Goal: Task Accomplishment & Management: Manage account settings

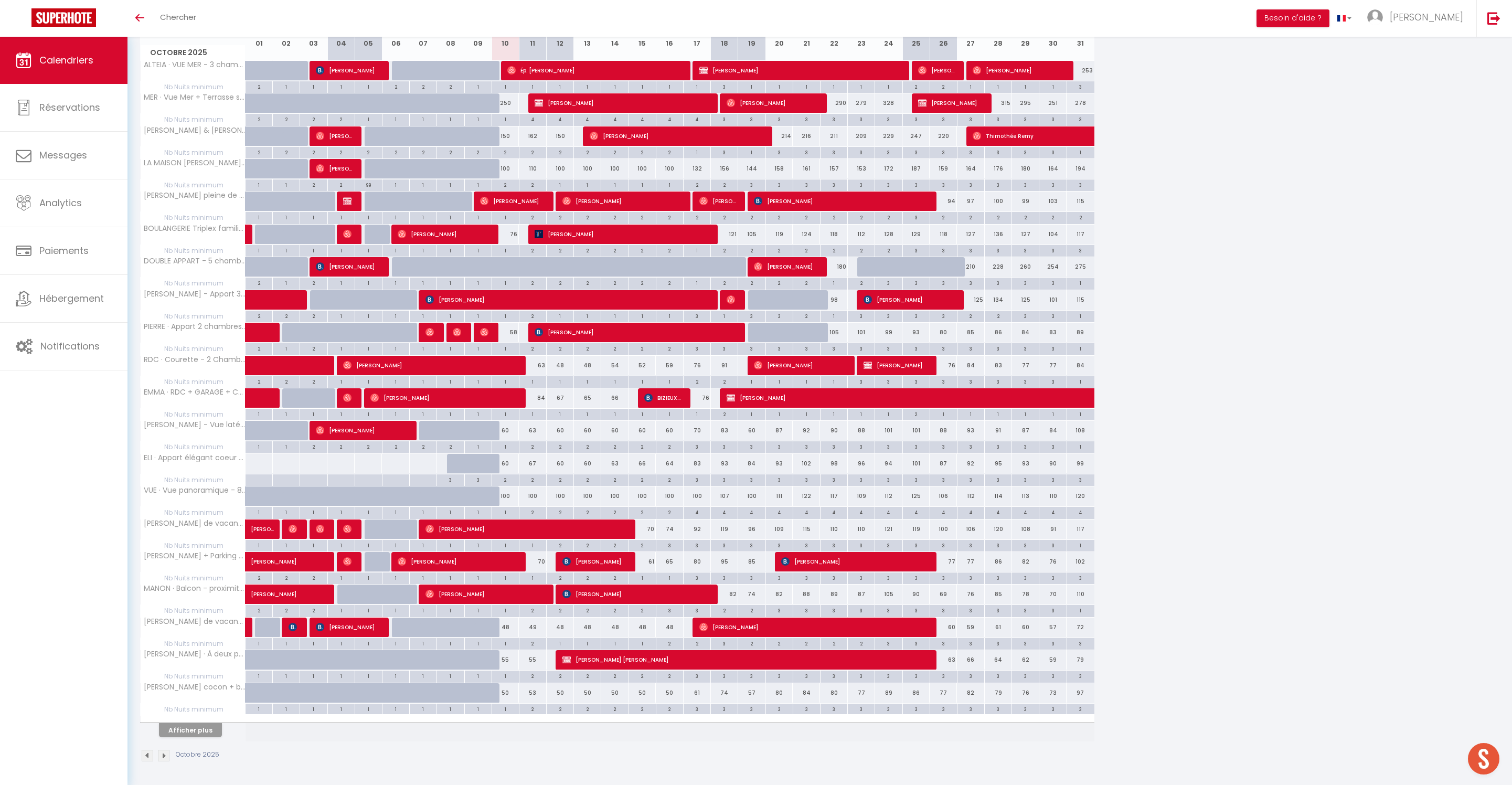
scroll to position [231, 0]
click at [538, 507] on div "2" at bounding box center [533, 512] width 27 height 10
type input "2"
type input "Sam 11 Octobre 2025"
type input "Dim 12 Octobre 2025"
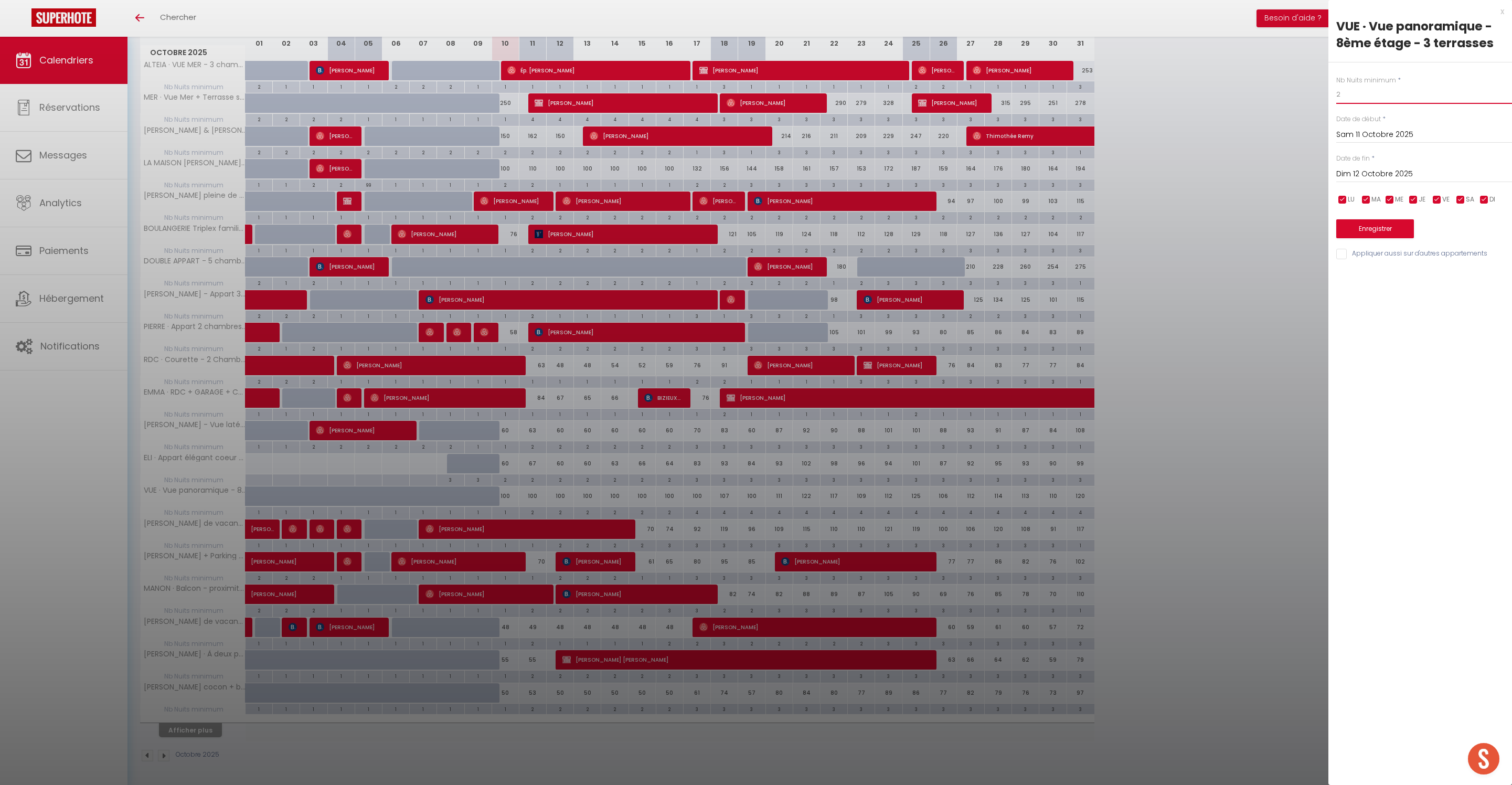
click at [1372, 104] on input "2" at bounding box center [1424, 94] width 176 height 19
type input "1"
click at [1397, 238] on button "Enregistrer" at bounding box center [1375, 229] width 78 height 19
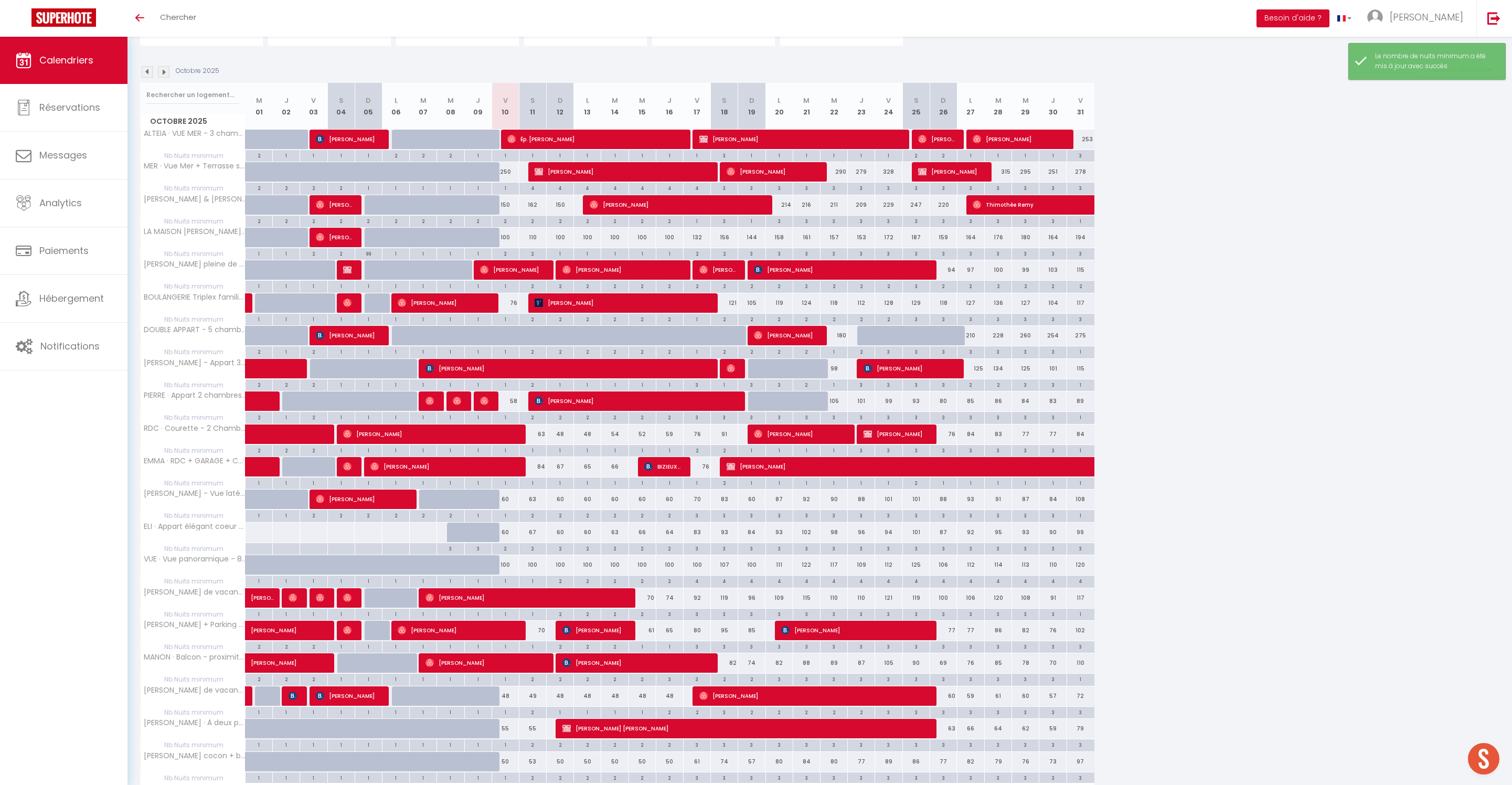
scroll to position [213, 0]
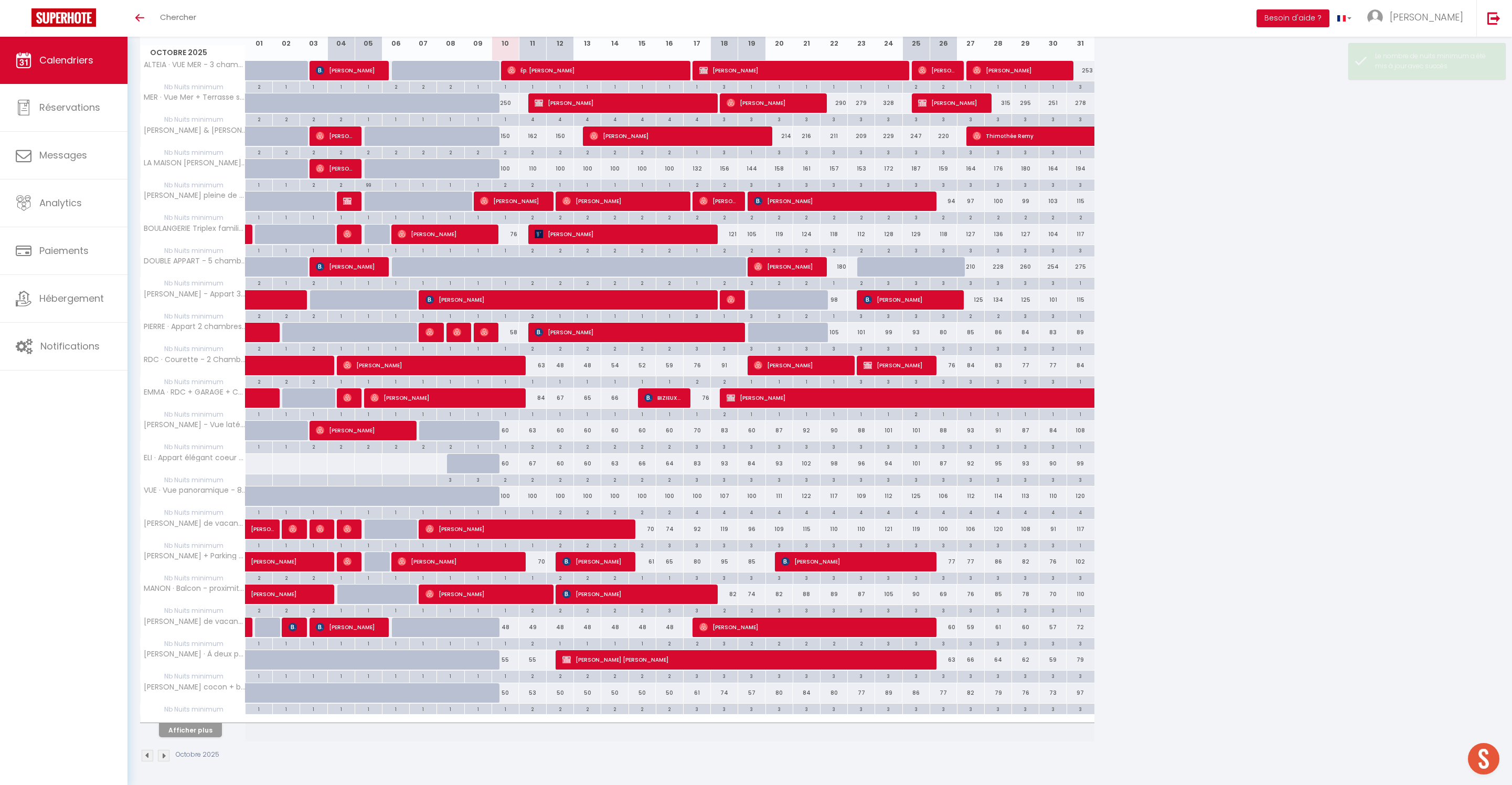
click at [220, 738] on button "Afficher plus" at bounding box center [190, 730] width 63 height 14
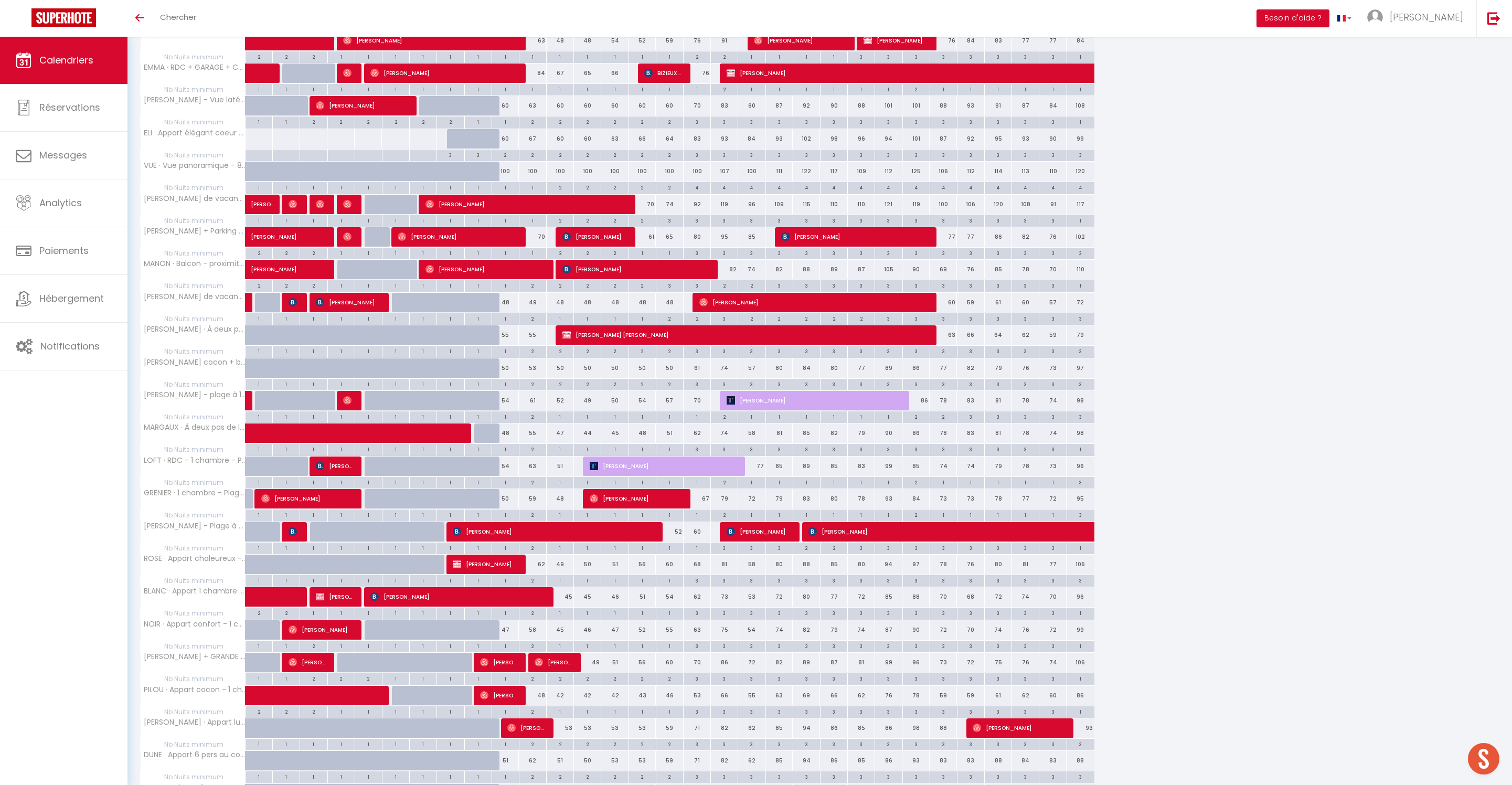
scroll to position [487, 0]
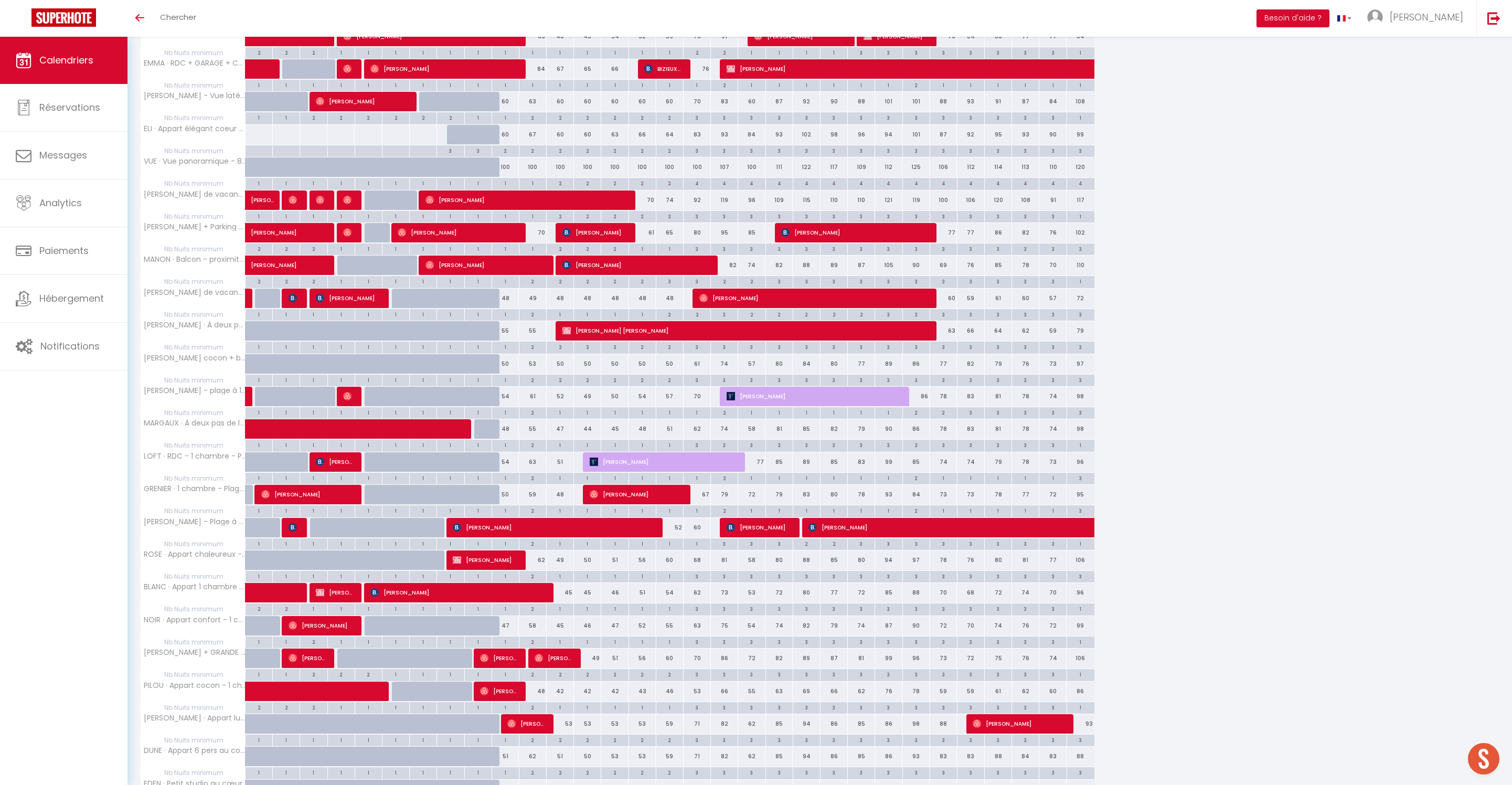
click at [539, 482] on div "2" at bounding box center [533, 478] width 27 height 10
type input "2"
type input "Sam 11 Octobre 2025"
type input "Dim 12 Octobre 2025"
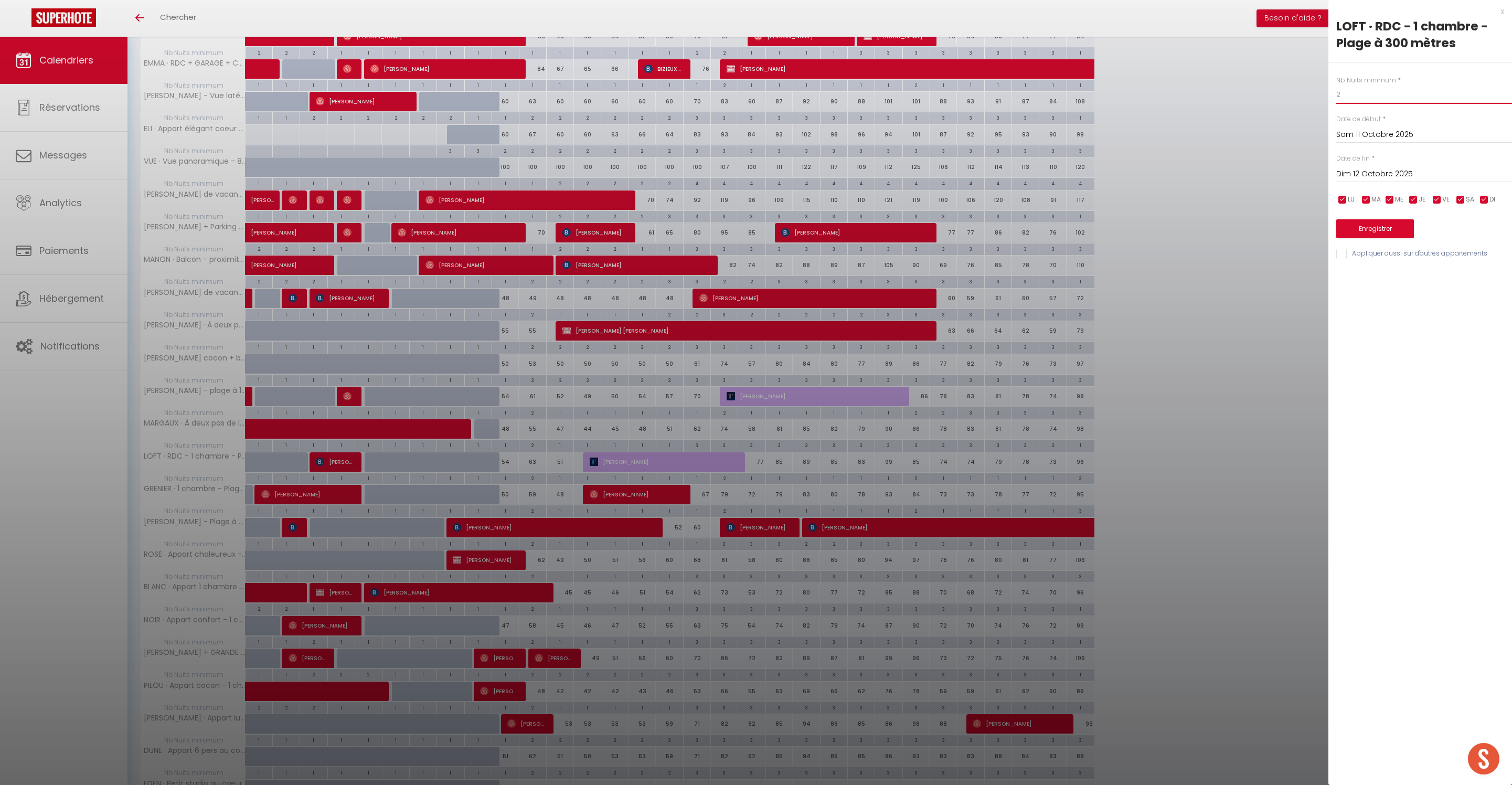
click at [1362, 104] on input "2" at bounding box center [1424, 94] width 176 height 19
type input "&"
type input "1"
click at [1343, 259] on input "Appliquer aussi sur d'autres appartements" at bounding box center [1424, 254] width 176 height 11
checkbox input "true"
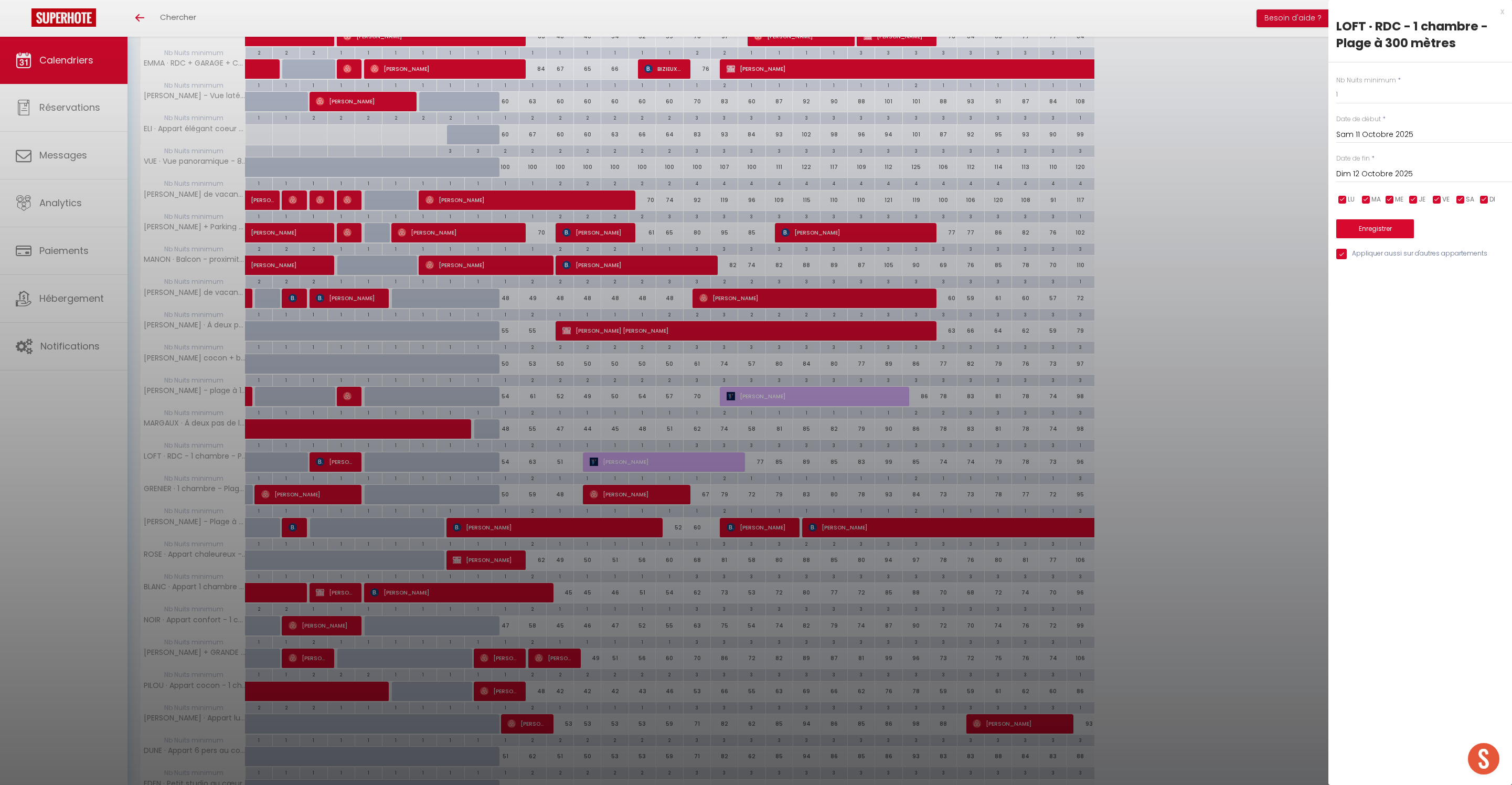
click at [1387, 238] on button "Enregistrer" at bounding box center [1375, 229] width 78 height 19
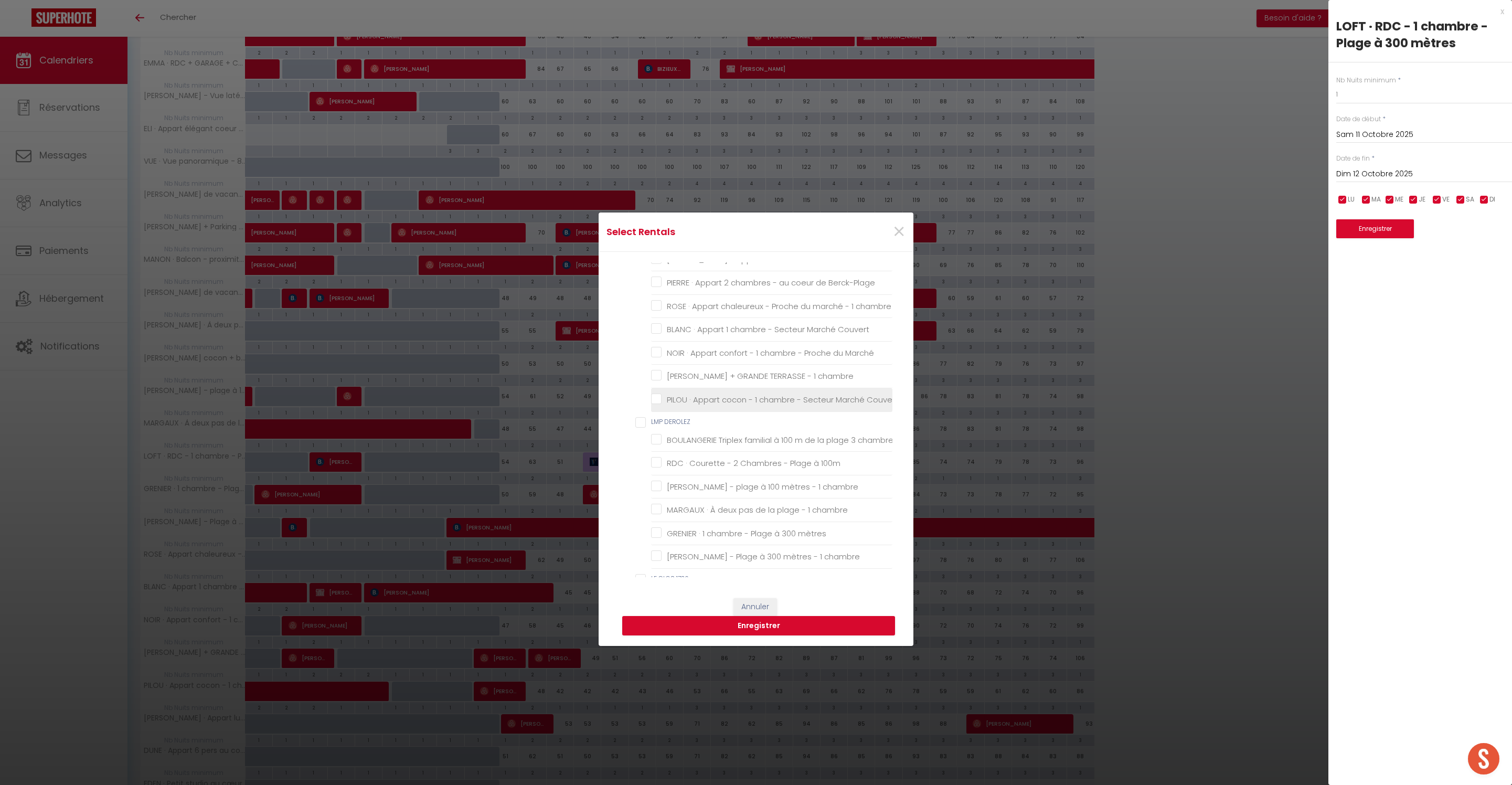
scroll to position [111, 0]
click at [693, 500] on mètres "GRENIER · 1 chambre - Plage à 300 mètres" at bounding box center [771, 495] width 241 height 11
checkbox mètres "true"
checkbox Berck-Plage "false"
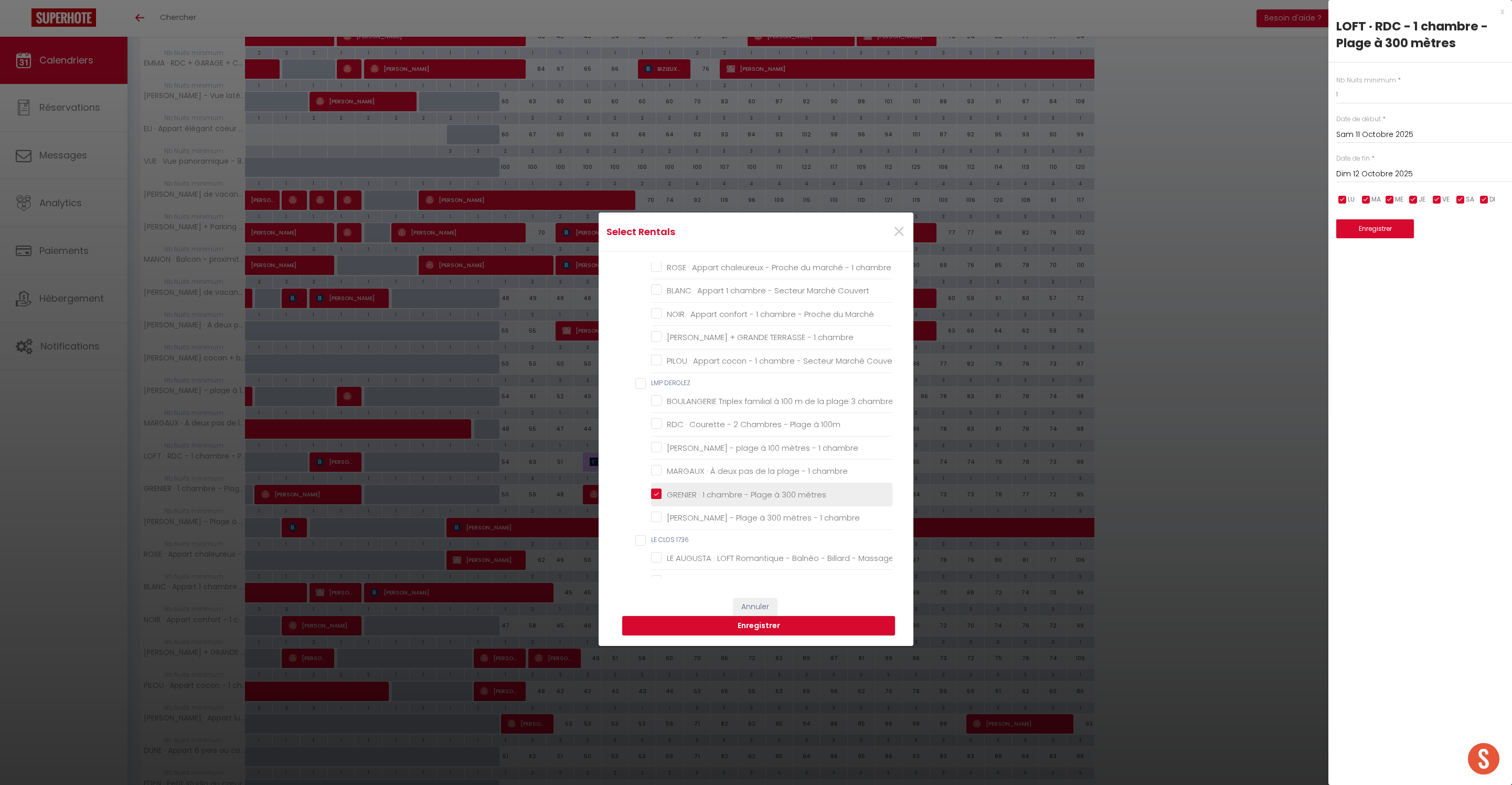
checkbox Berck-Plage "false"
checkbox chambre "false"
checkbox Couvert "false"
checkbox Marché "false"
checkbox chambre "false"
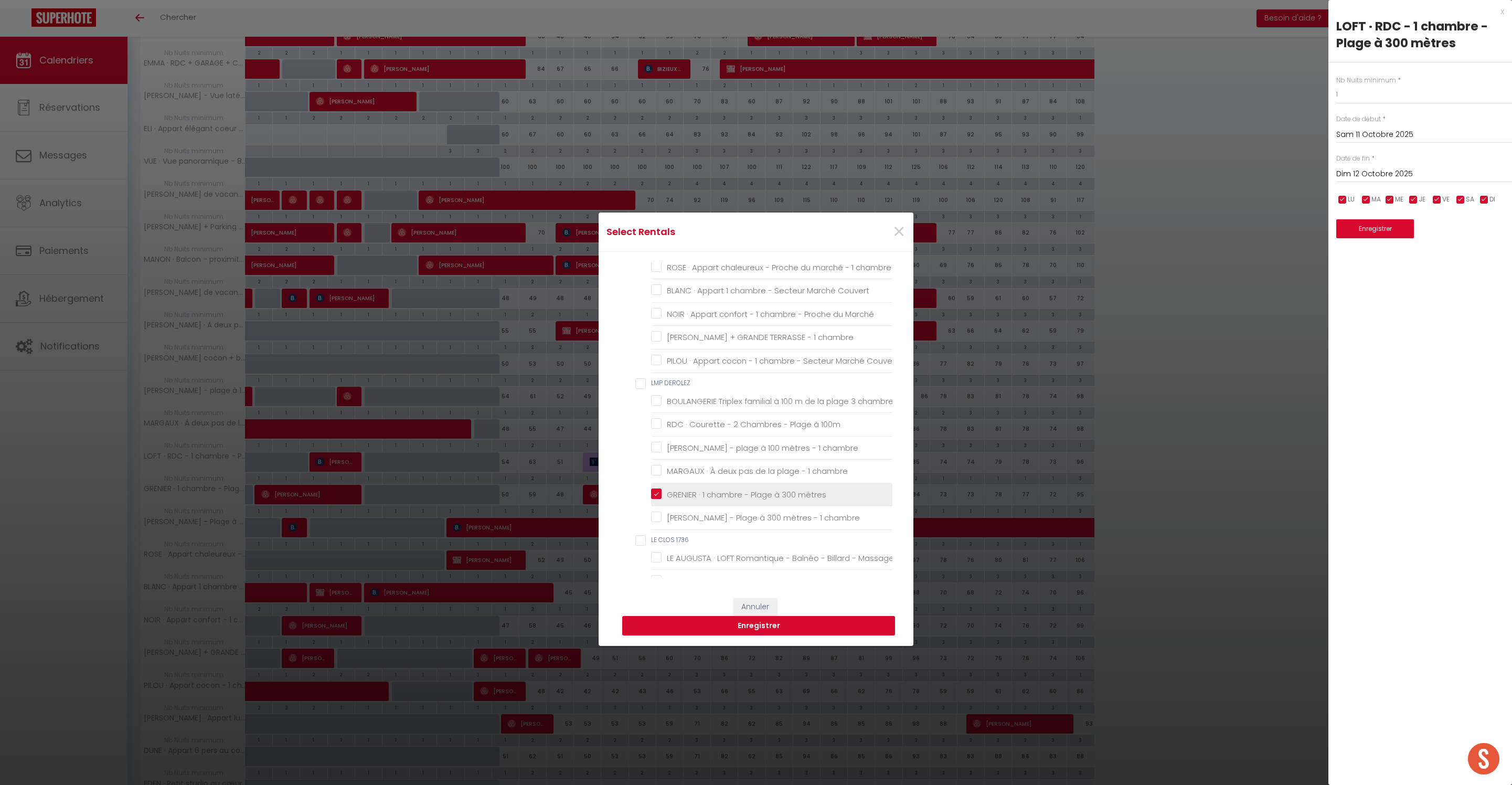
checkbox Couvert "false"
checkbox chambres "false"
checkbox 100m "false"
checkbox chambre "false"
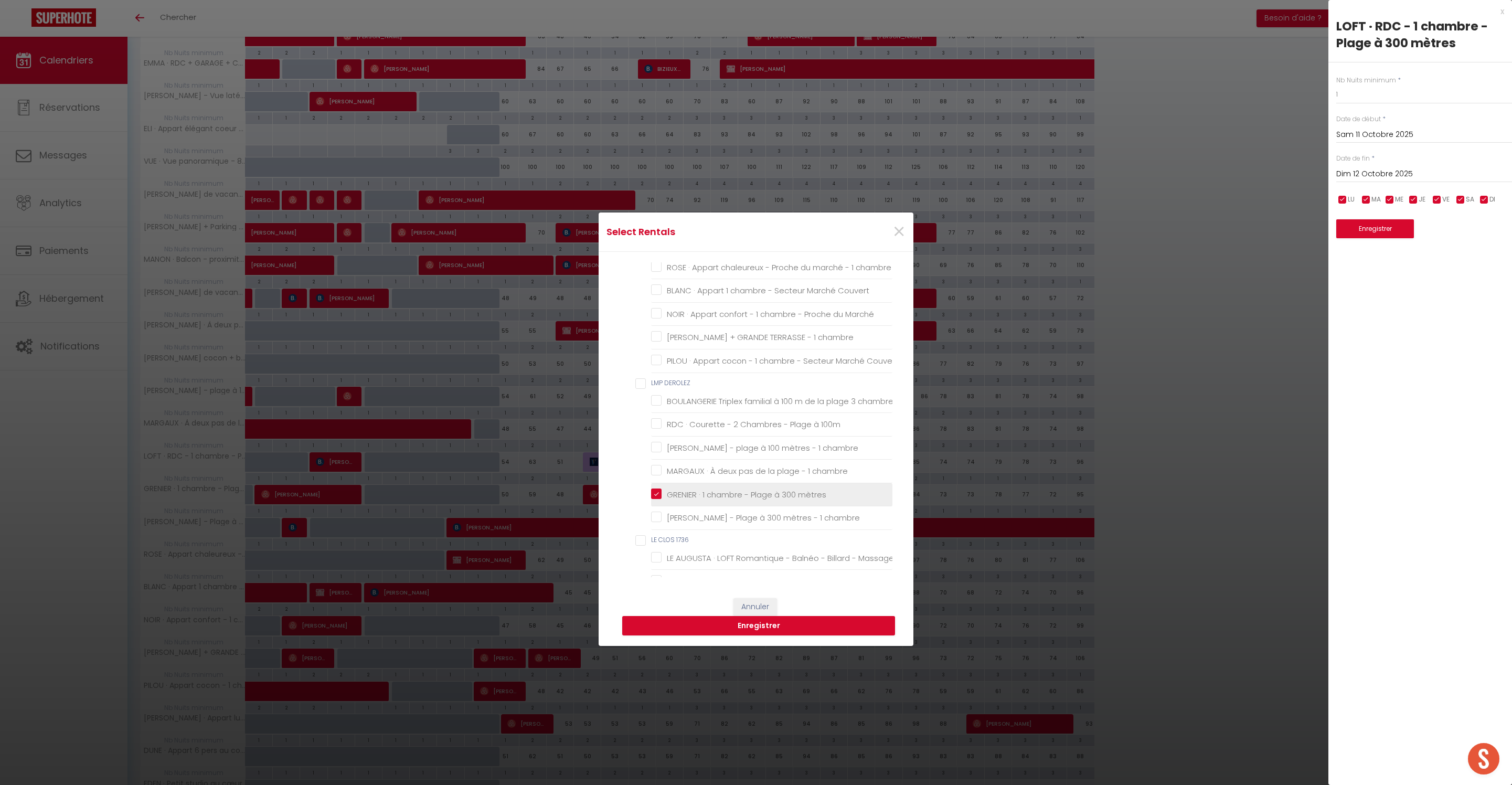
checkbox chambre "false"
checkbox Massage "false"
checkbox Barbecue "false"
checkbox babyfoot "false"
checkbox wifi "false"
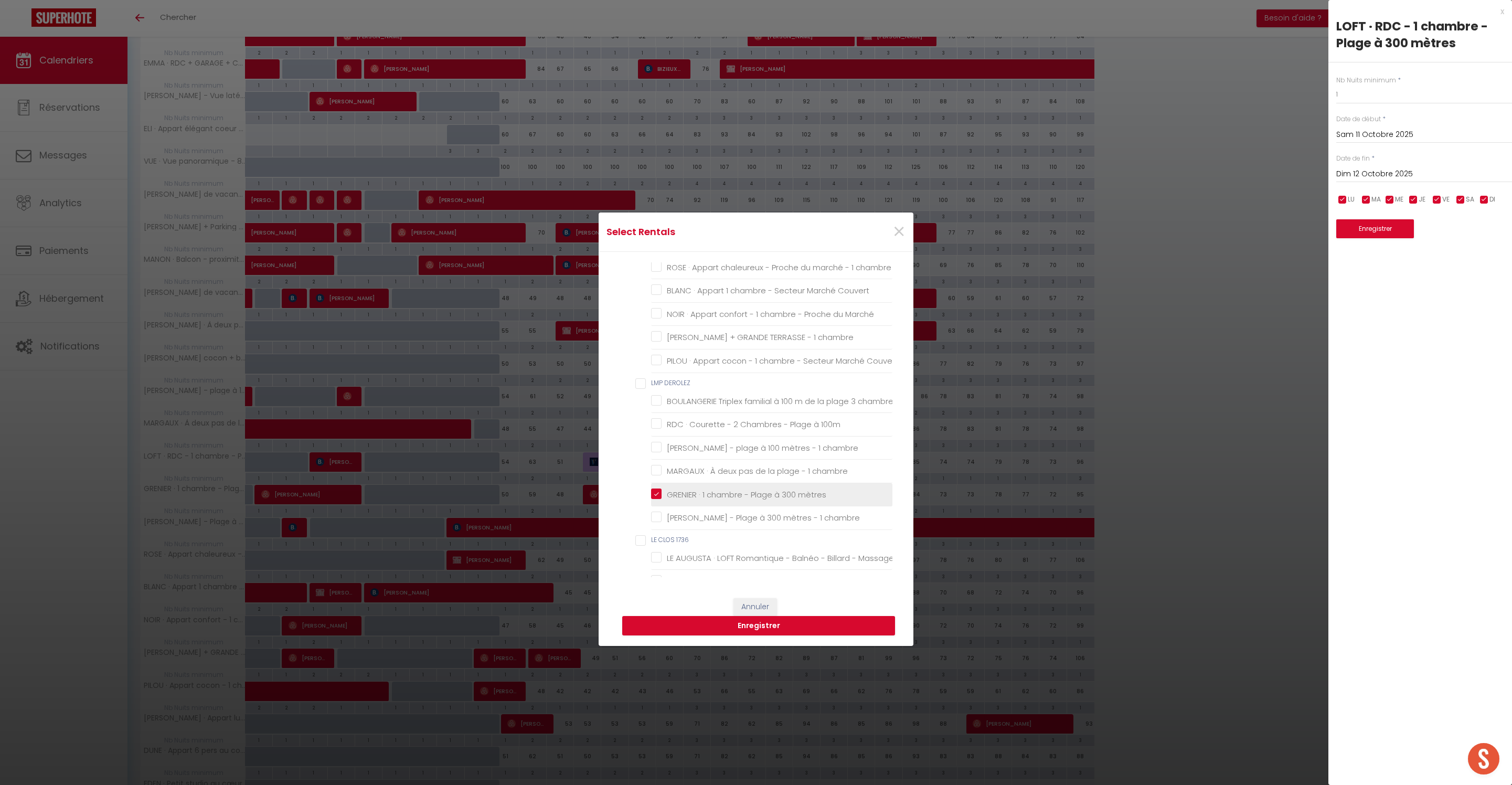
checkbox wifi "false"
checkbox pers "false"
checkbox wifi "false"
checkbox Parking "false"
checkbox chambres "false"
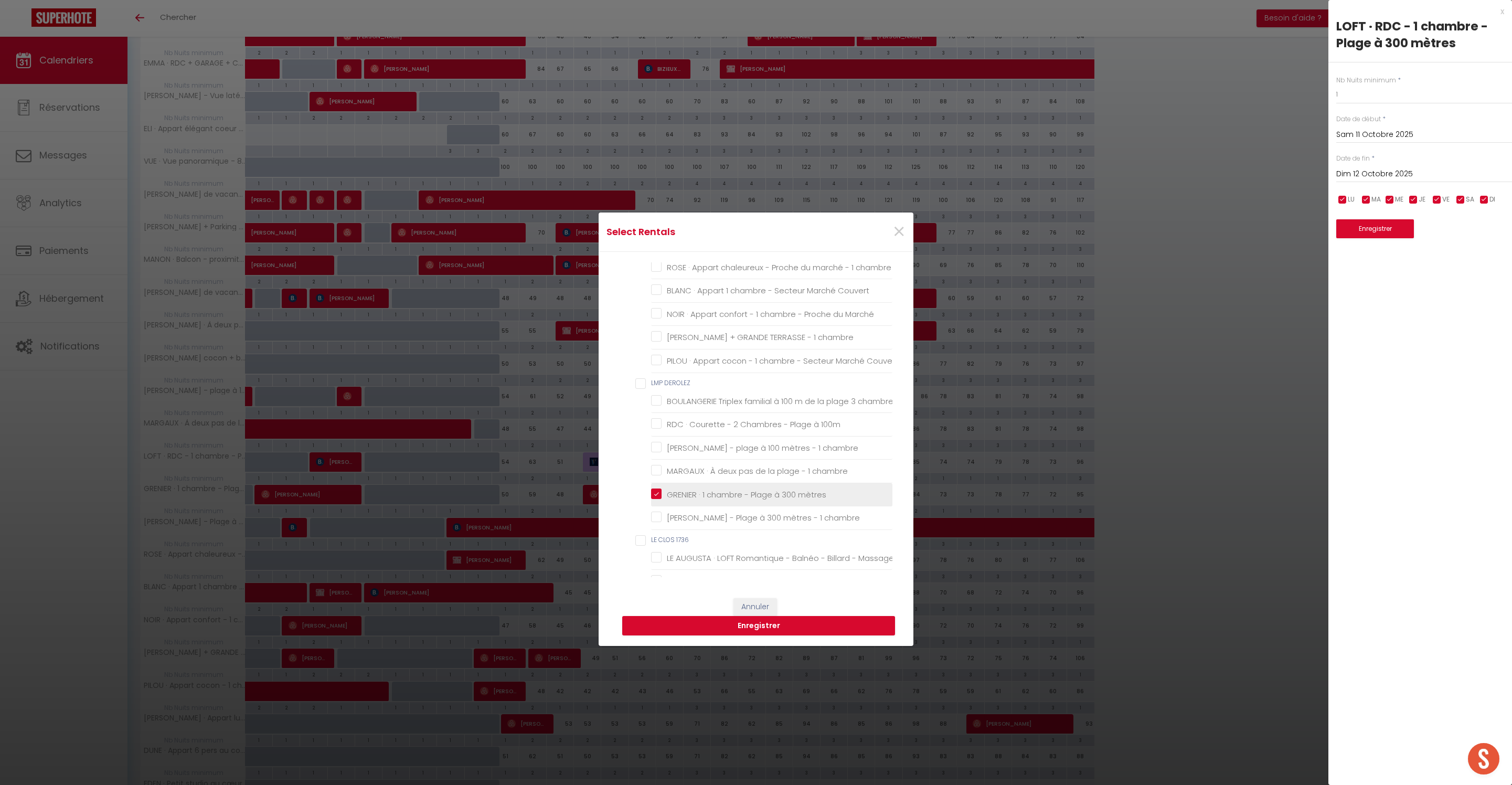
checkbox chambre "false"
checkbox \! "false"
checkbox Dunes "false"
checkbox pers\ "false"
checkbox chambre "false"
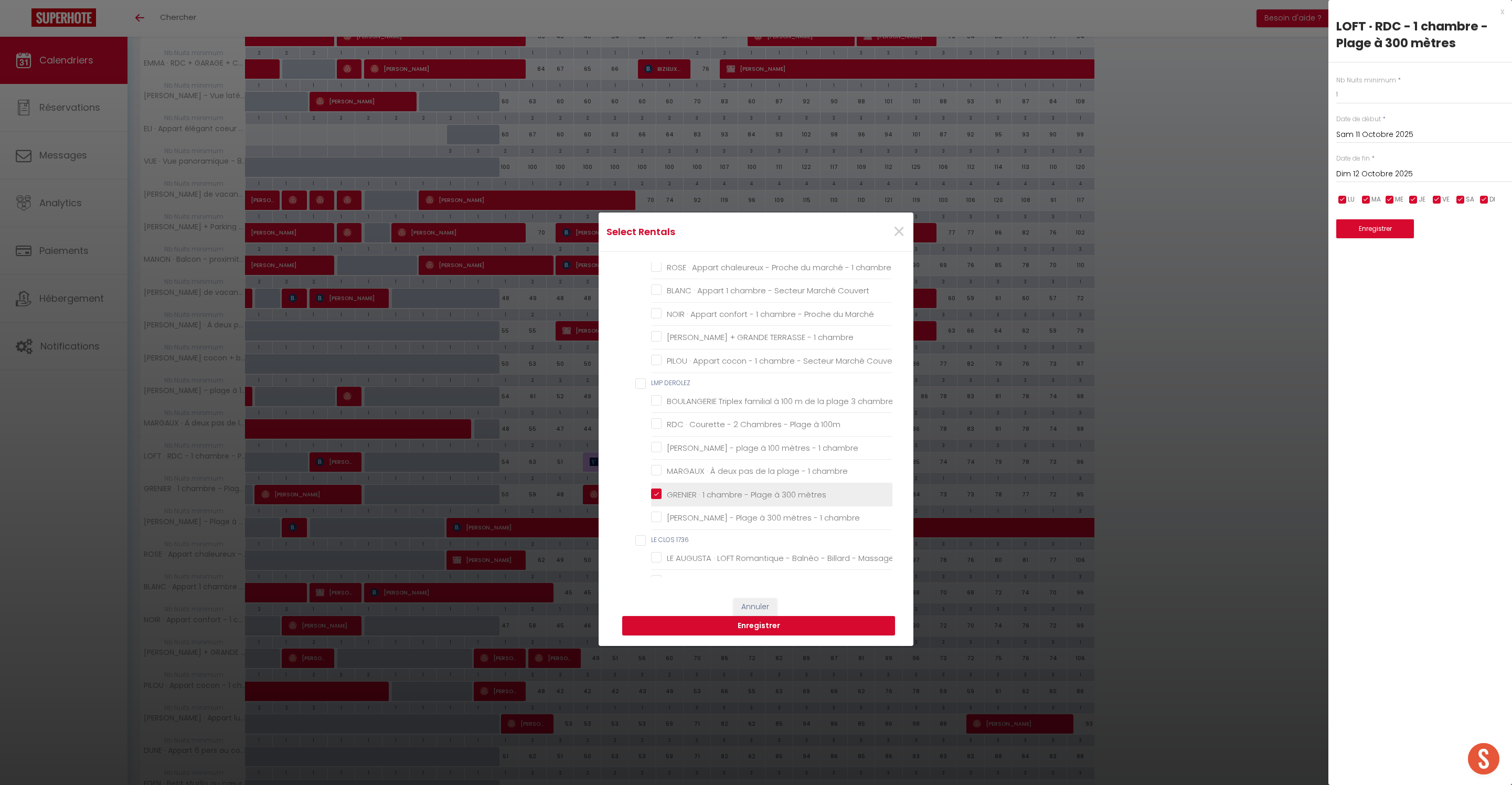
checkbox chambres "false"
checkbox Berck-Plage "false"
checkbox Parking "false"
checkbox Berck "false"
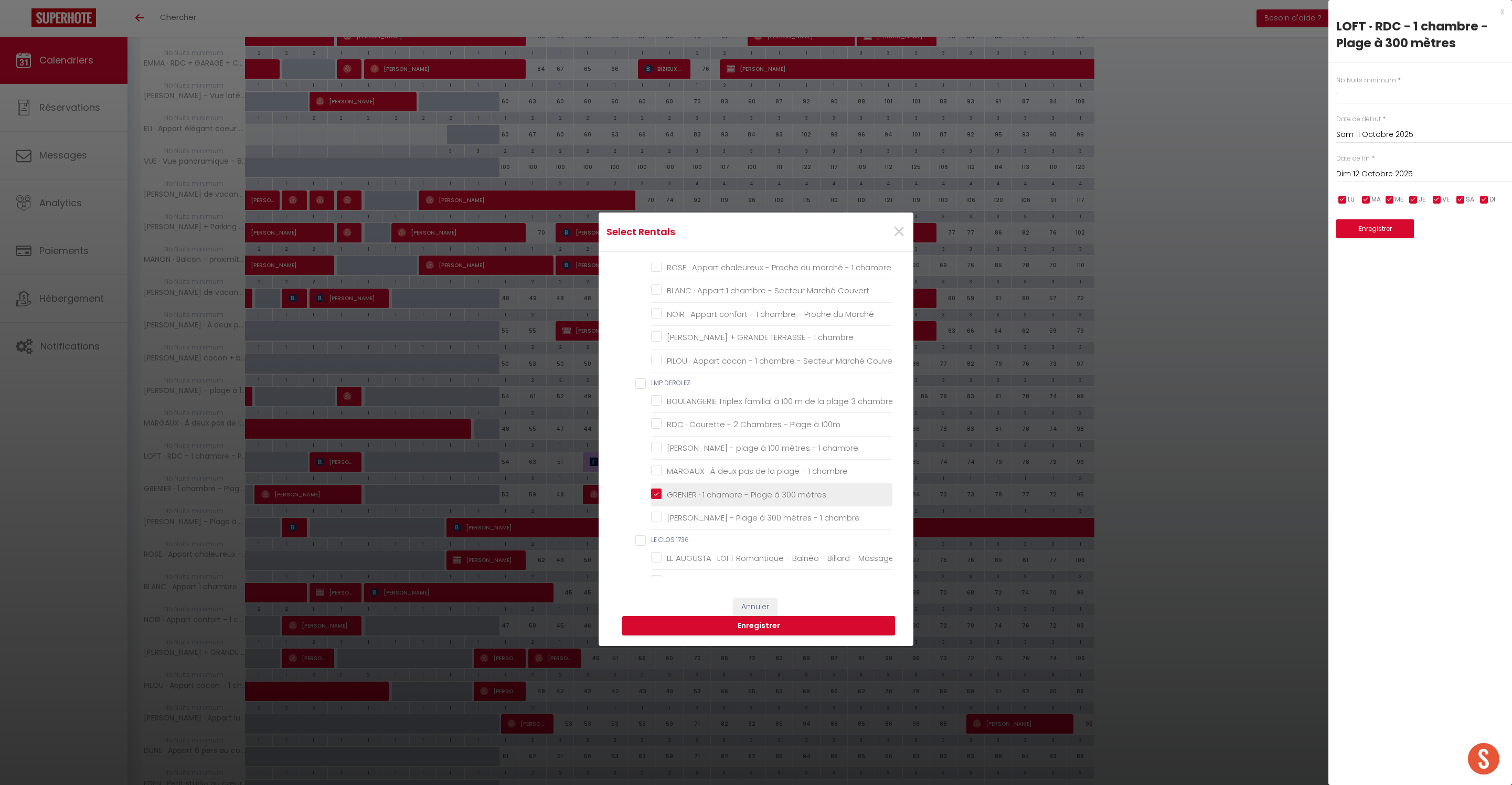
checkbox terrasses "false"
checkbox pers "false"
checkbox Plage "false"
checkbox Berck-Plage "false"
checkbox pers "false"
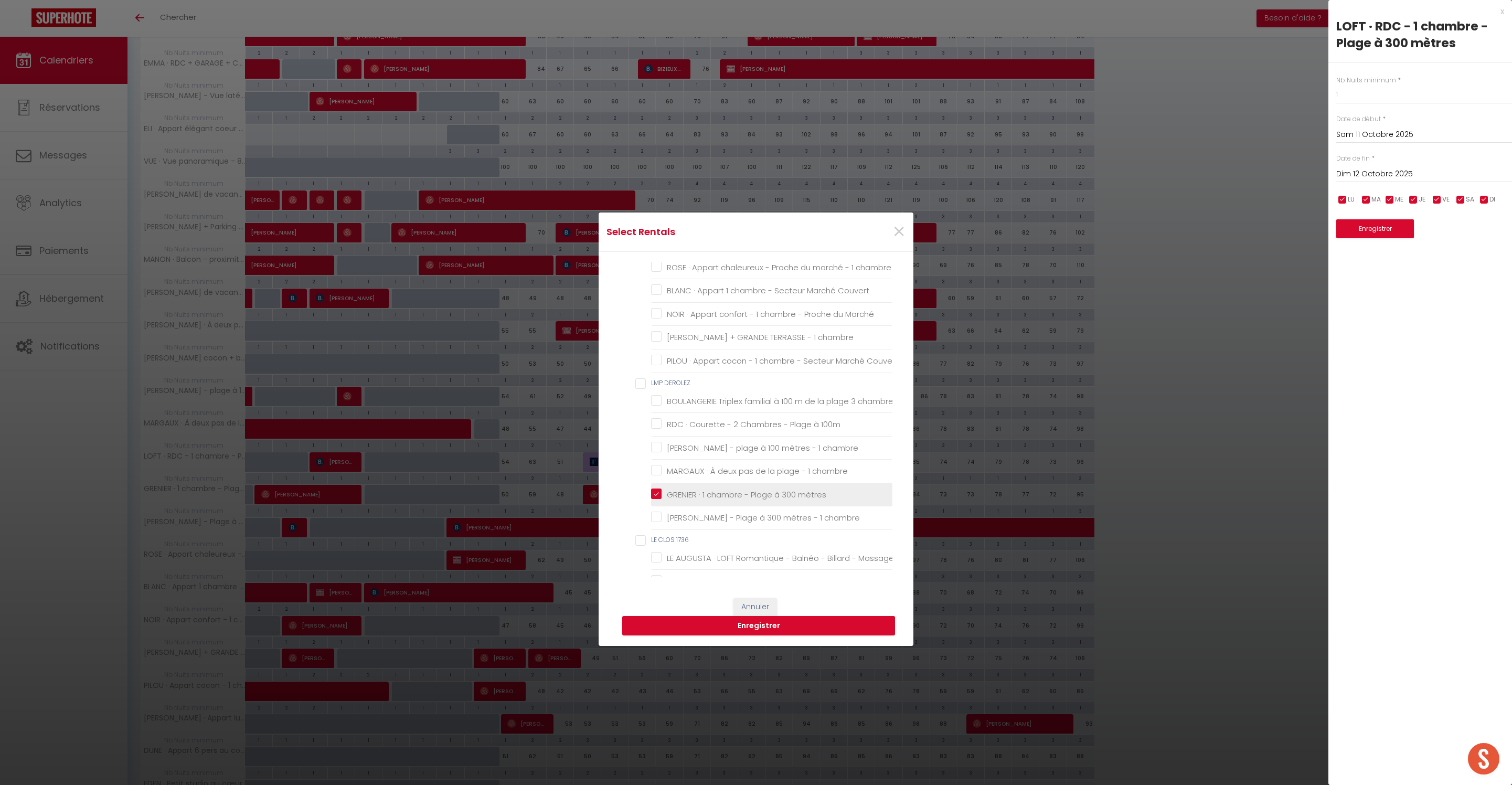
checkbox Berck-Plage "false"
checkbox 200m "false"
checkbox Berck "false"
checkbox Berck-Plage "false"
checkbox Plage "false"
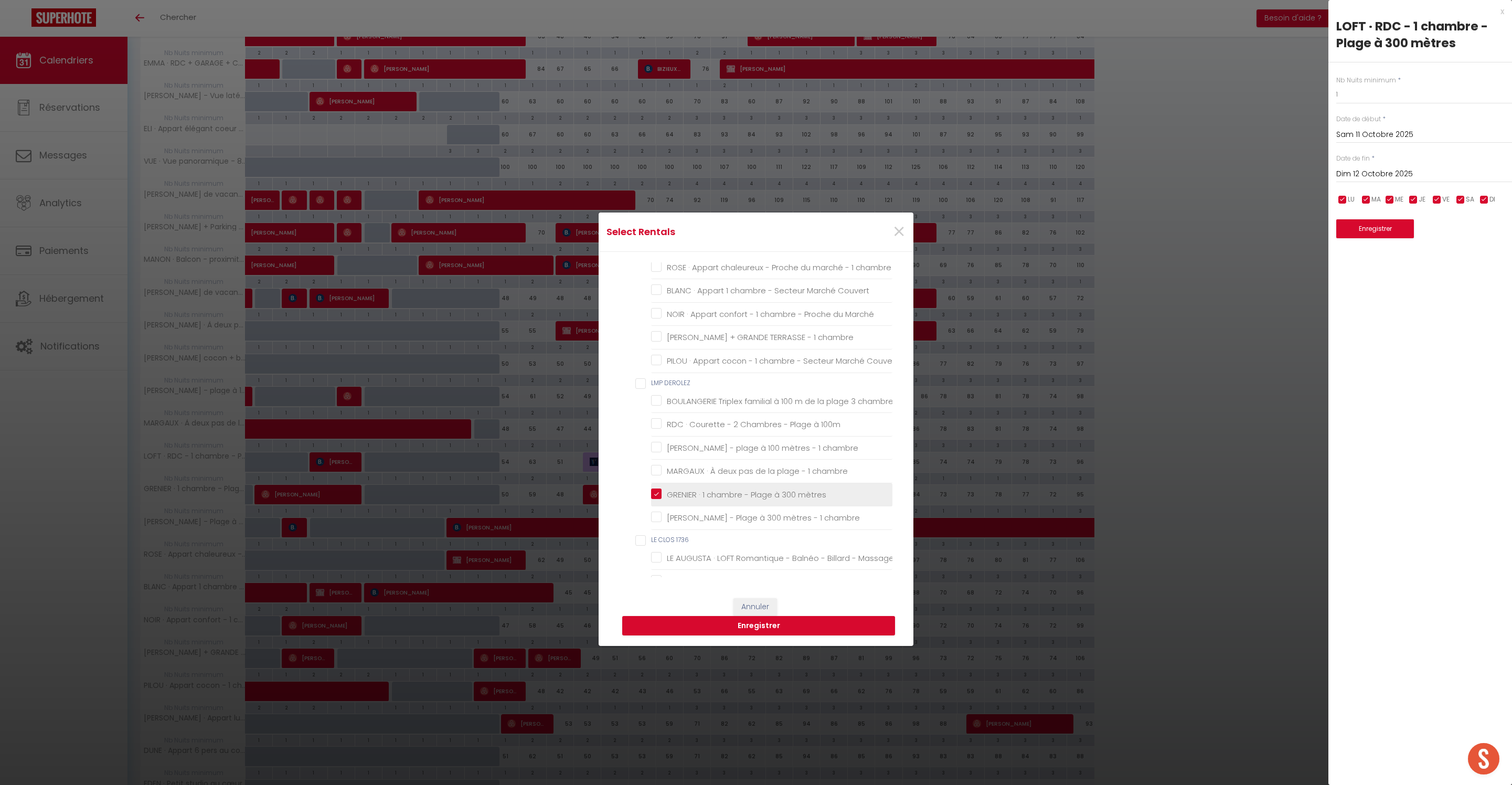
checkbox Berck-Plage "false"
checkbox personnes "false"
checkbox Berck "false"
checkbox Plage "false"
checkbox mer "false"
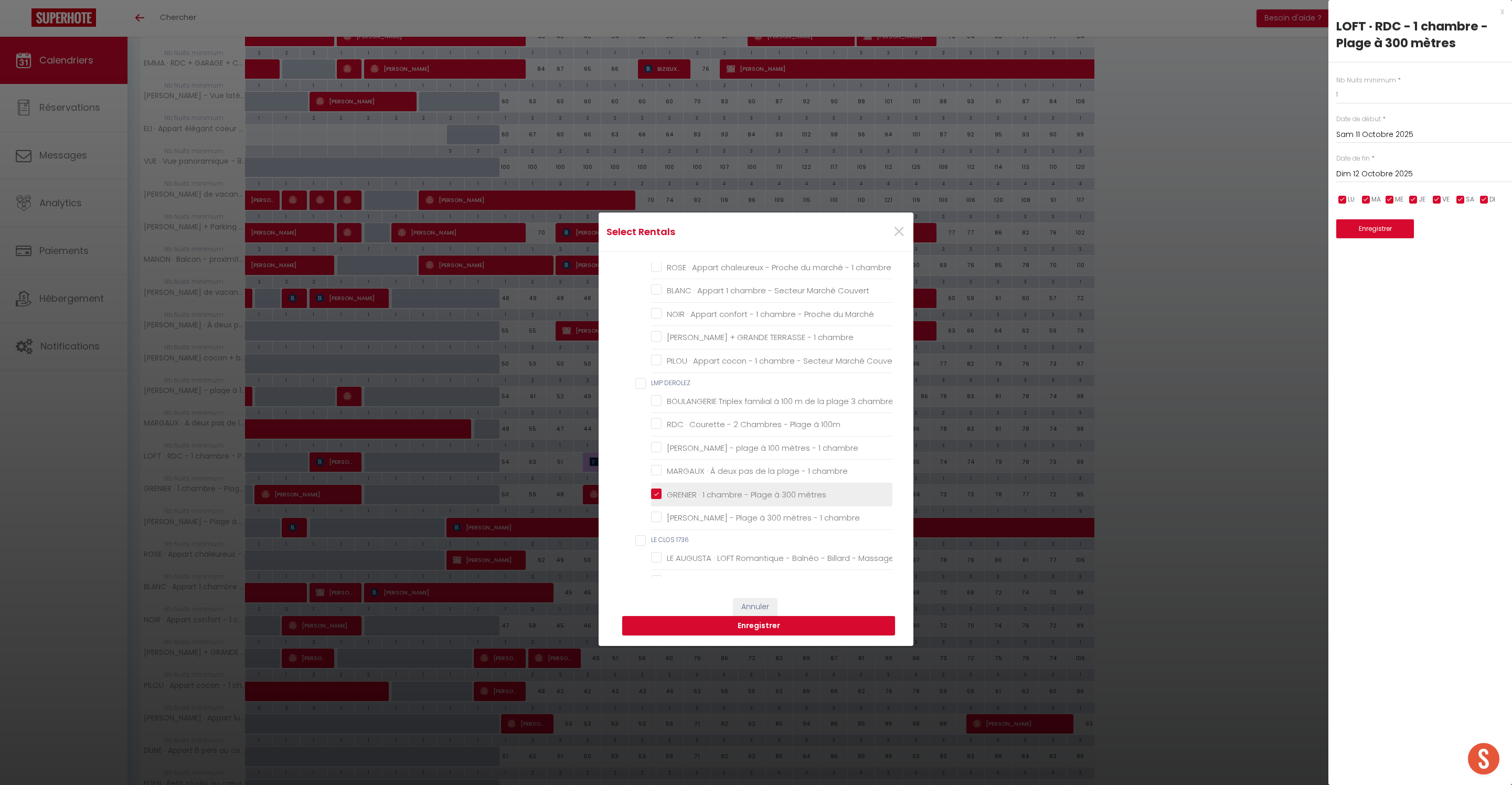
checkbox Berck "false"
checkbox plage "false"
checkbox Berck "false"
checkbox plage "false"
checkbox parking "false"
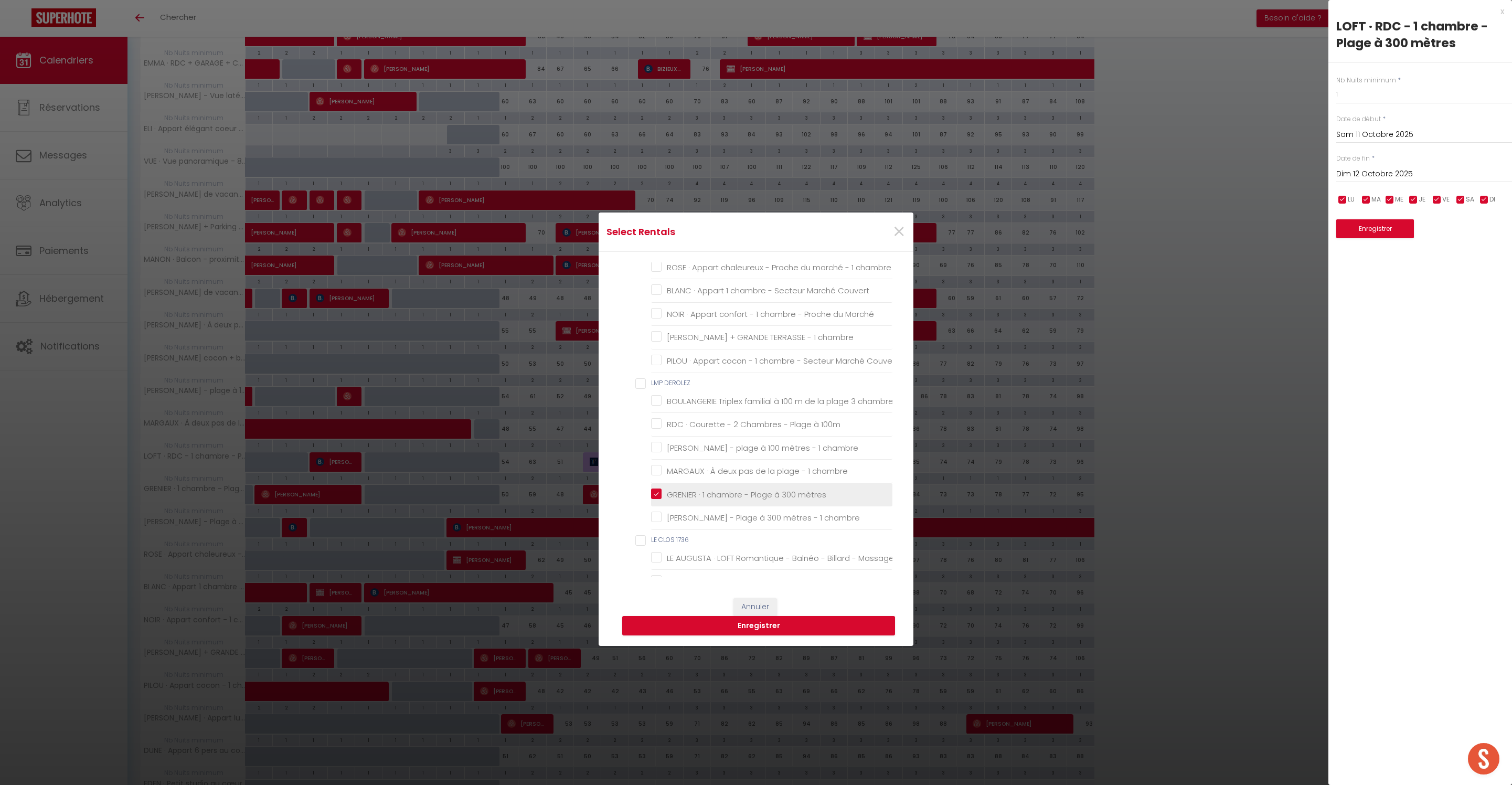
checkbox Berck-Plage "false"
checkbox familiale "false"
checkbox famille "false"
checkbox aménagé "false"
checkbox Berck "false"
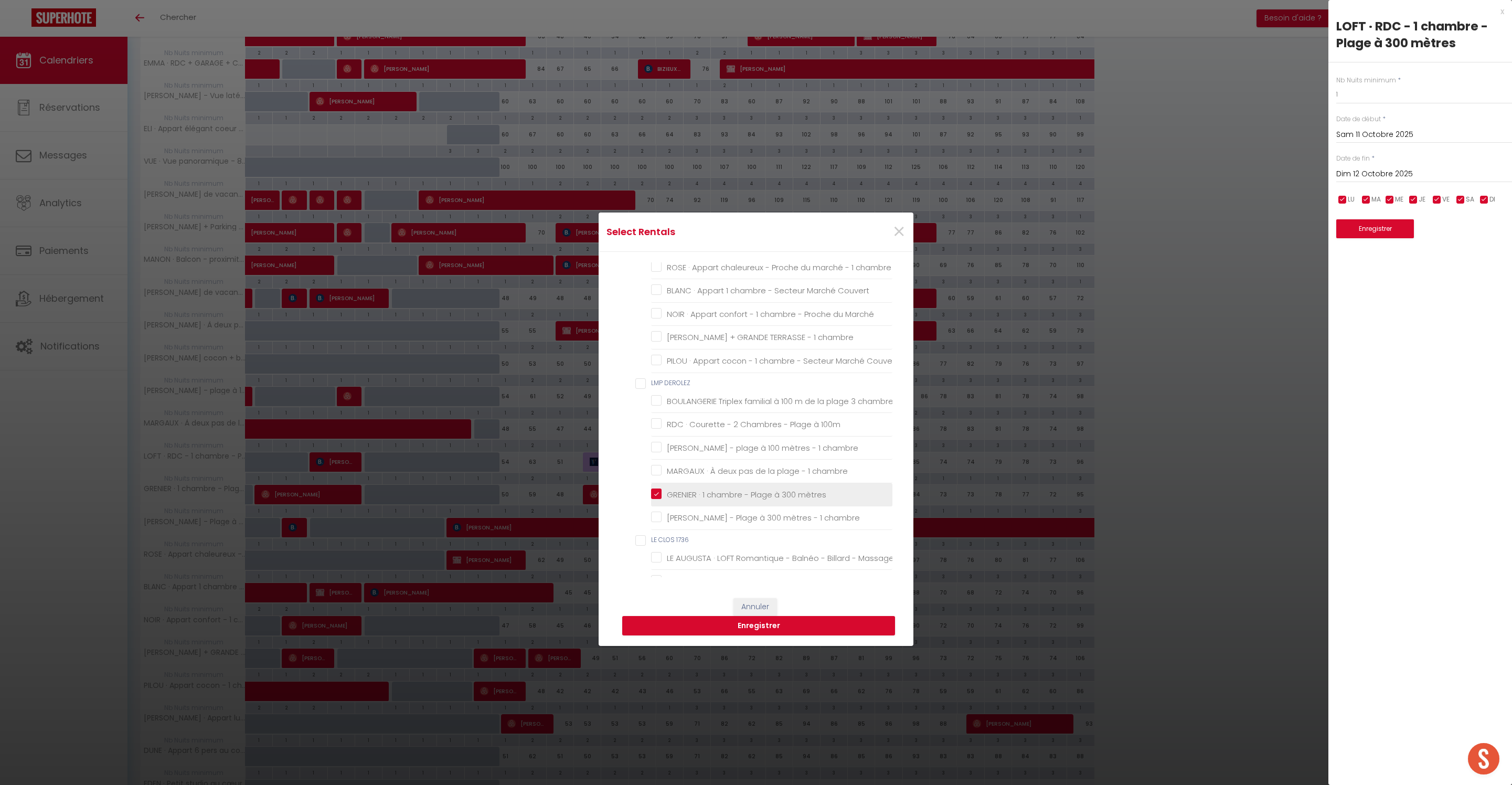
checkbox Berck "false"
checkbox pers "false"
click at [746, 632] on button "Enregistrer" at bounding box center [758, 626] width 273 height 20
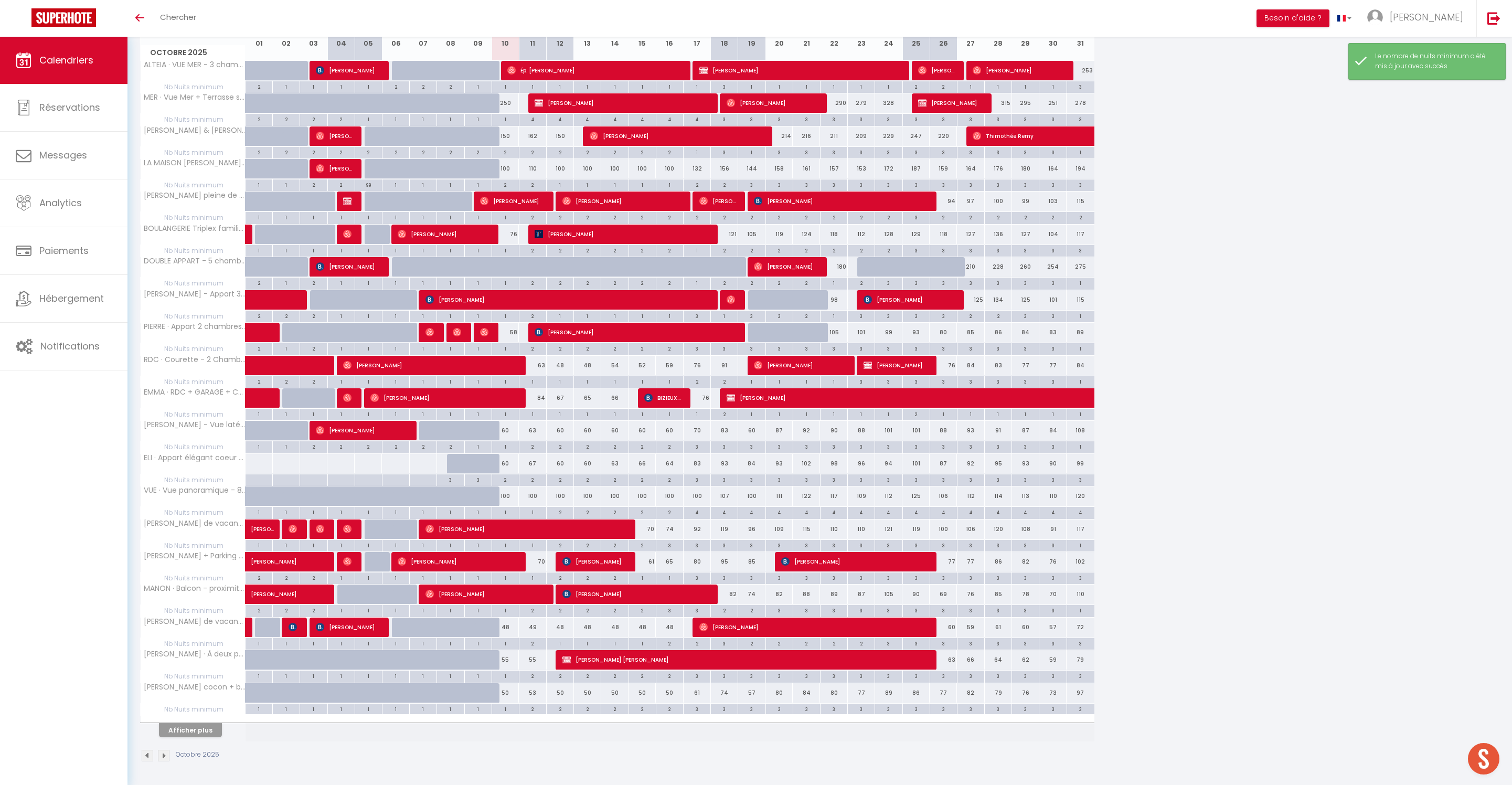
scroll to position [231, 0]
click at [199, 724] on button "Afficher plus" at bounding box center [190, 730] width 63 height 14
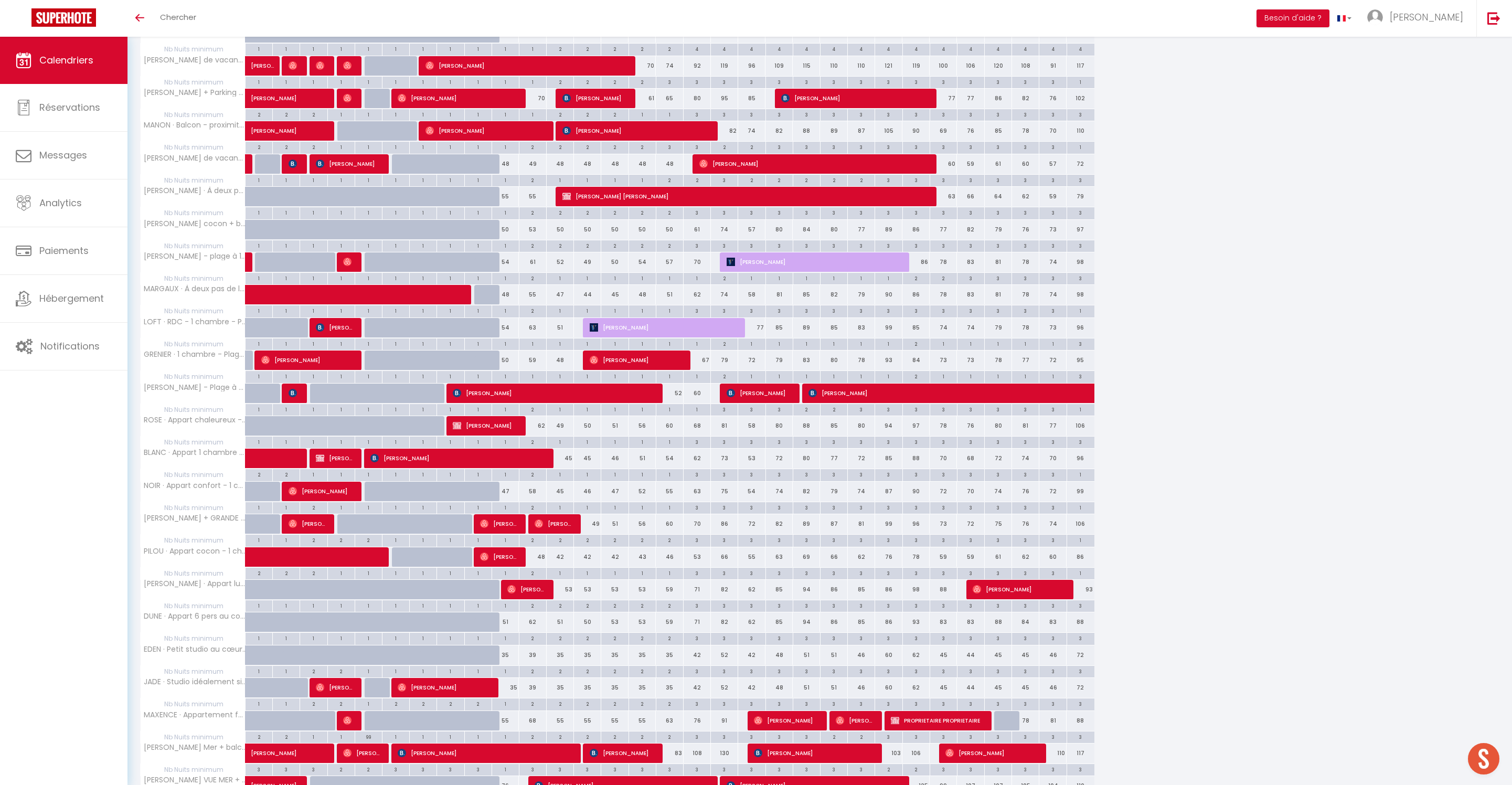
scroll to position [631, 0]
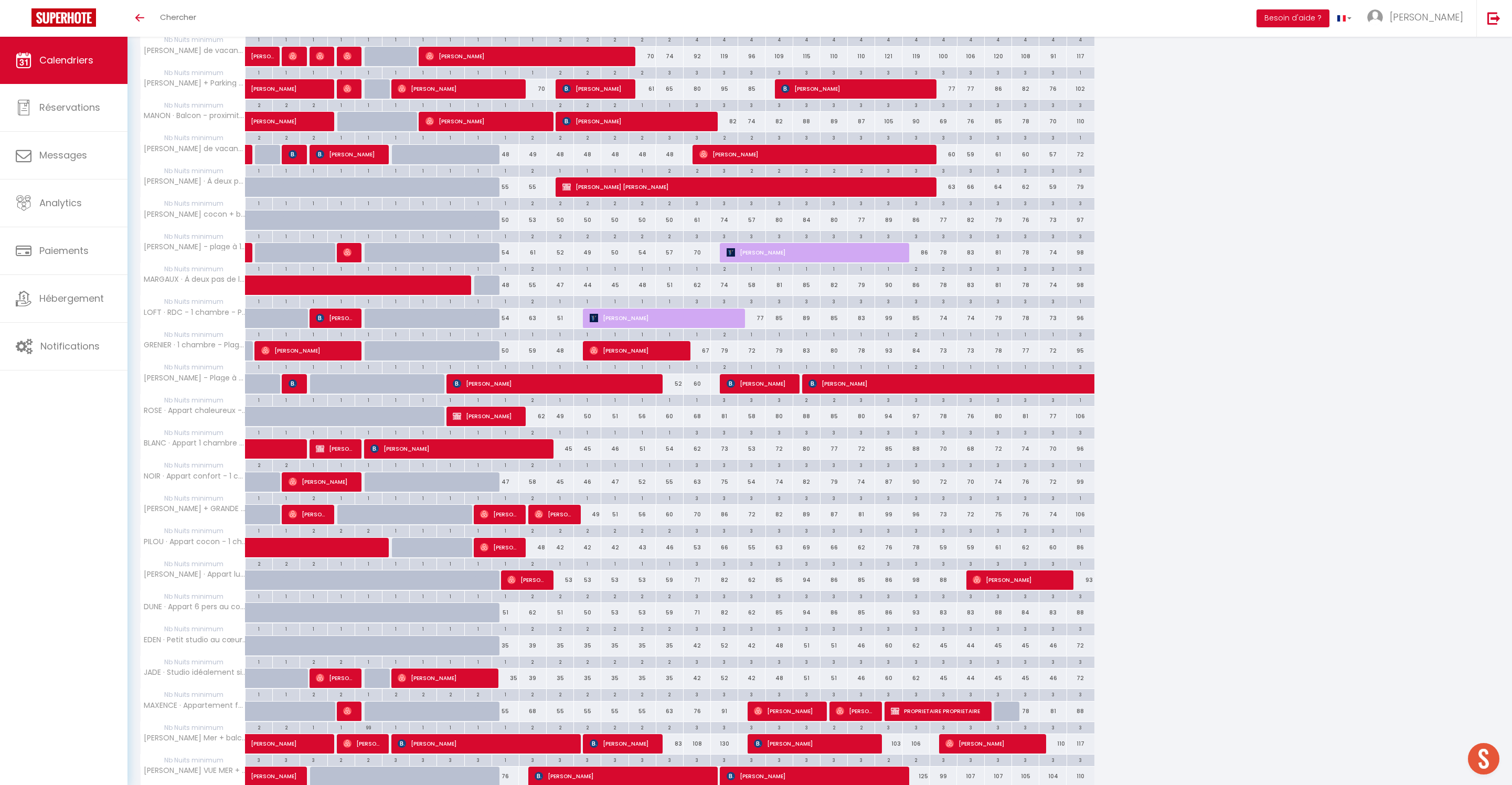
click at [542, 437] on div "2" at bounding box center [533, 432] width 27 height 10
type input "2"
type input "Sam 11 Octobre 2025"
type input "Dim 12 Octobre 2025"
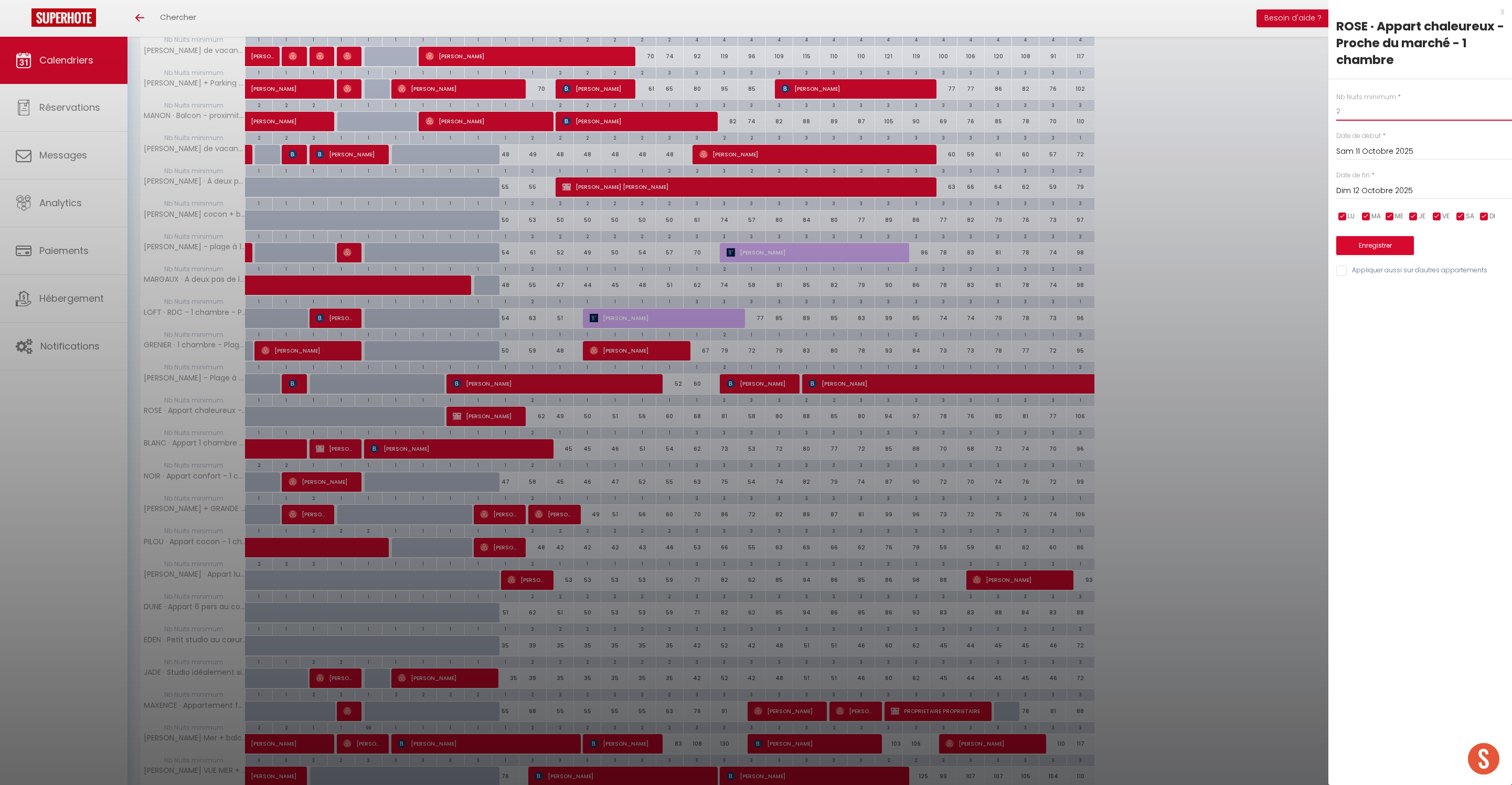
click at [1387, 120] on input "2" at bounding box center [1424, 111] width 176 height 19
type input "1"
click at [1382, 255] on button "Enregistrer" at bounding box center [1375, 245] width 78 height 19
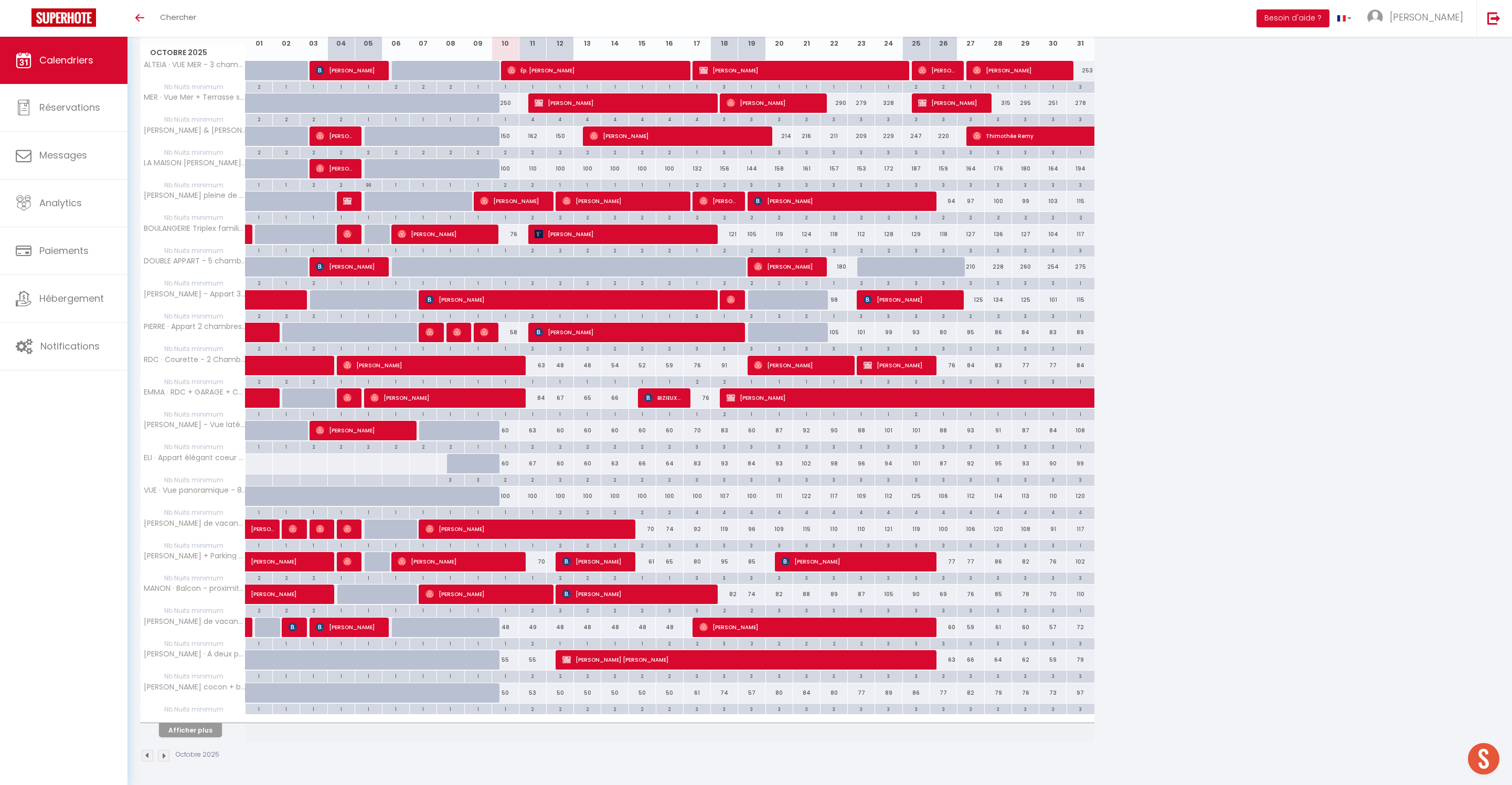
scroll to position [231, 0]
click at [222, 726] on button "Afficher plus" at bounding box center [190, 730] width 63 height 14
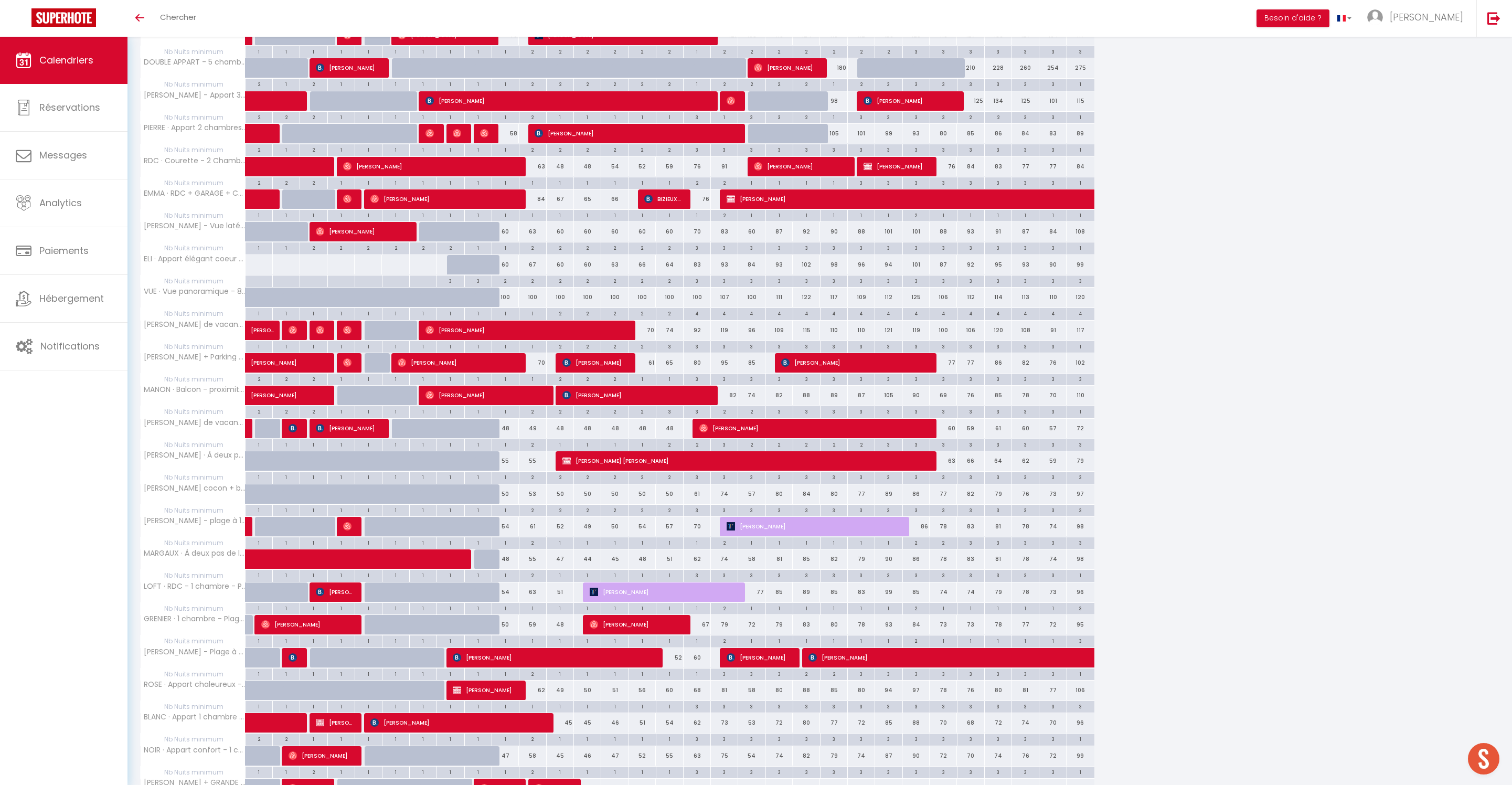
scroll to position [473, 0]
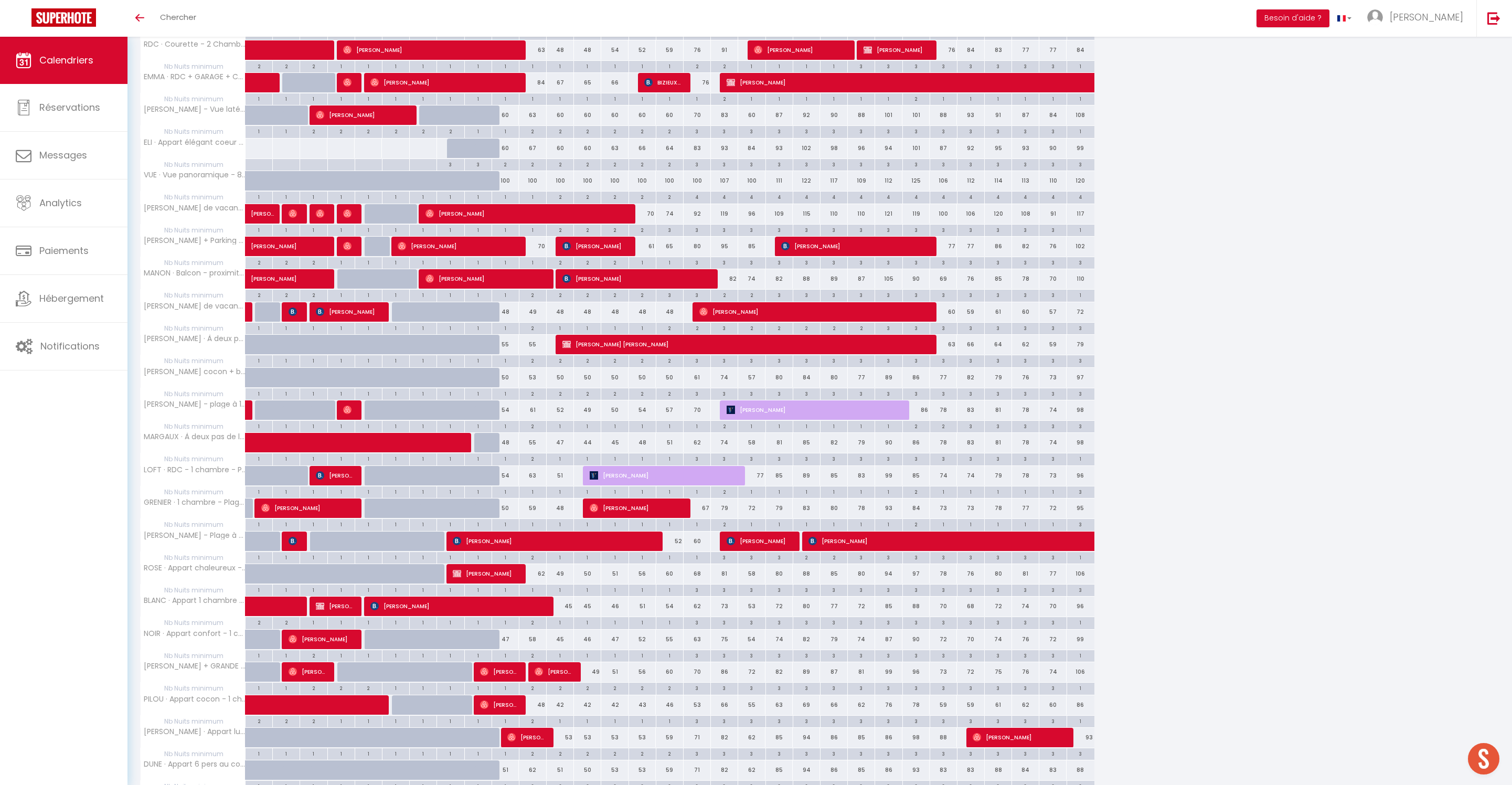
click at [514, 485] on div "54" at bounding box center [505, 475] width 28 height 19
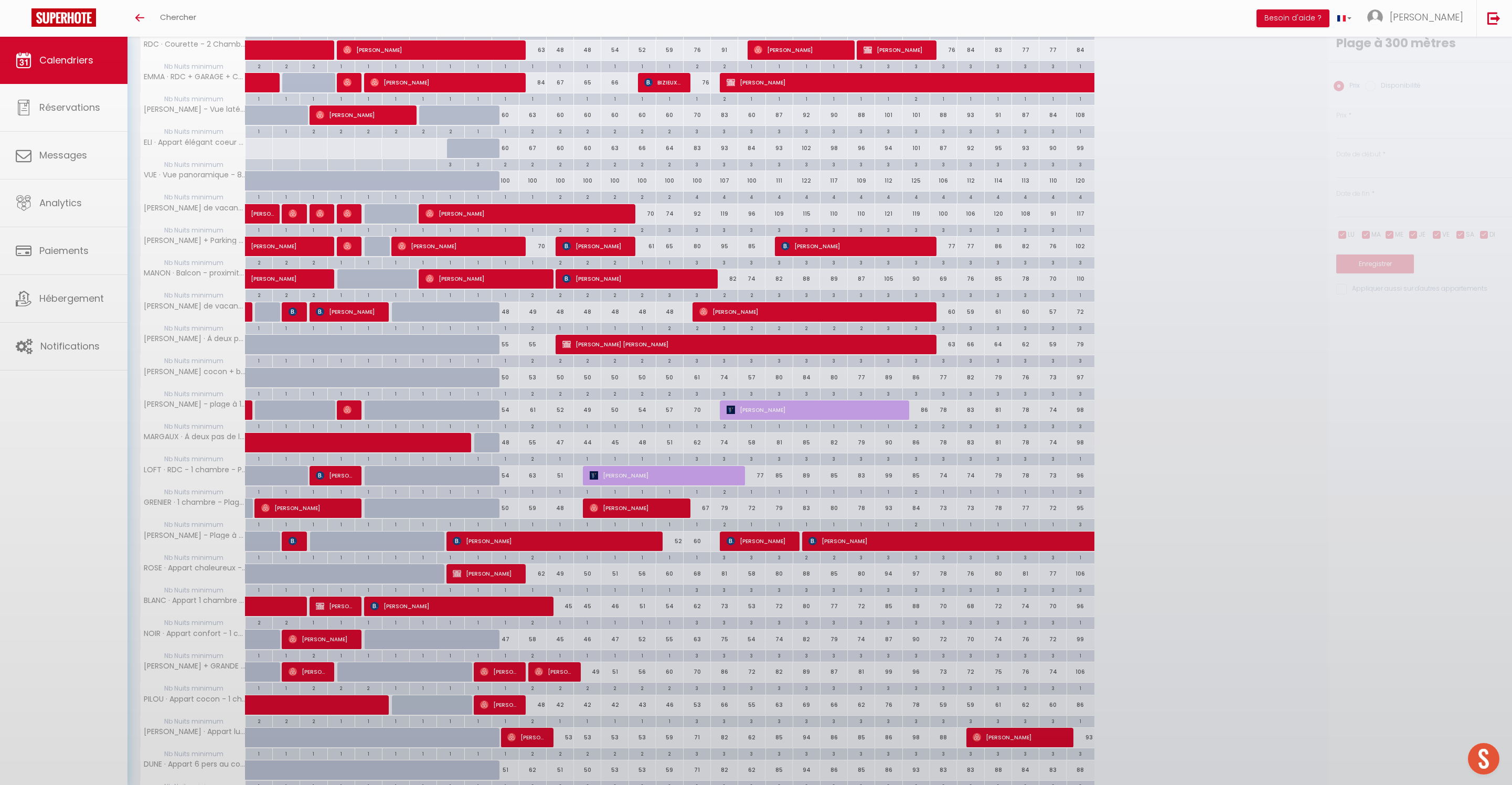
type input "54"
type input "Ven 10 Octobre 2025"
type input "Sam 11 Octobre 2025"
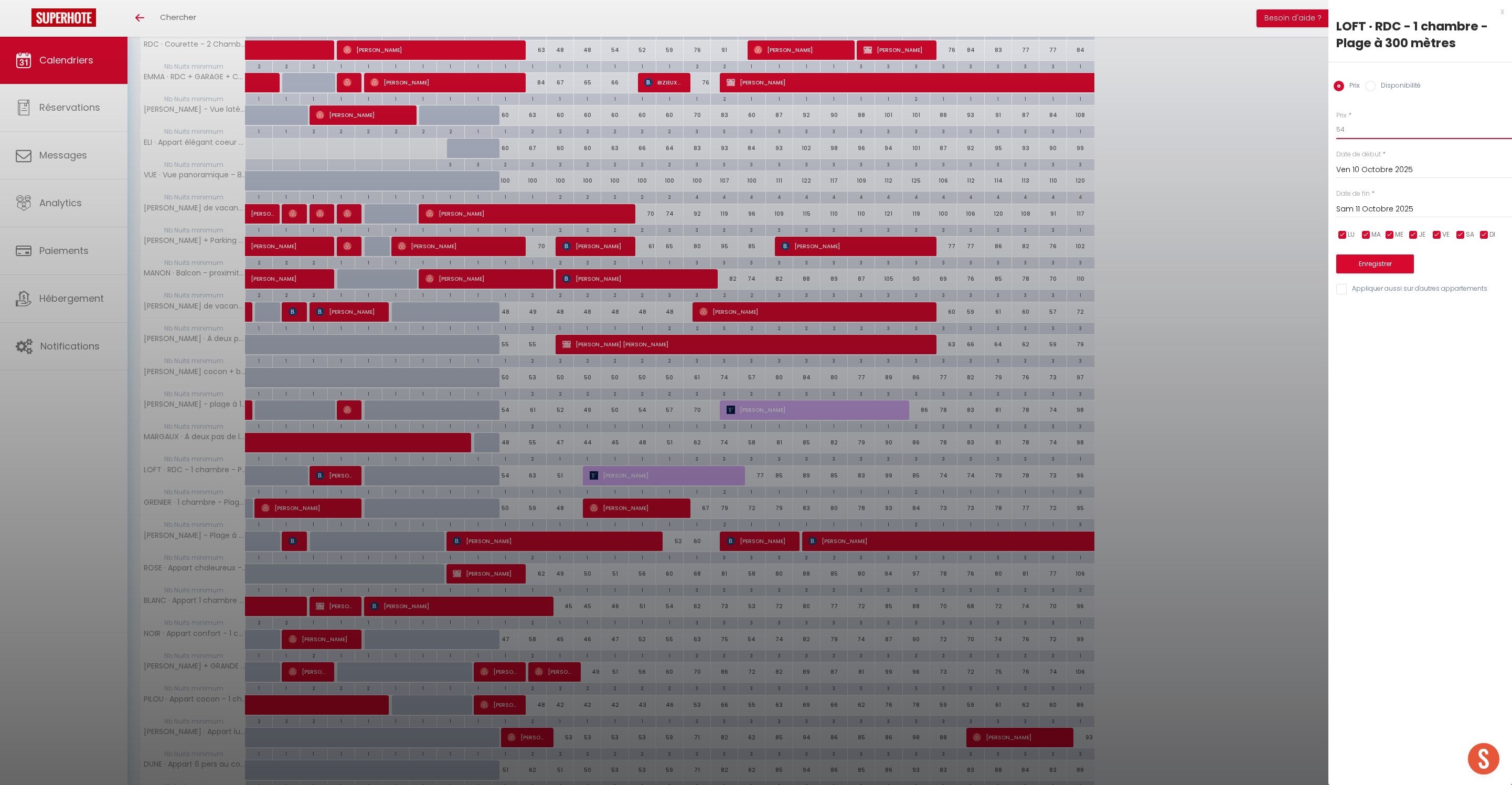
click at [1360, 135] on input "54" at bounding box center [1424, 130] width 176 height 19
click at [1371, 139] on input "54" at bounding box center [1424, 130] width 176 height 19
type input "50"
click at [1380, 273] on button "Enregistrer" at bounding box center [1375, 264] width 78 height 19
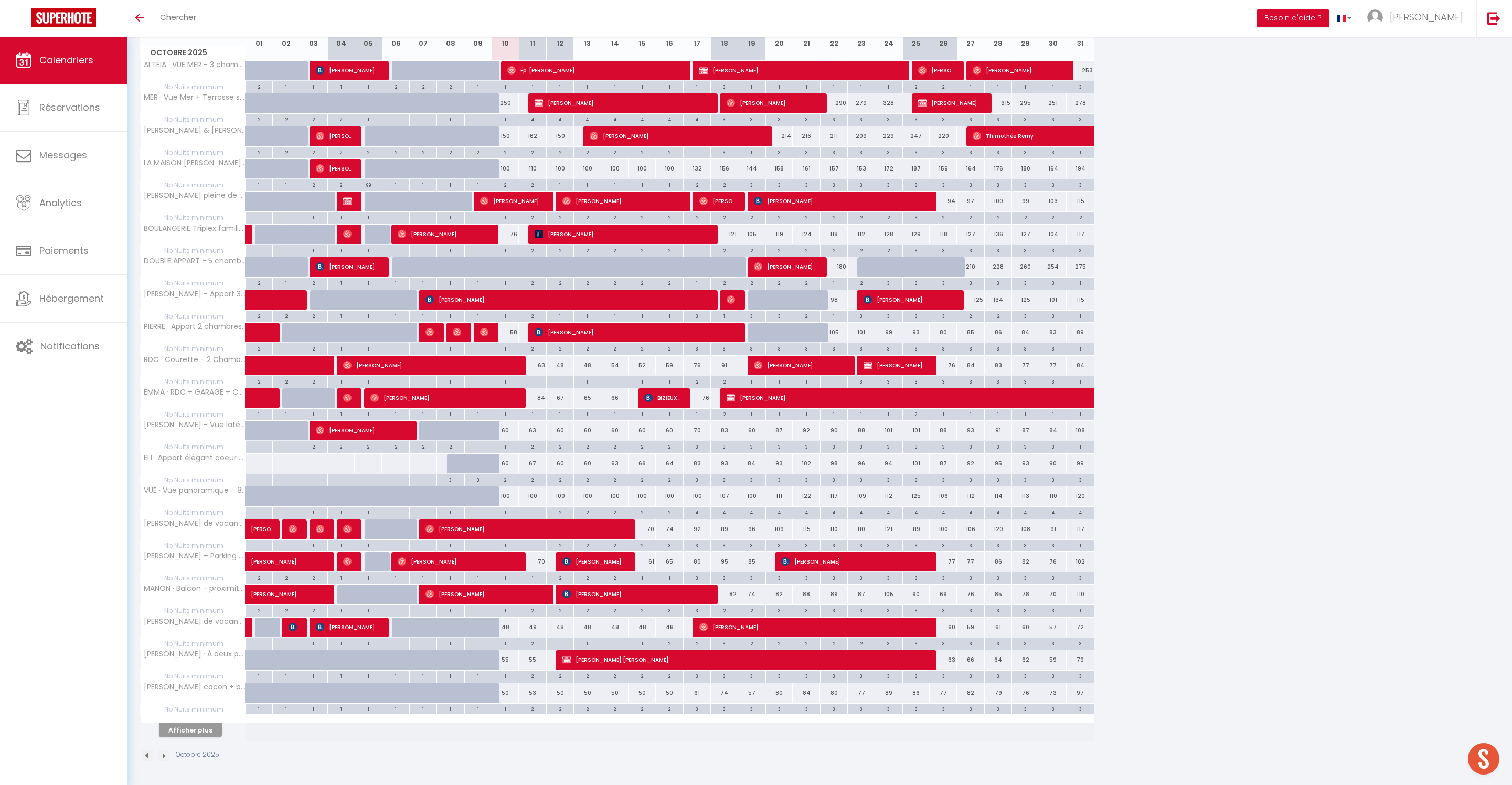
scroll to position [231, 0]
click at [191, 724] on button "Afficher plus" at bounding box center [190, 730] width 63 height 14
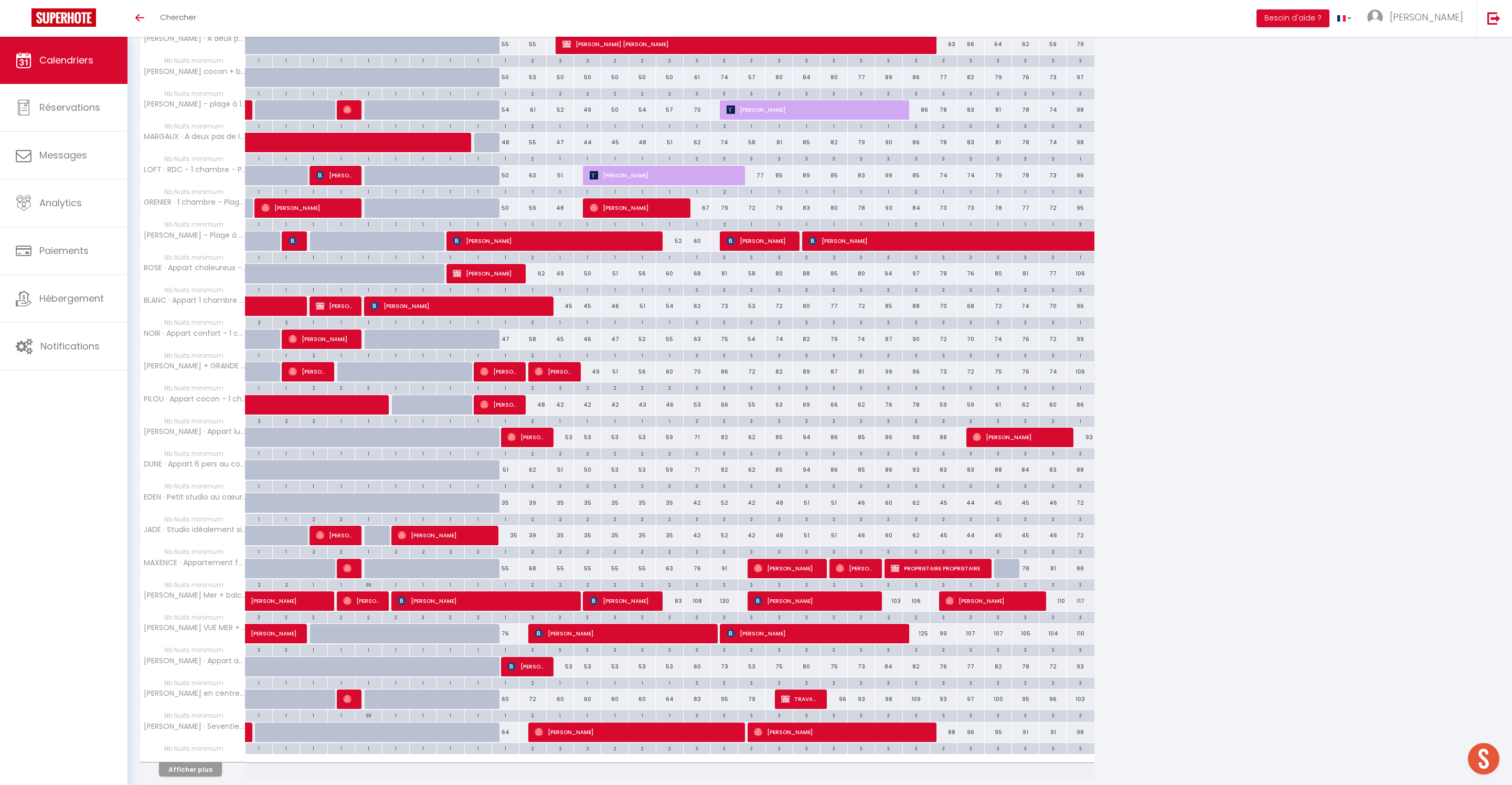
scroll to position [824, 0]
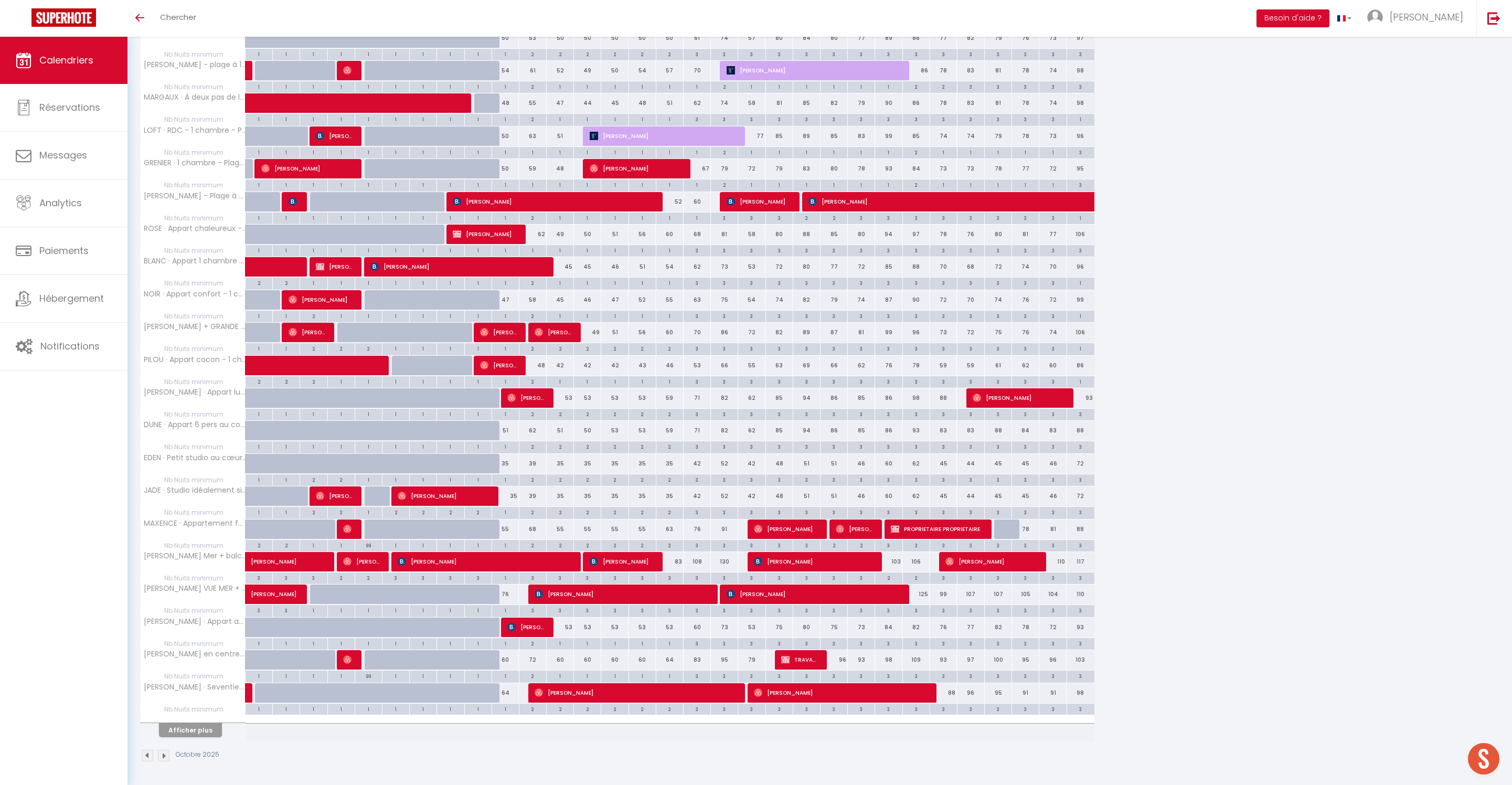
click at [539, 451] on div "2" at bounding box center [533, 446] width 27 height 10
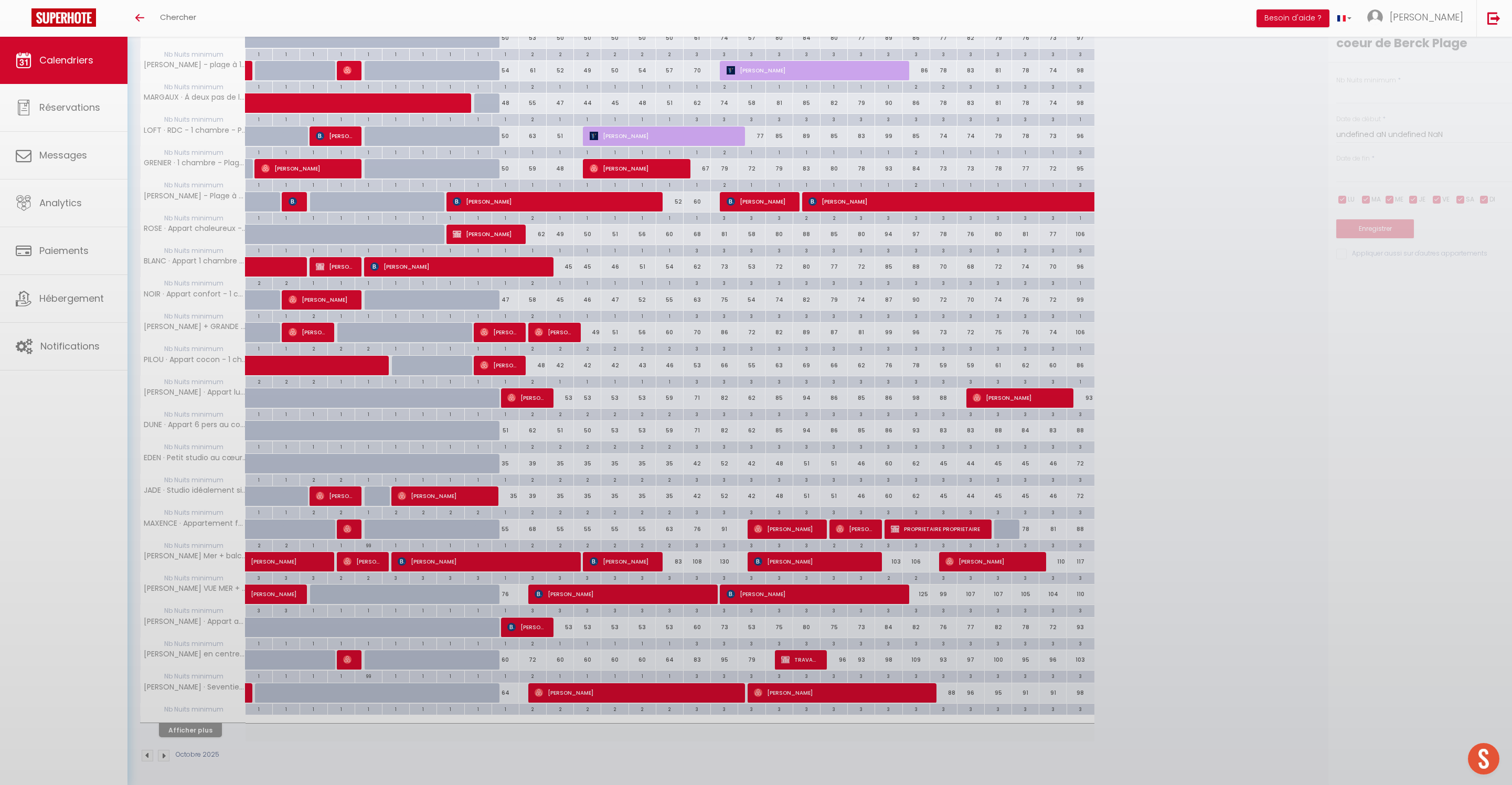
type input "2"
type input "Sam 11 Octobre 2025"
type input "Dim 12 Octobre 2025"
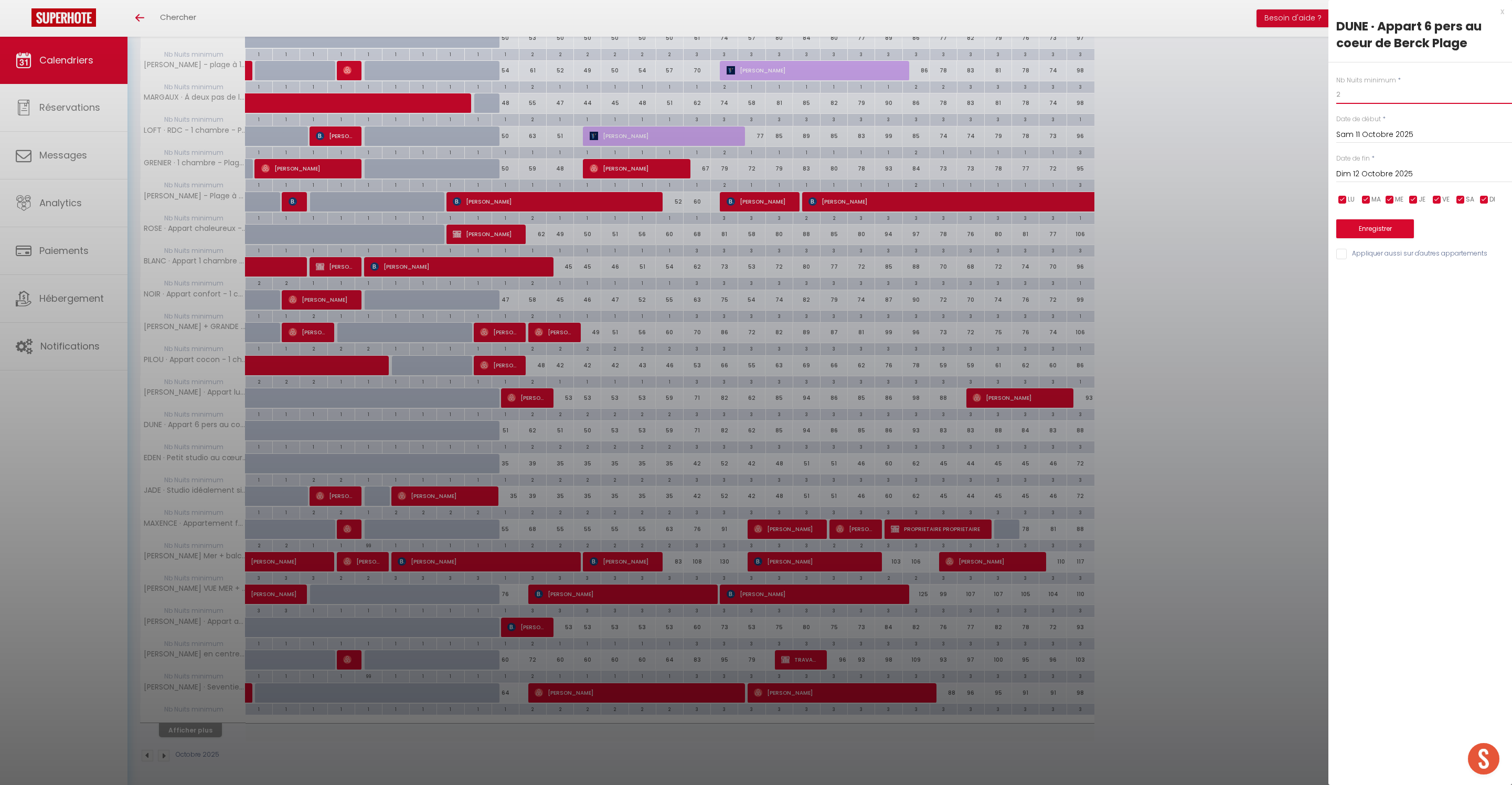
click at [1360, 104] on input "2" at bounding box center [1424, 94] width 176 height 19
type input "1"
click at [1381, 238] on button "Enregistrer" at bounding box center [1375, 229] width 78 height 19
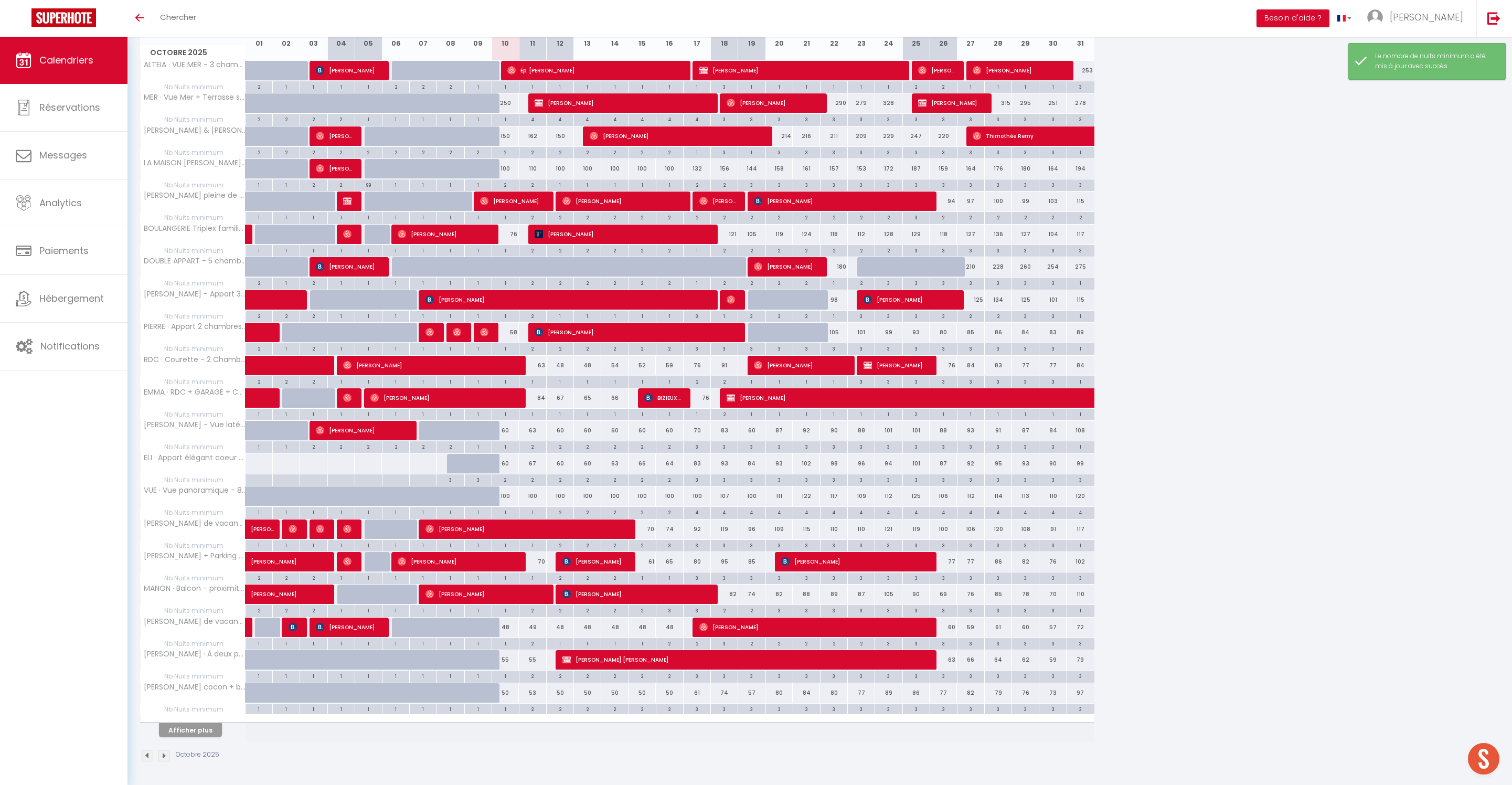
scroll to position [231, 0]
drag, startPoint x: 220, startPoint y: 720, endPoint x: 569, endPoint y: 609, distance: 366.2
click at [220, 723] on button "Afficher plus" at bounding box center [190, 730] width 63 height 14
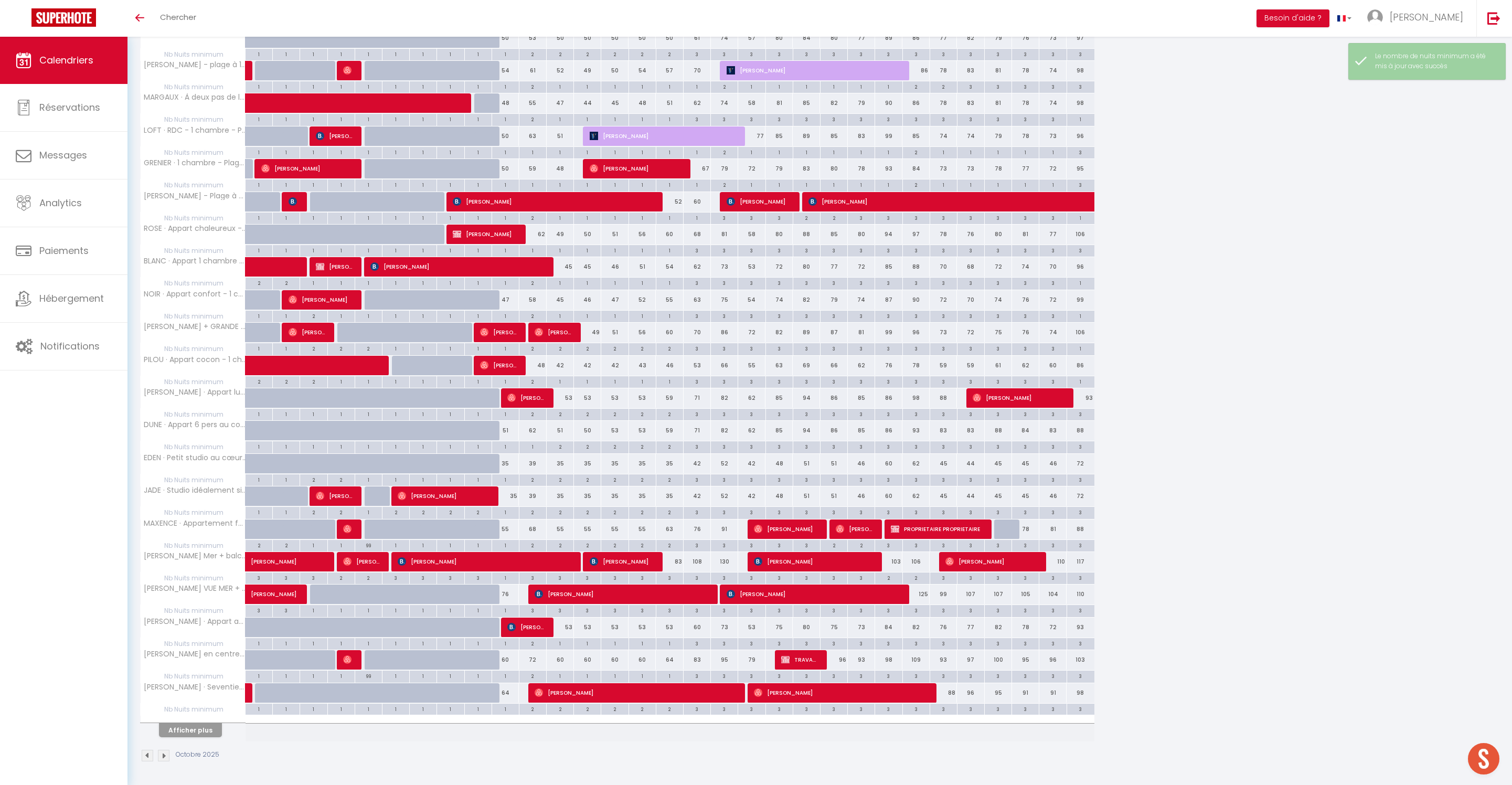
scroll to position [934, 0]
click at [567, 409] on div "2" at bounding box center [560, 414] width 27 height 10
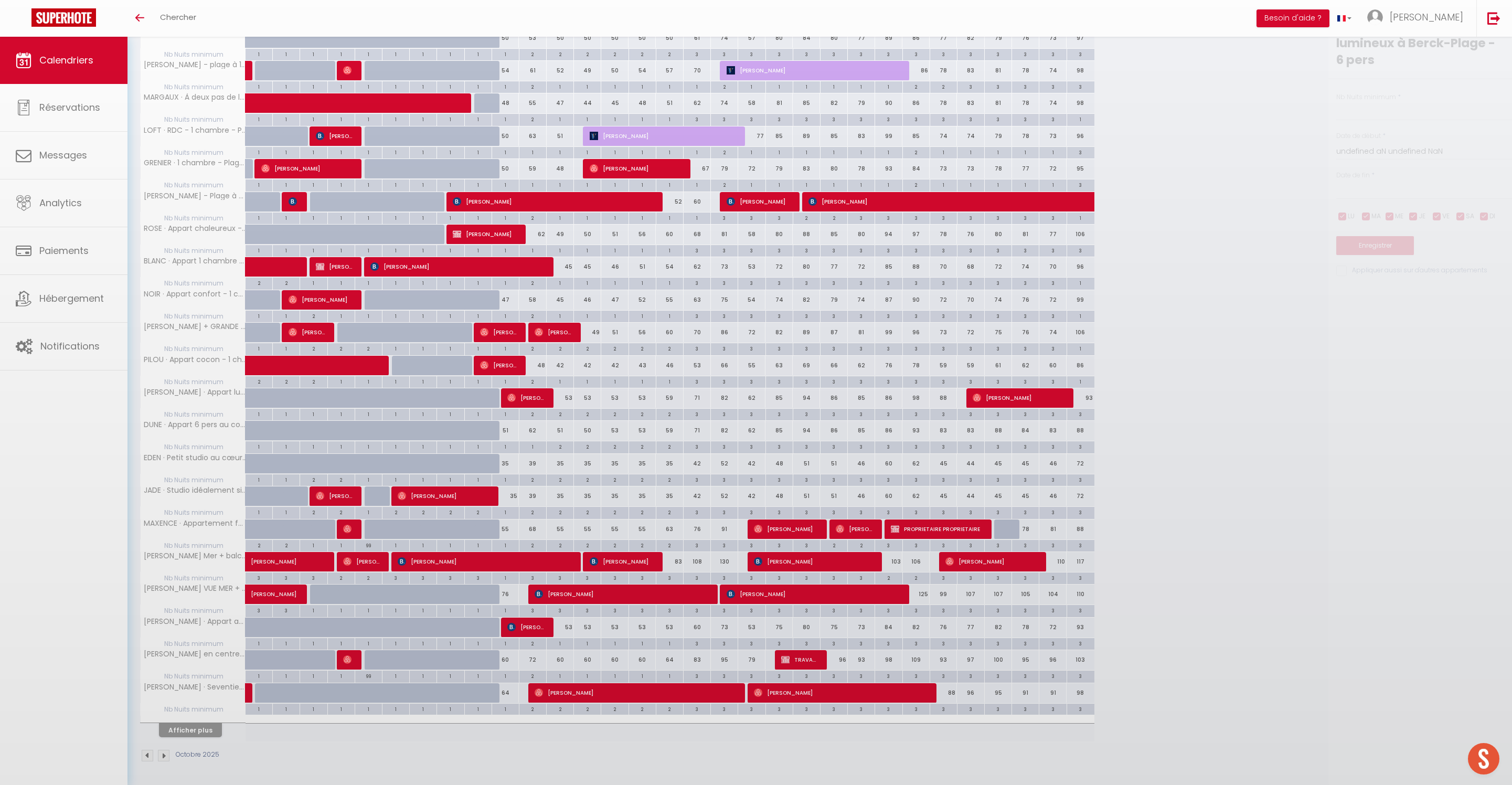
type input "2"
type input "Dim 12 Octobre 2025"
type input "Lun 13 Octobre 2025"
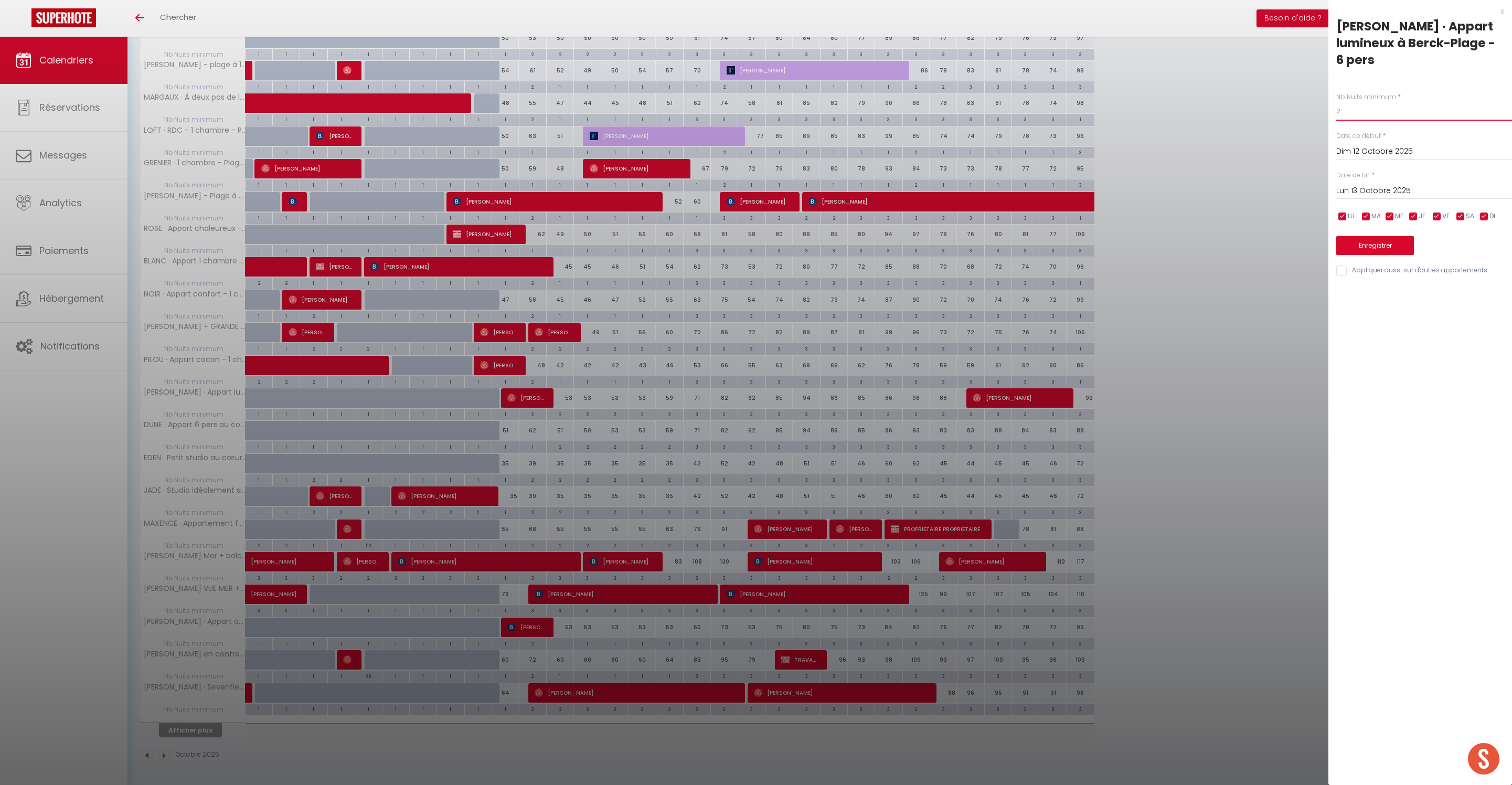
click at [1380, 108] on input "2" at bounding box center [1424, 111] width 176 height 19
type input "1"
click at [1368, 198] on input "Lun 13 Octobre 2025" at bounding box center [1424, 191] width 176 height 13
click at [1462, 303] on span "17" at bounding box center [1460, 293] width 23 height 21
type input "Ven 17 Octobre 2025"
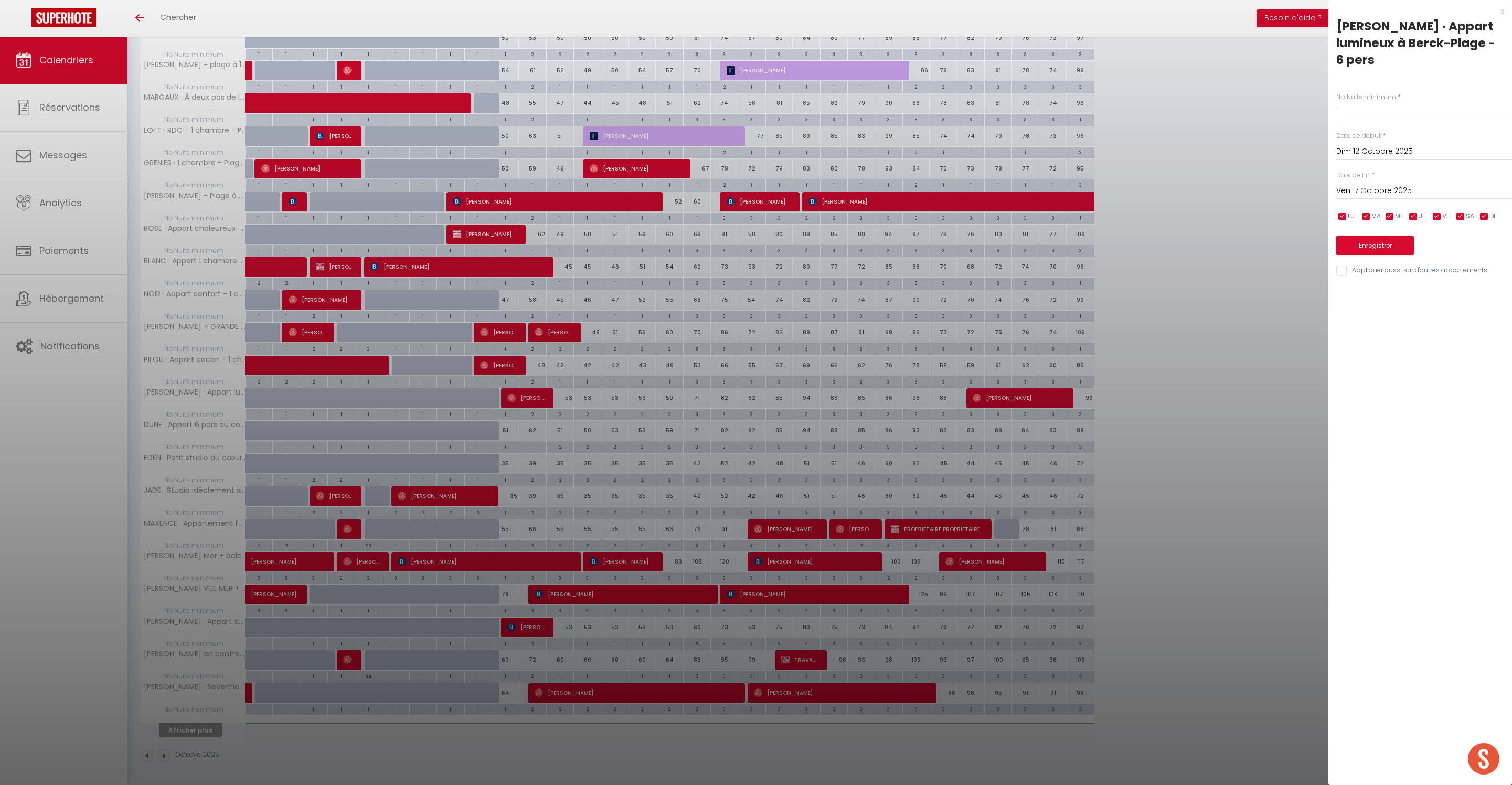
click at [1340, 276] on input "Appliquer aussi sur d'autres appartements" at bounding box center [1424, 271] width 176 height 11
checkbox input "true"
click at [1379, 255] on button "Enregistrer" at bounding box center [1375, 245] width 78 height 19
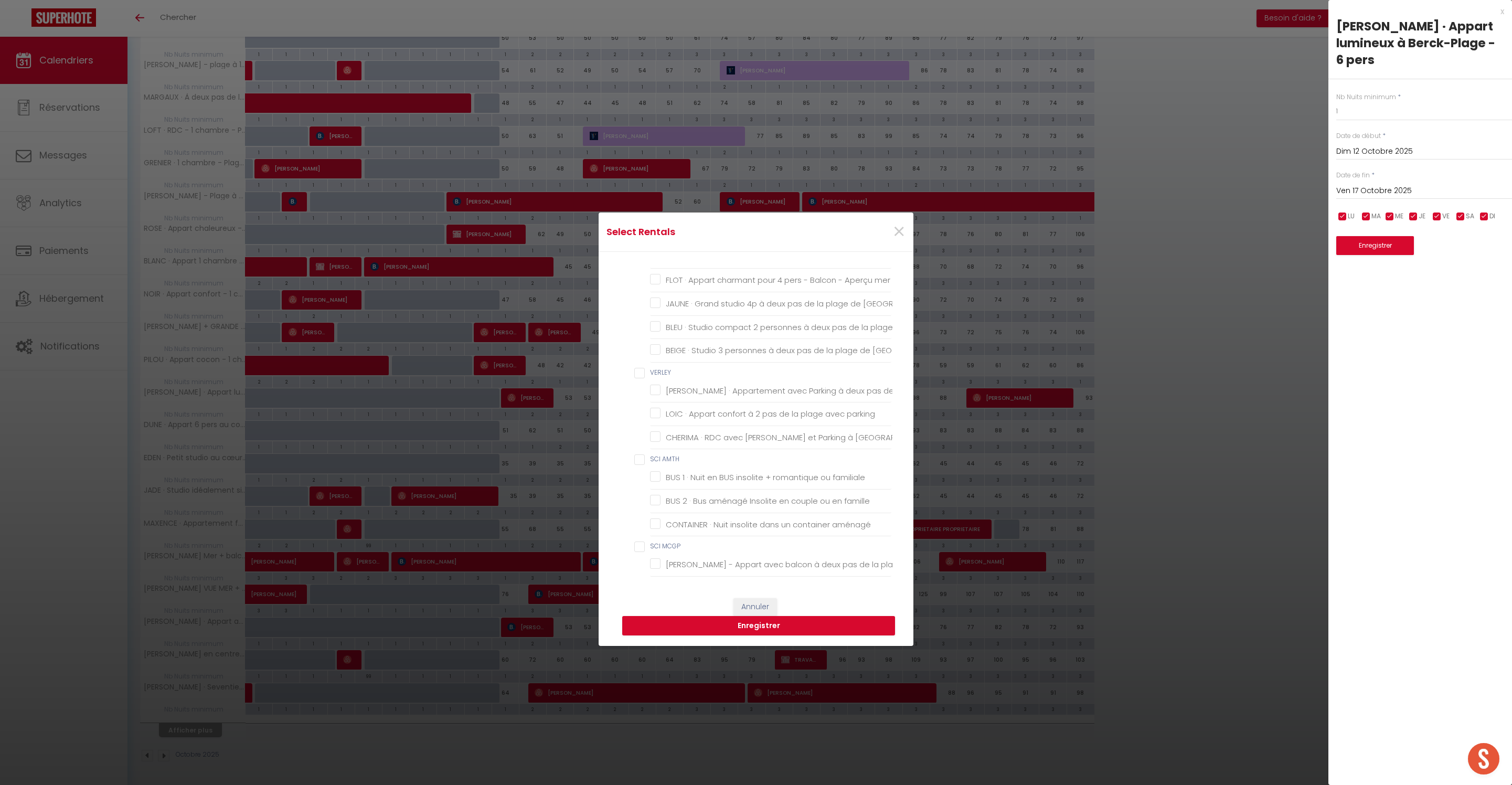
scroll to position [1457, 1]
click at [639, 250] on input "DUCROCQ" at bounding box center [763, 244] width 257 height 11
checkbox input "true"
checkbox MMSS "false"
checkbox Berck-Plage "false"
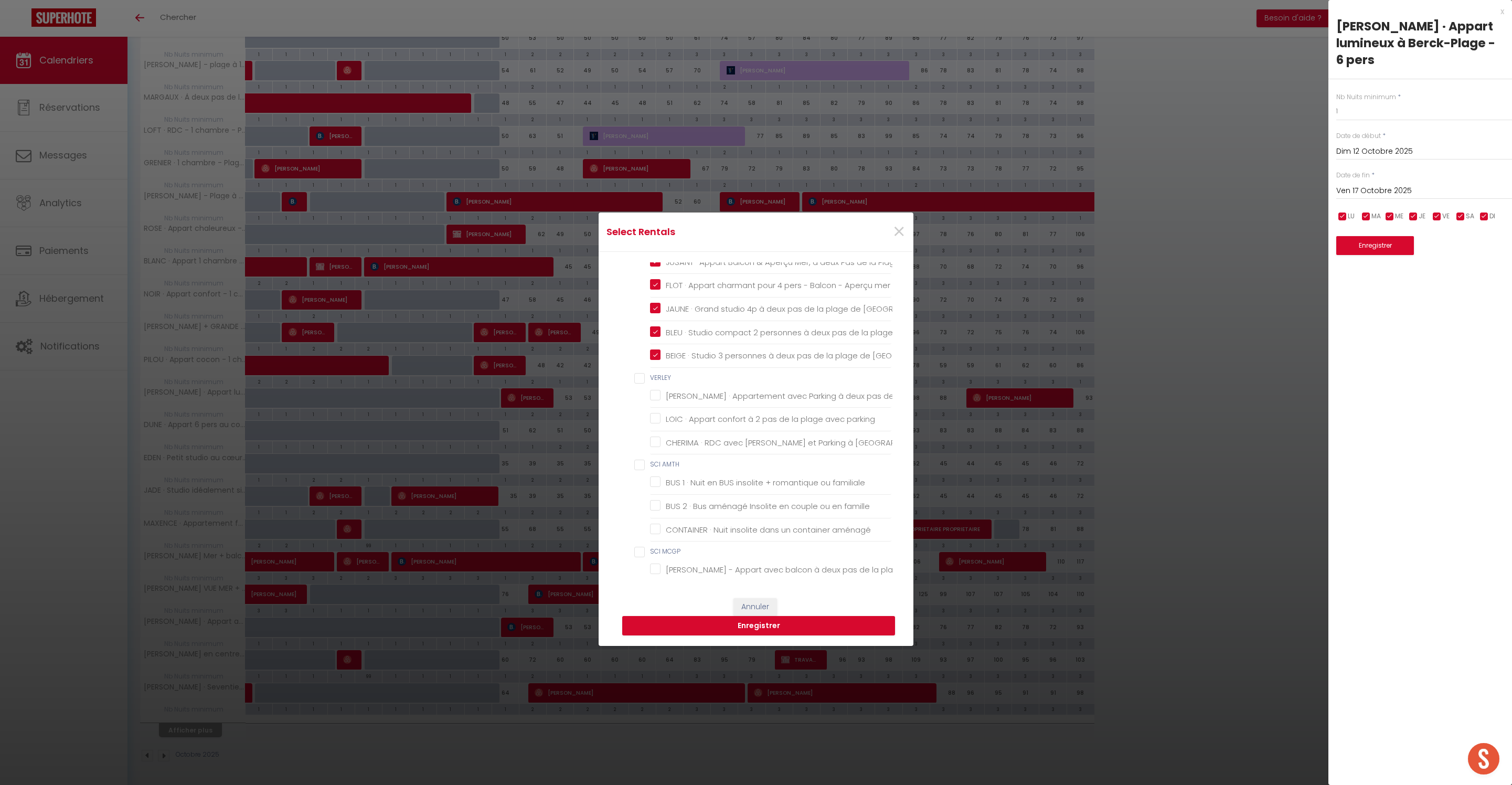
checkbox Berck-Plage "false"
checkbox chambre "false"
checkbox Couvert "false"
checkbox Marché "false"
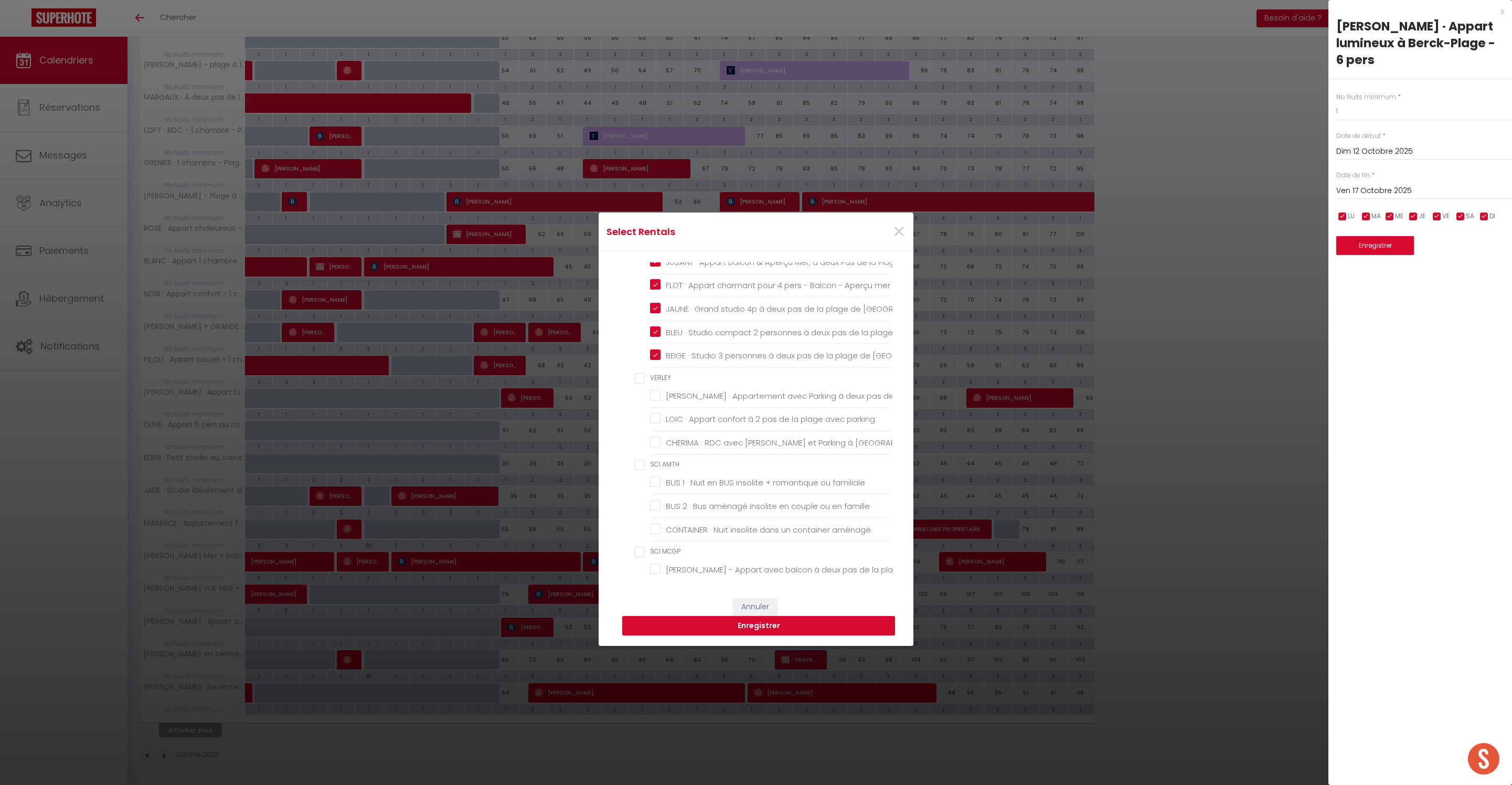
checkbox chambre "false"
checkbox Couvert "false"
checkbox DEROLEZ "false"
checkbox chambres "false"
checkbox 100m "false"
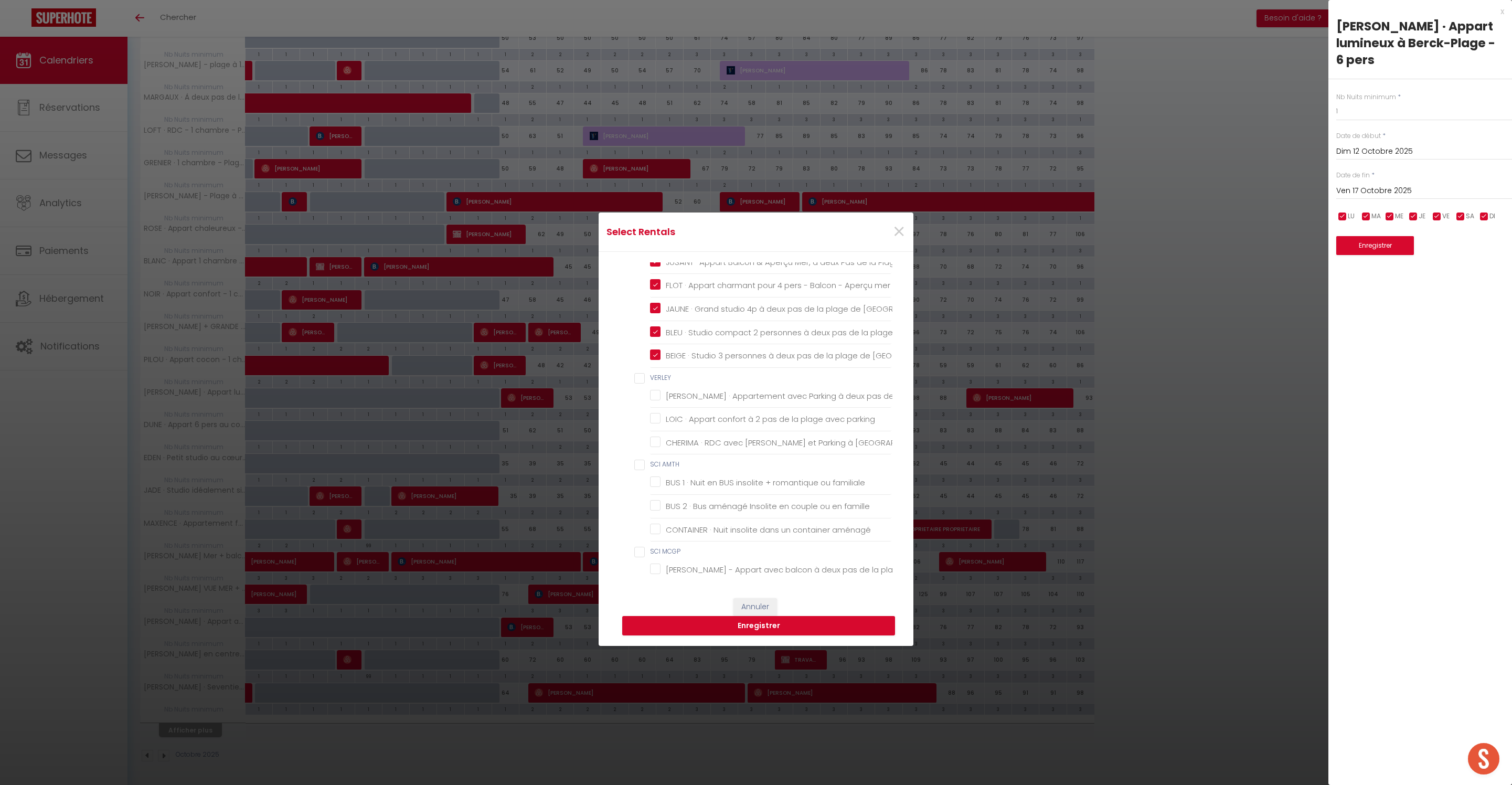
checkbox chambre "false"
checkbox mètres "false"
checkbox chambre "false"
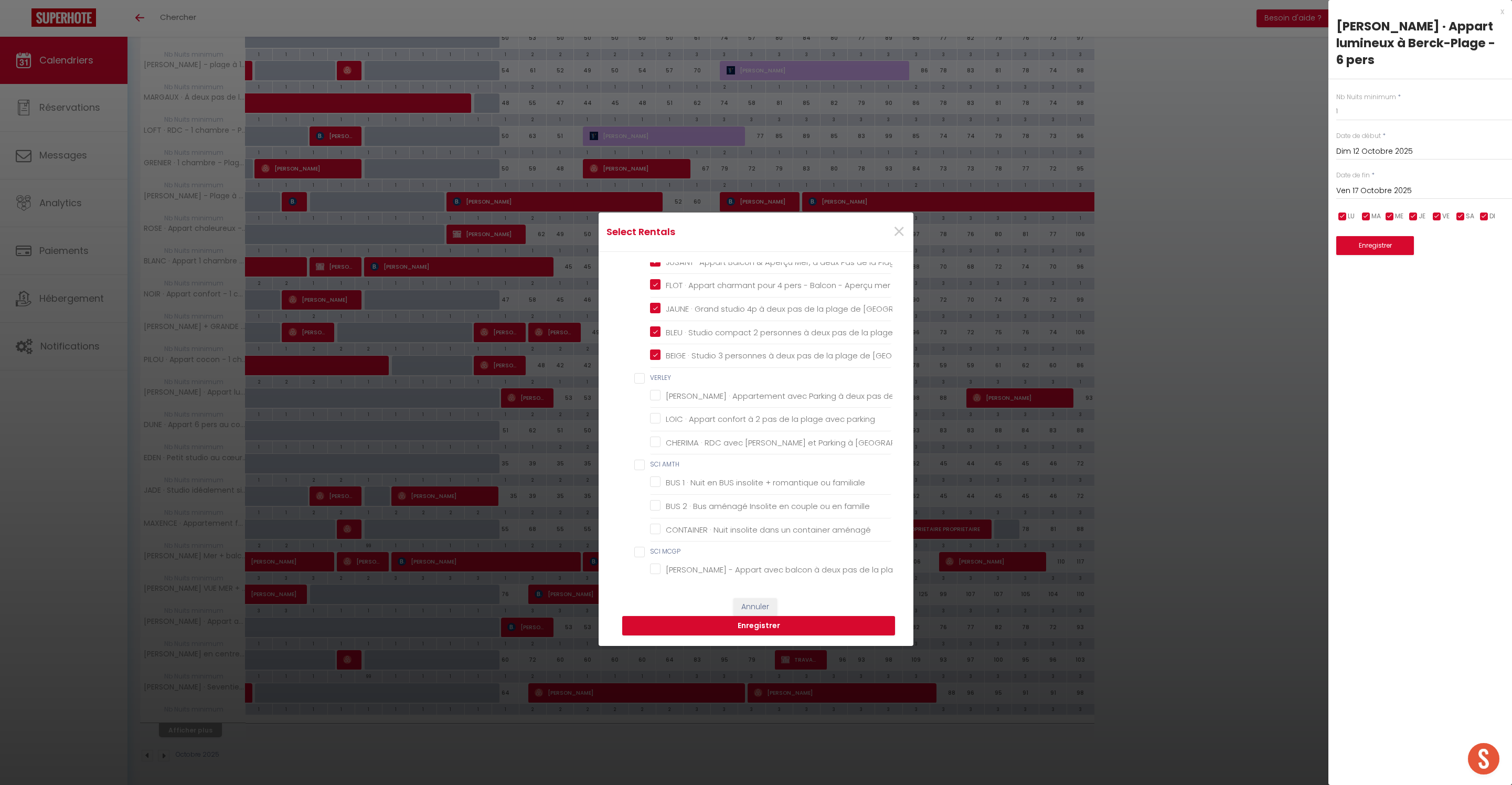
checkbox 1736 "false"
checkbox Massage "false"
checkbox Barbecue "false"
checkbox babyfoot "false"
checkbox wifi "false"
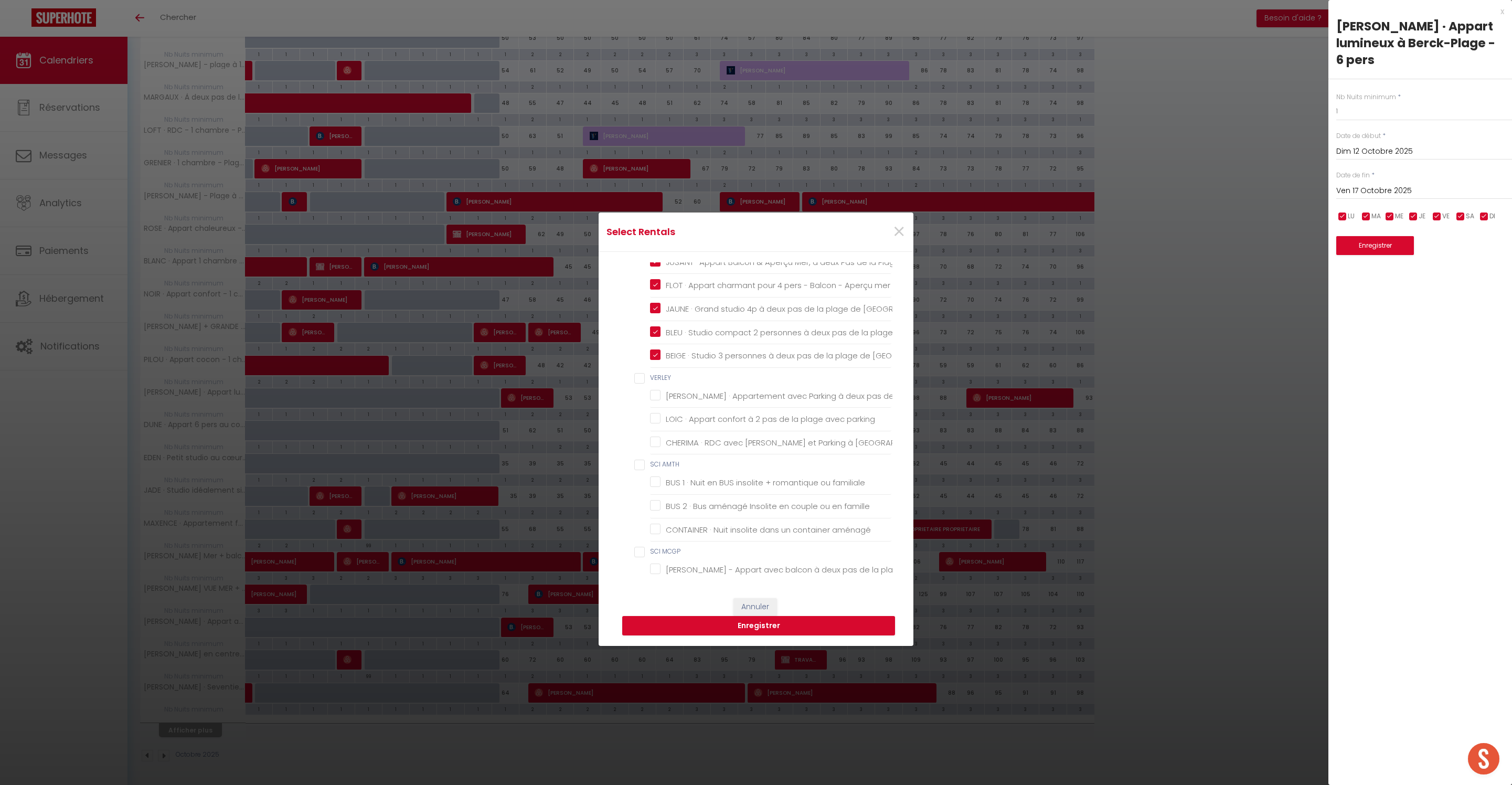
checkbox wifi "false"
checkbox pers "false"
checkbox wifi "false"
checkbox BEAURAINVILLE "false"
checkbox Parking "false"
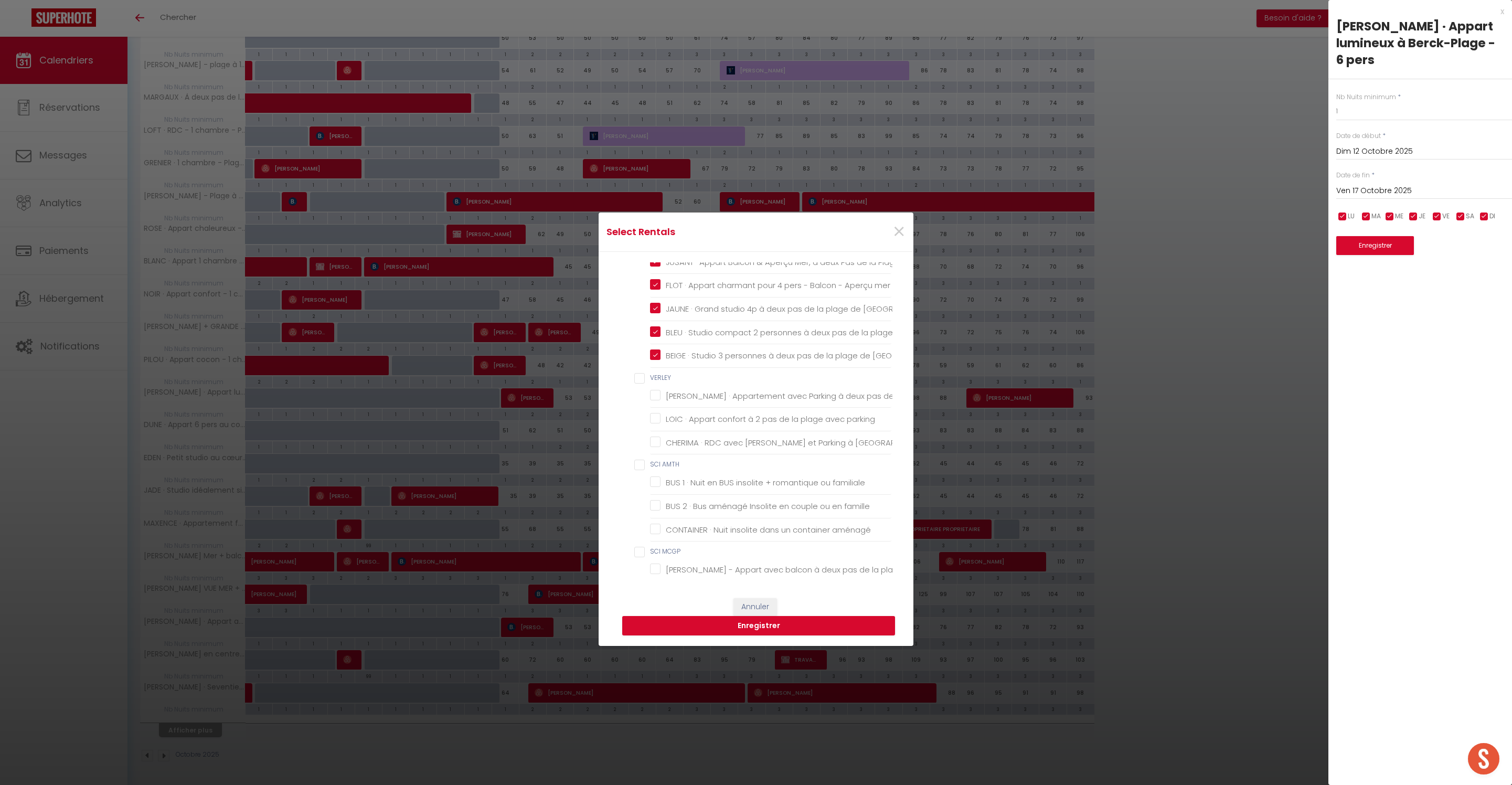
checkbox CABAR "false"
checkbox chambres "false"
checkbox chambre "false"
checkbox \! "false"
checkbox LEBACQ "false"
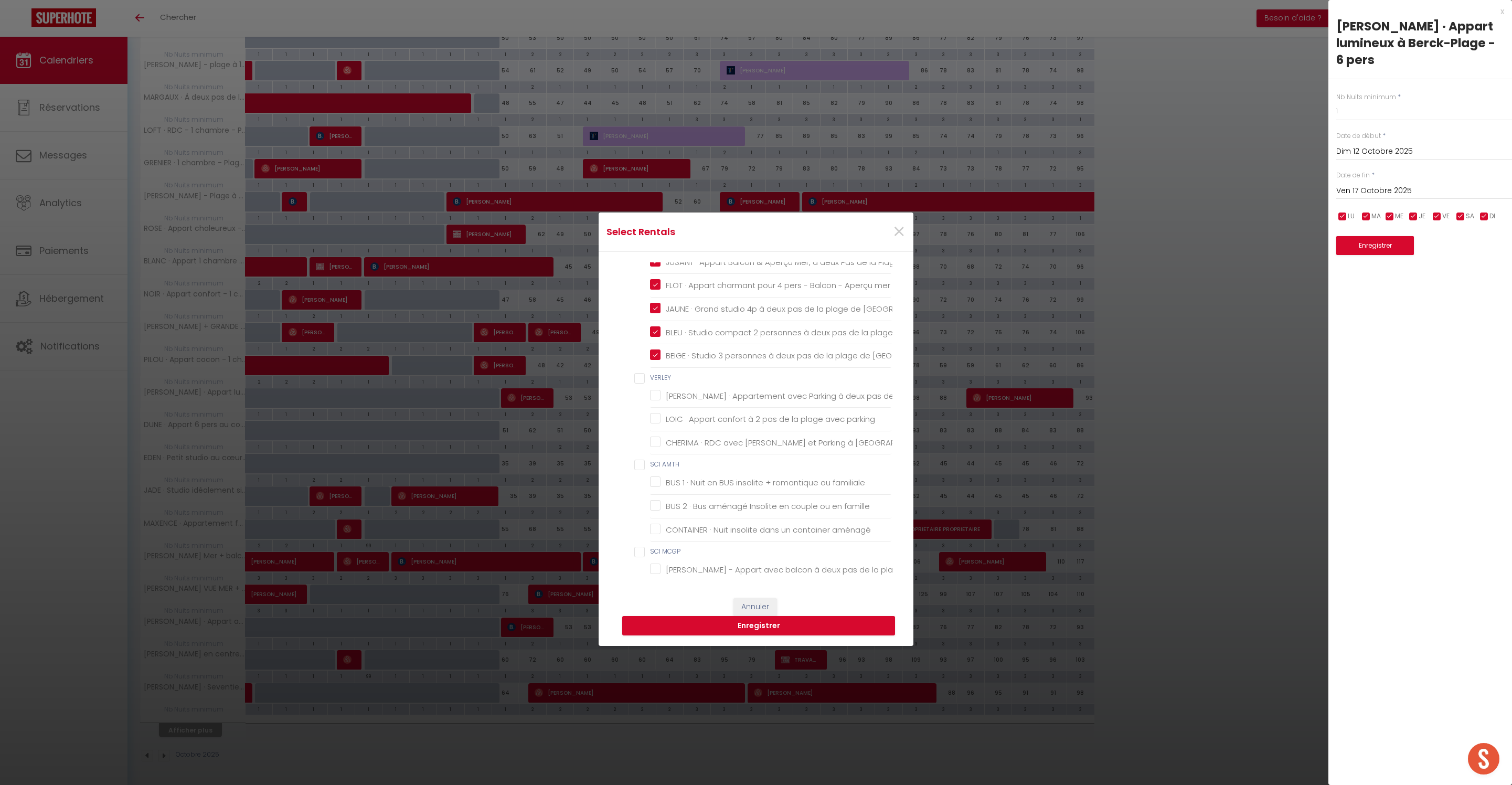
checkbox Dunes "false"
checkbox input "false"
checkbox pers\ "false"
checkbox PROVIN "false"
checkbox chambre "false"
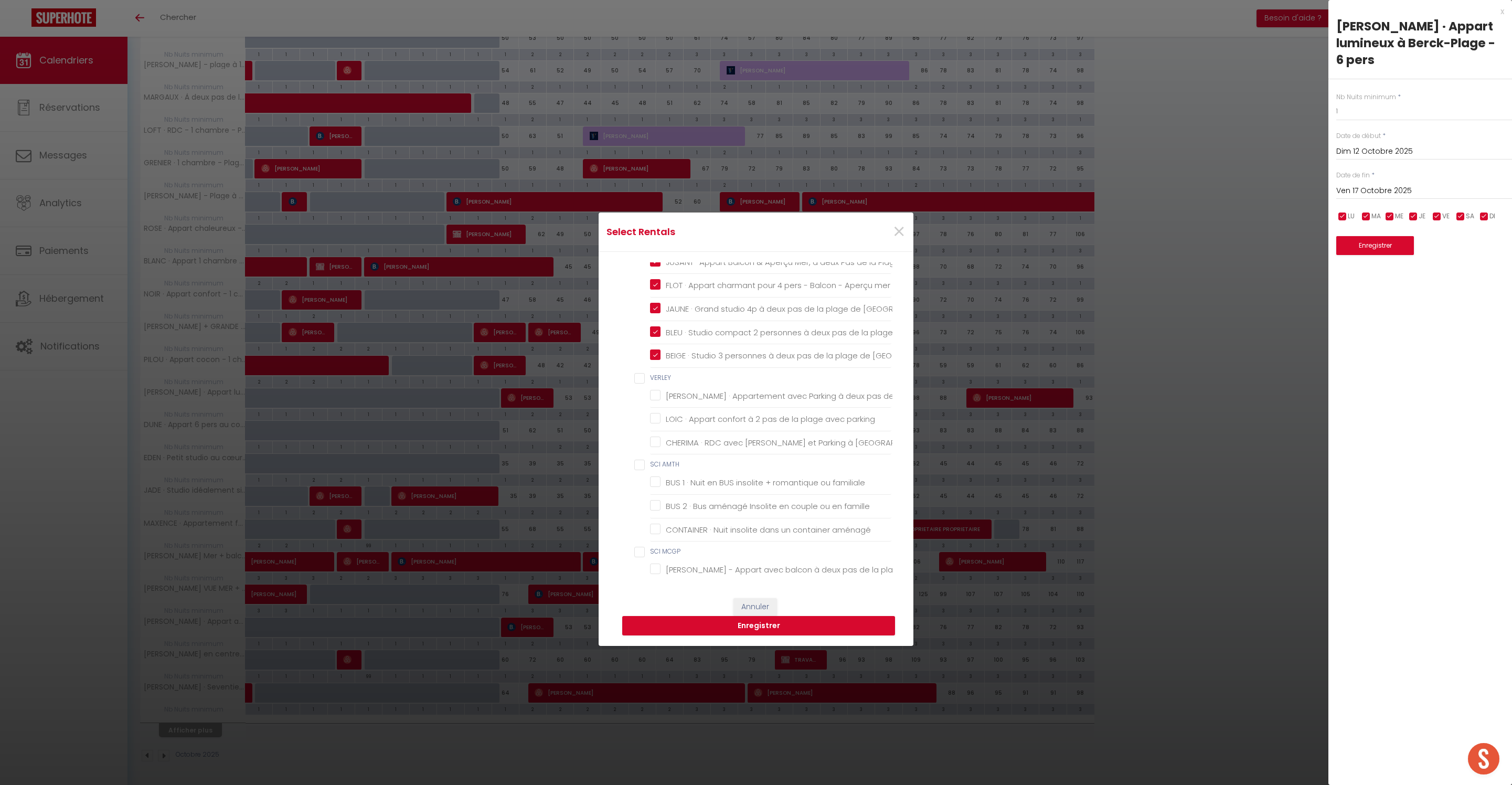
checkbox GEISS "false"
checkbox chambres "false"
checkbox BEAUMONT "false"
checkbox Berck-Plage "false"
checkbox ROSALIES "false"
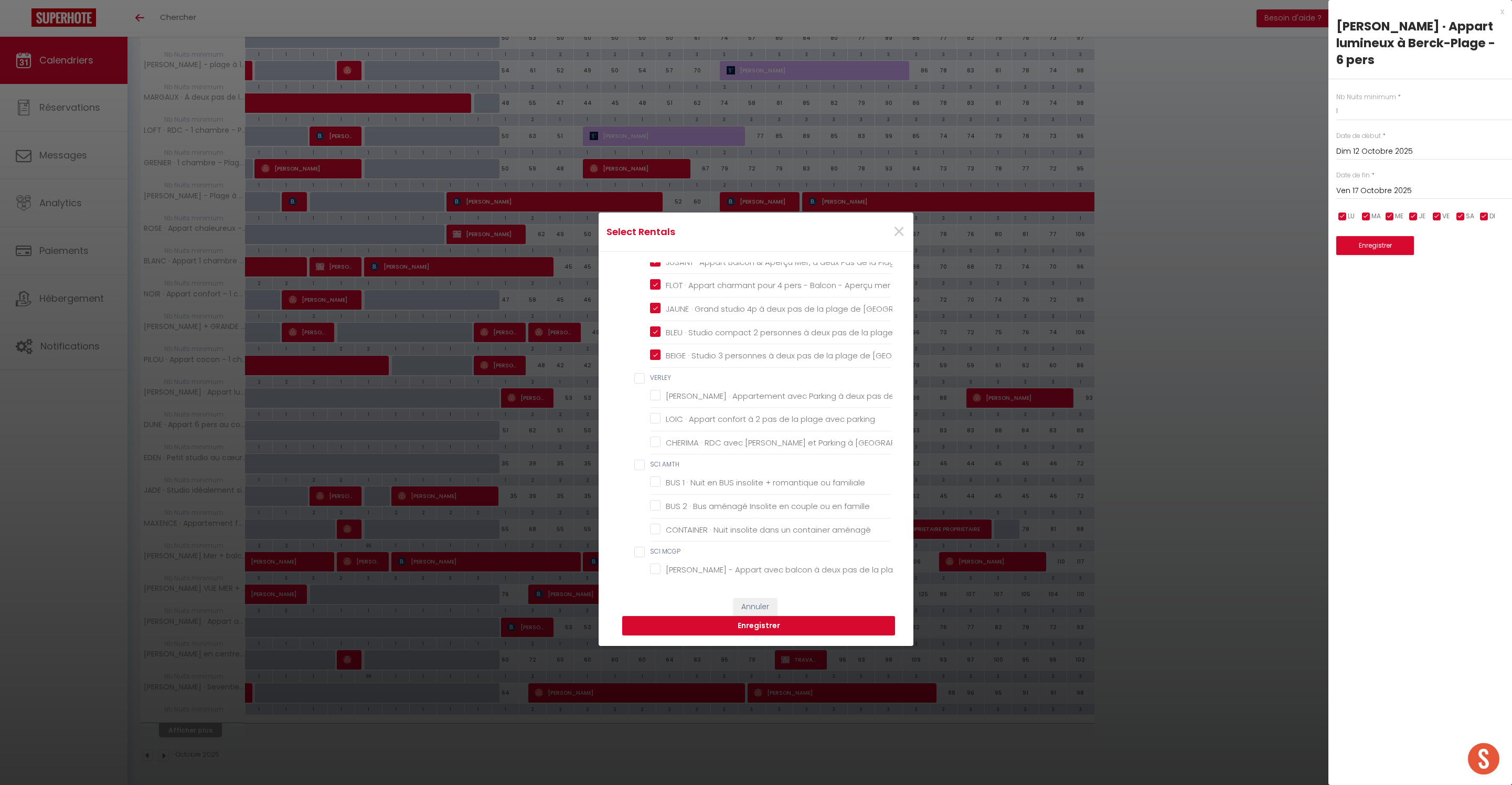
checkbox Berck-Plage "false"
checkbox DELAFOND "false"
checkbox Parking "false"
checkbox DATCHA "false"
checkbox Berck "false"
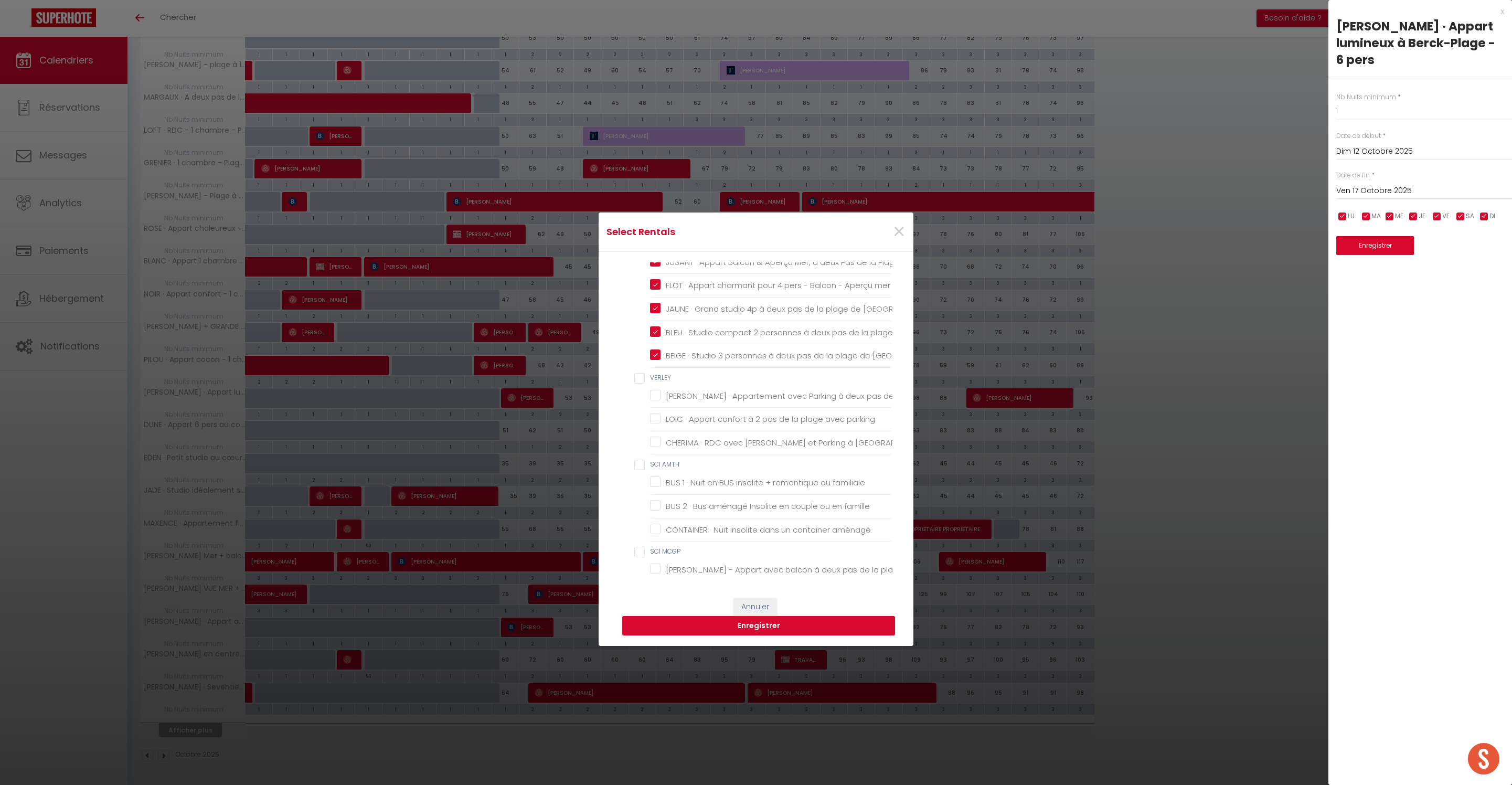
checkbox terrasses "false"
checkbox input "false"
checkbox Plage "false"
checkbox Berck-Plage "false"
checkbox pers "false"
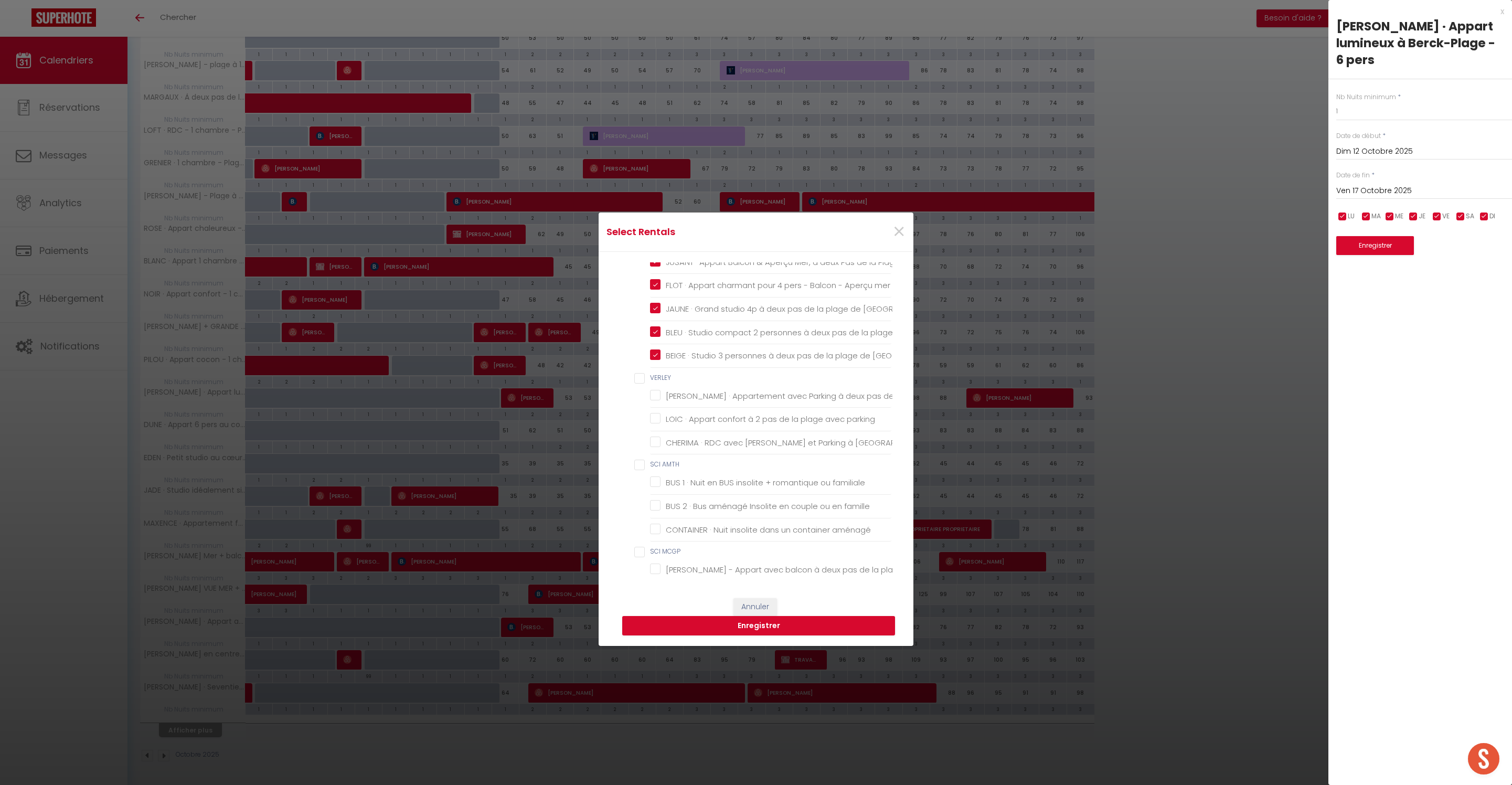
checkbox input "false"
checkbox Berck-Plage "false"
checkbox 200m "false"
checkbox LECLERCQ "false"
checkbox Berck "false"
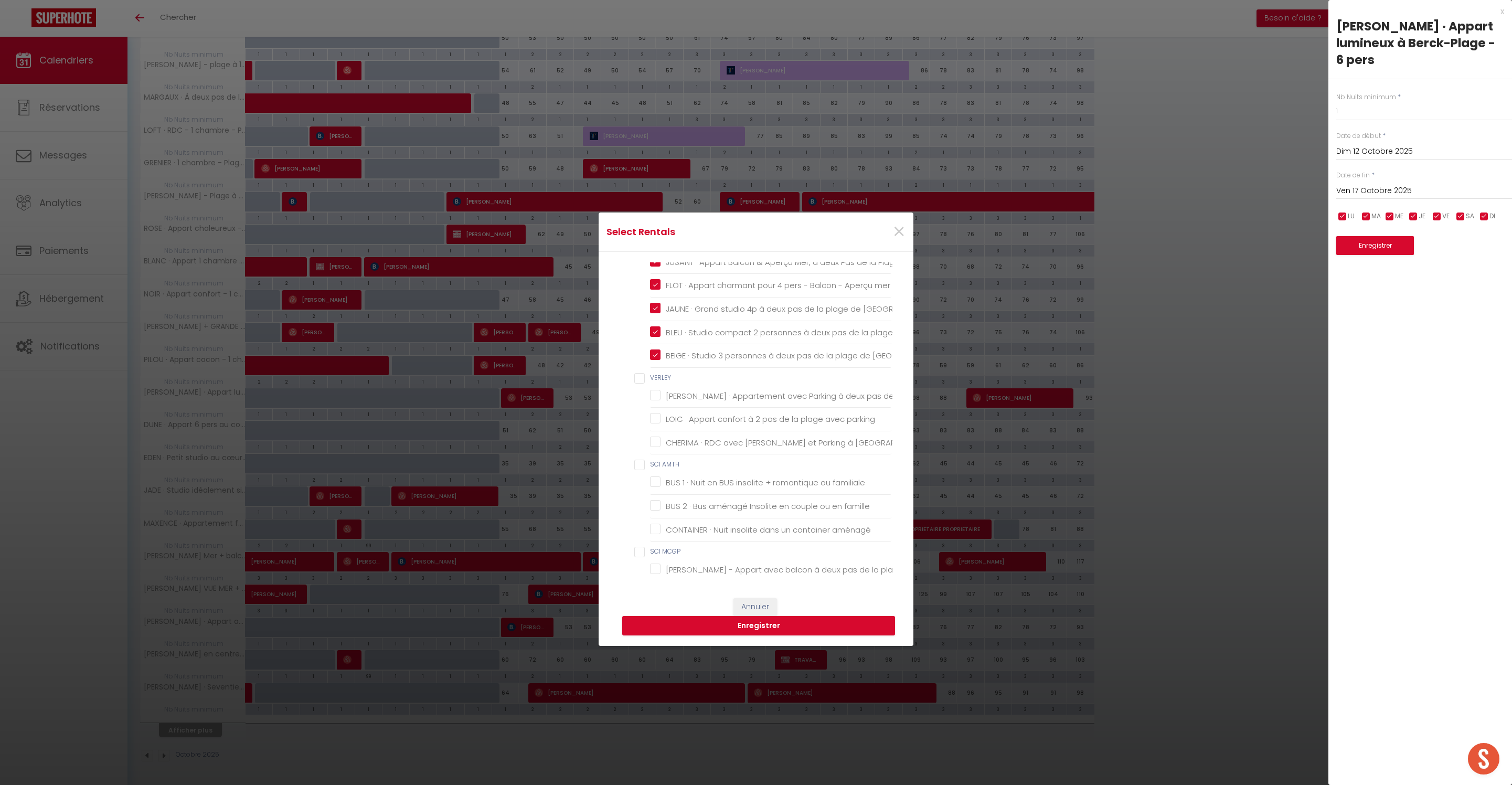
checkbox input "false"
checkbox Berck-Plage "false"
checkbox BAI "false"
checkbox Plage "false"
checkbox COLEUR "false"
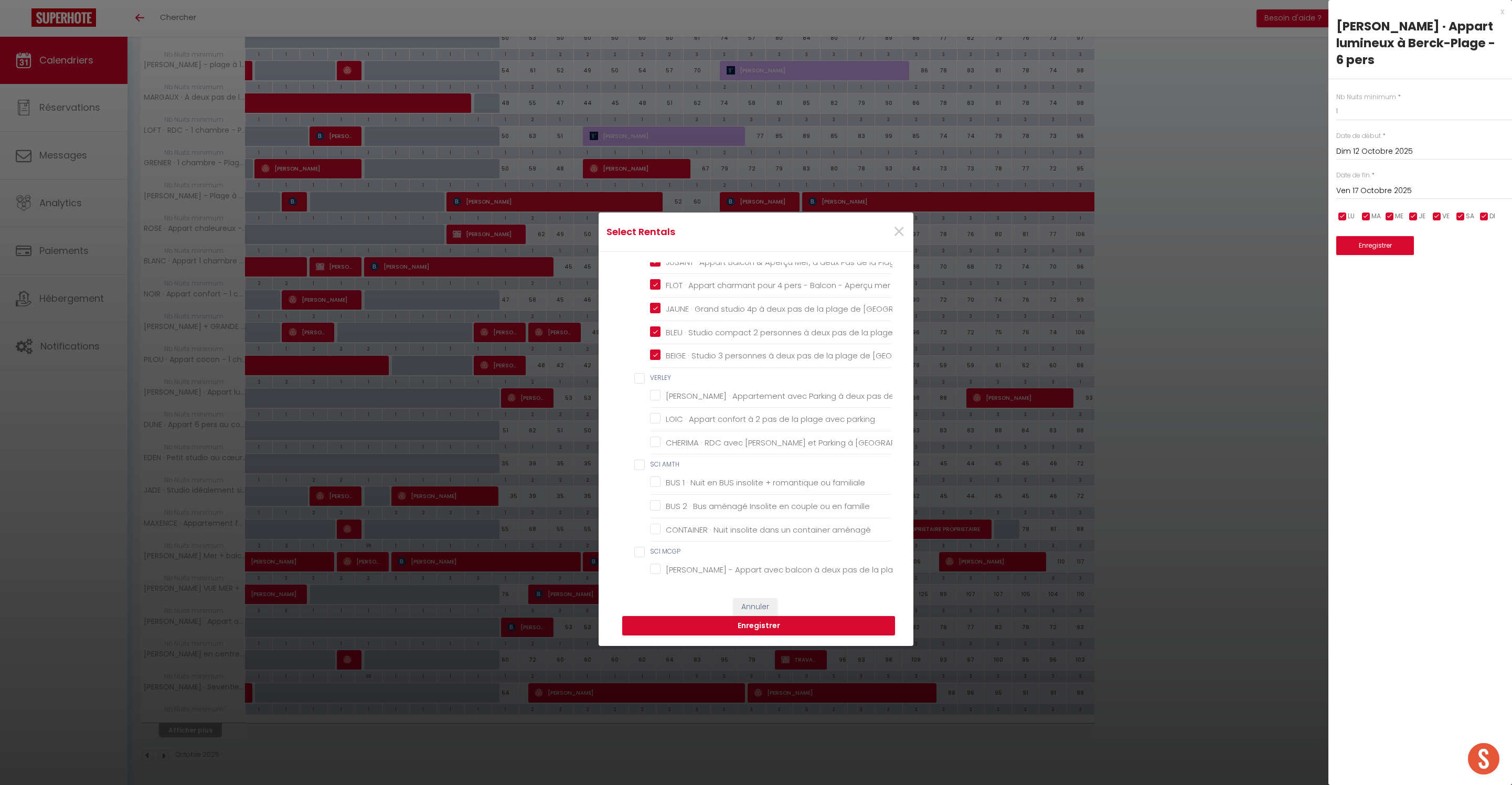
checkbox Berck-Plage "false"
checkbox input "false"
checkbox personnes "false"
checkbox Berck "false"
checkbox Plage "true"
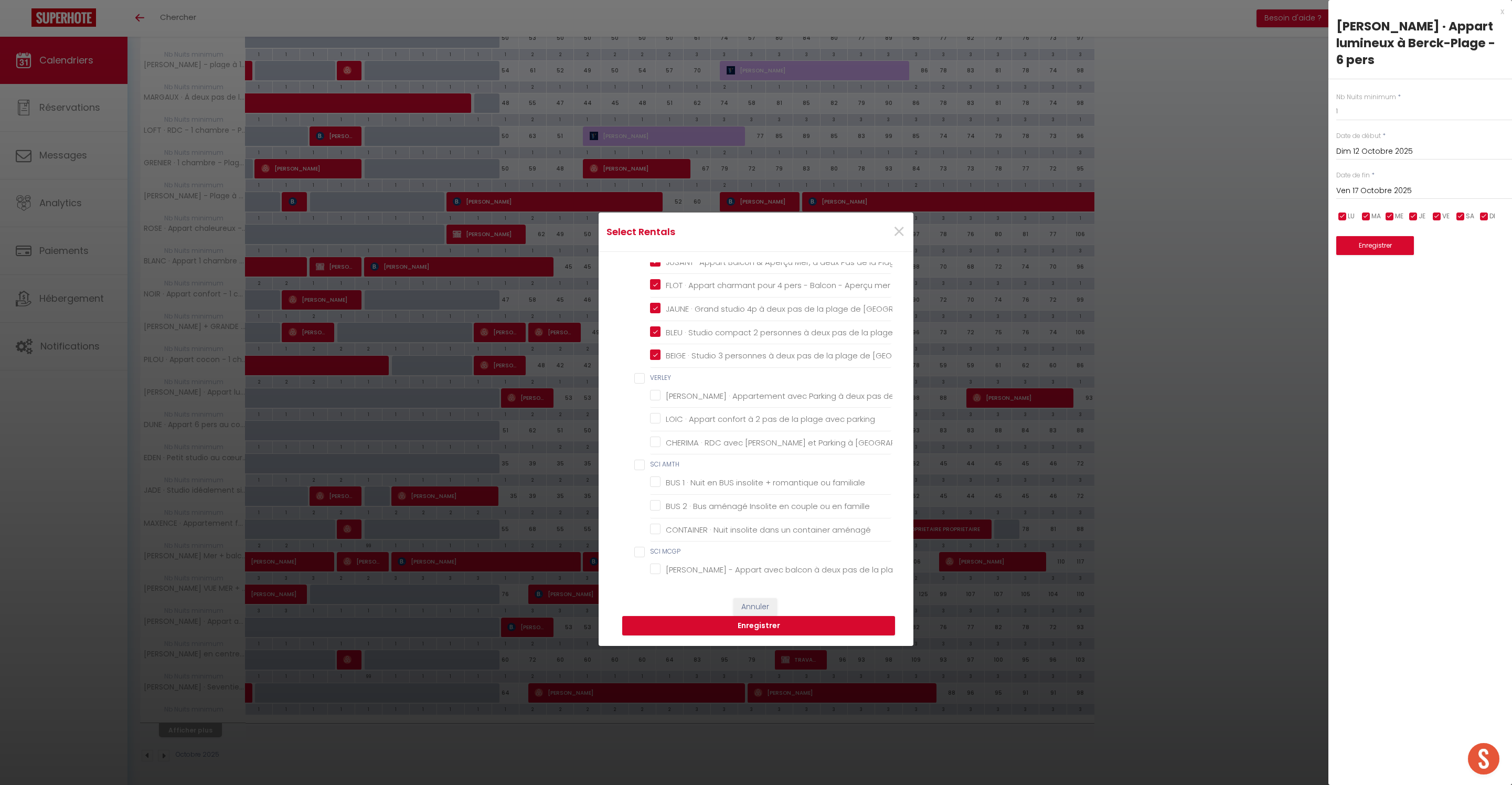
checkbox mer "true"
checkbox Berck "true"
checkbox plage "true"
checkbox Berck "true"
checkbox input "false"
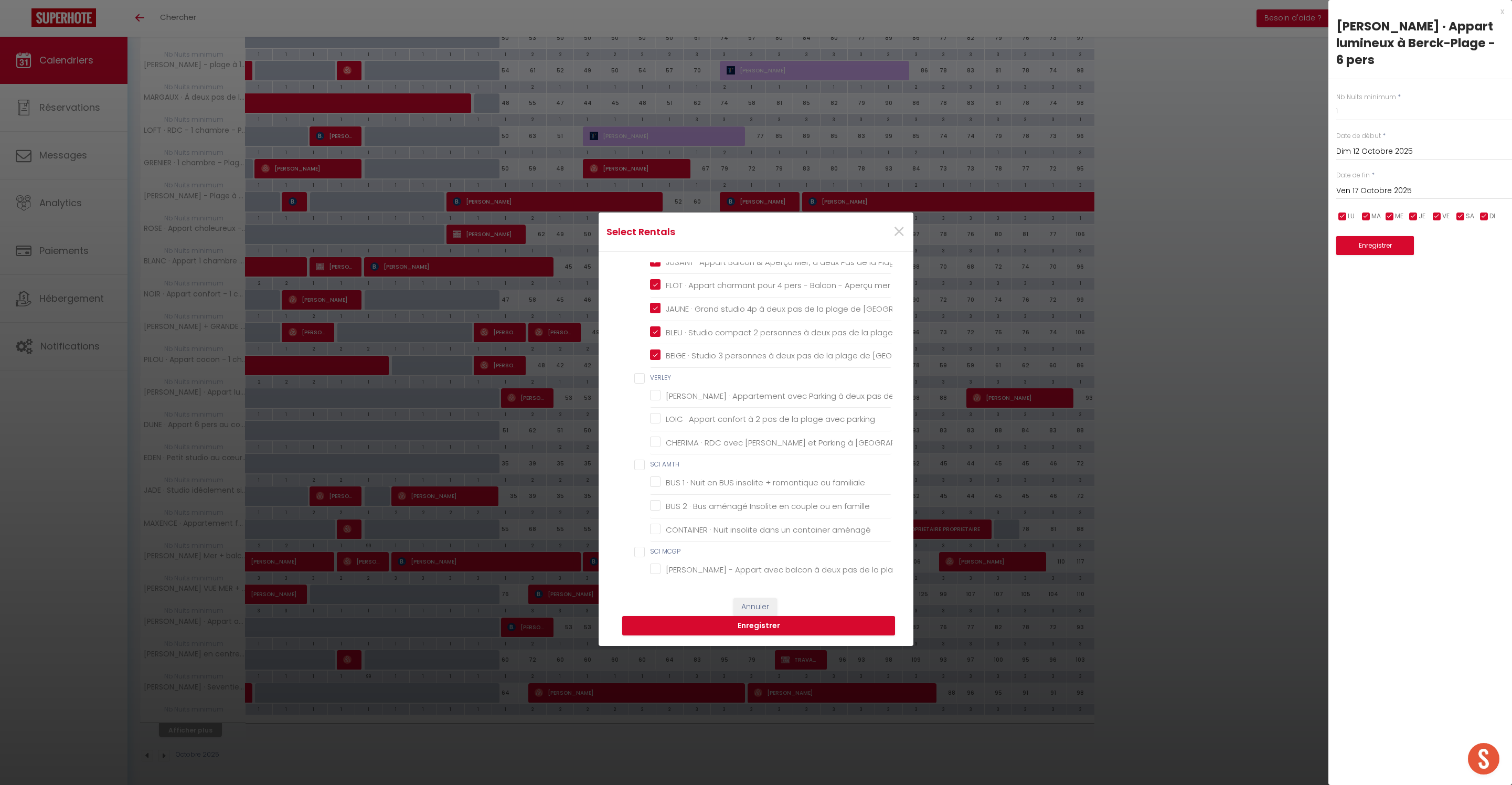
checkbox plage "false"
checkbox parking "false"
checkbox Berck-Plage "false"
checkbox AMTH "false"
checkbox familiale "false"
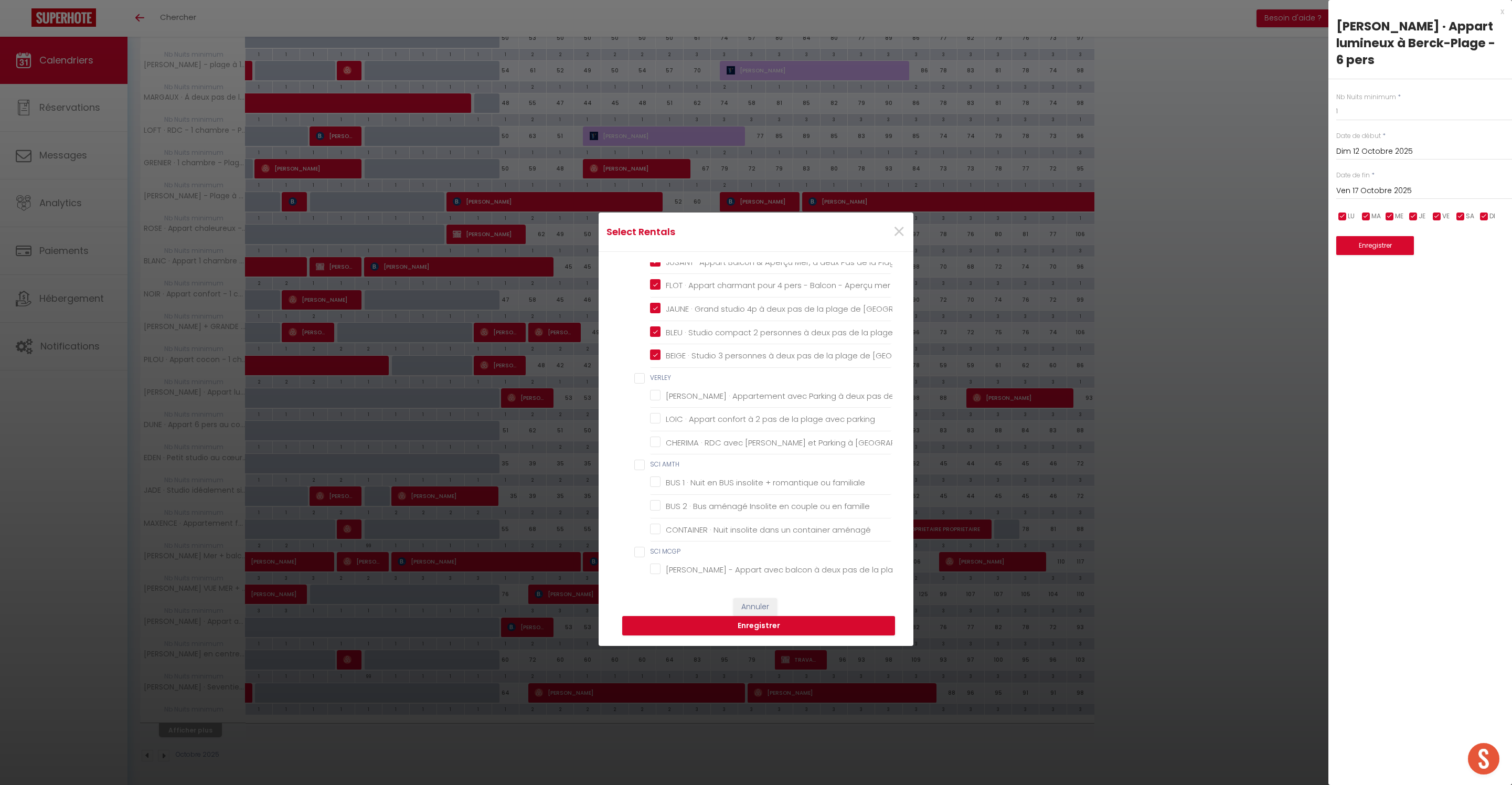
checkbox famille "false"
checkbox aménagé "false"
checkbox MCGP "false"
checkbox Berck "false"
checkbox PEROU "false"
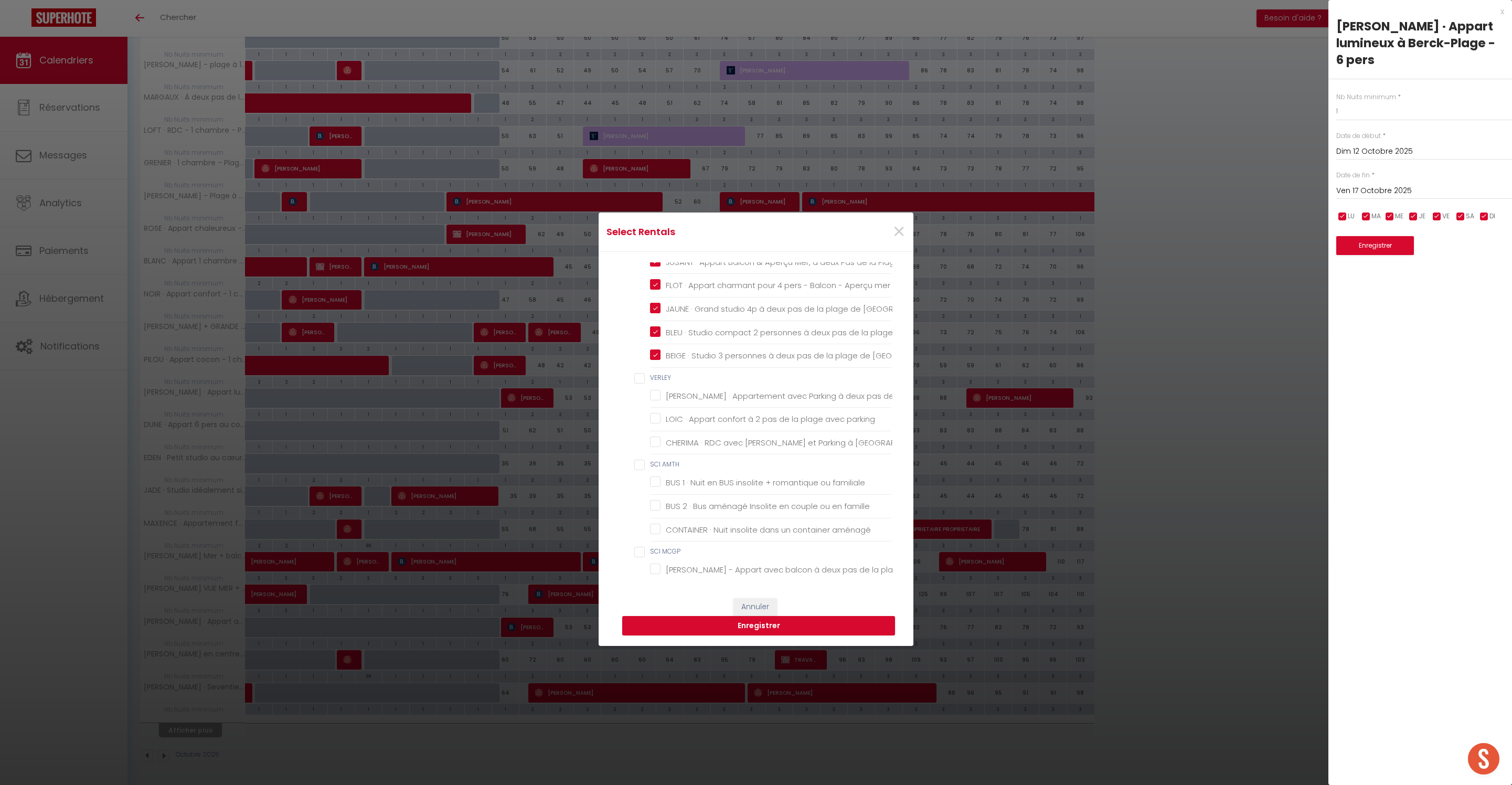
checkbox Berck "false"
checkbox COULPIER "false"
checkbox pers "false"
click at [640, 236] on input "CALIE" at bounding box center [763, 231] width 257 height 11
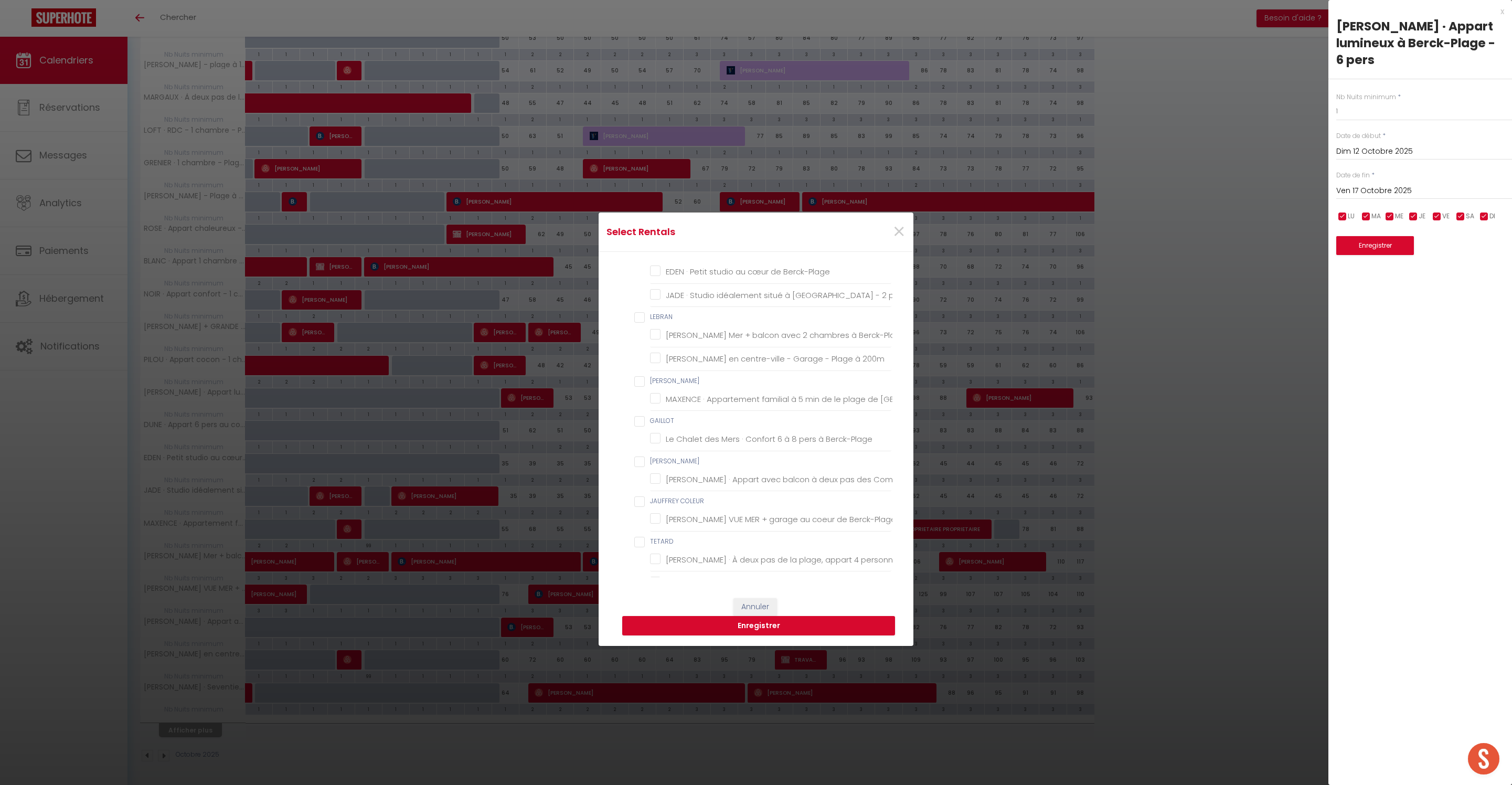
checkbox input "true"
checkbox MMSS "false"
checkbox Berck-Plage "false"
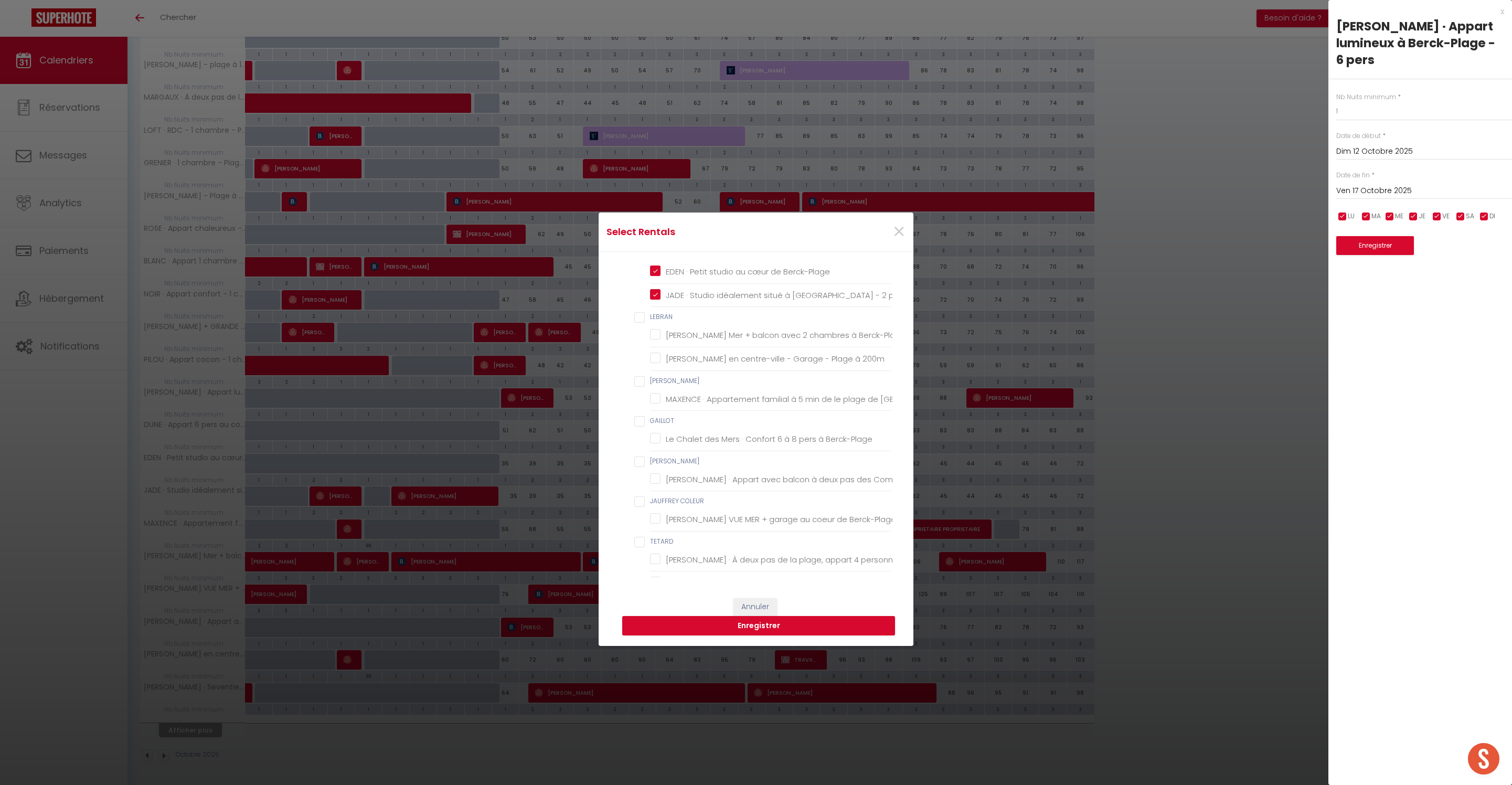
checkbox chambre "false"
checkbox Couvert "false"
checkbox Marché "false"
checkbox chambre "false"
checkbox Couvert "false"
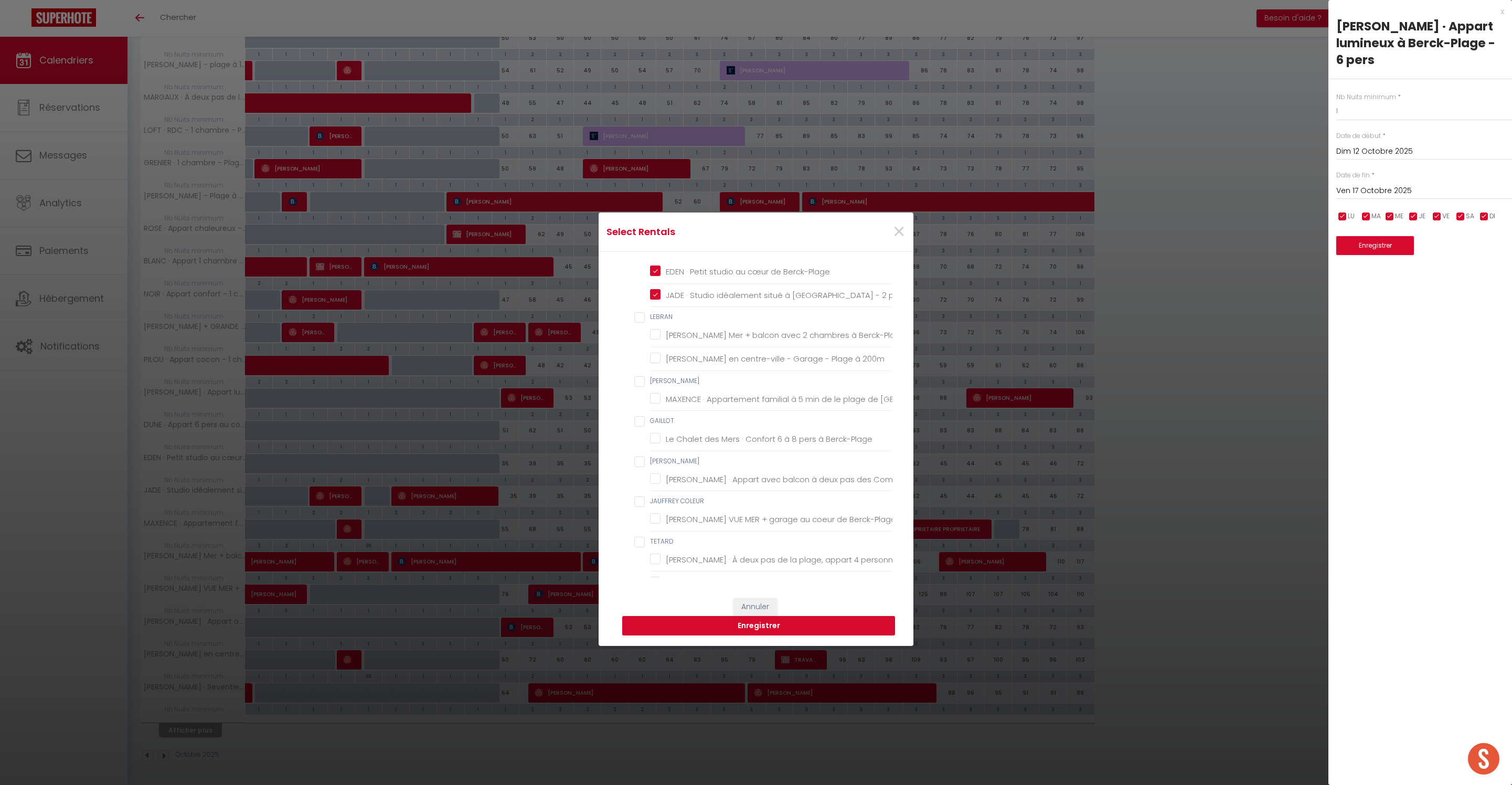
checkbox DEROLEZ "false"
checkbox chambres "false"
checkbox 100m "false"
checkbox chambre "false"
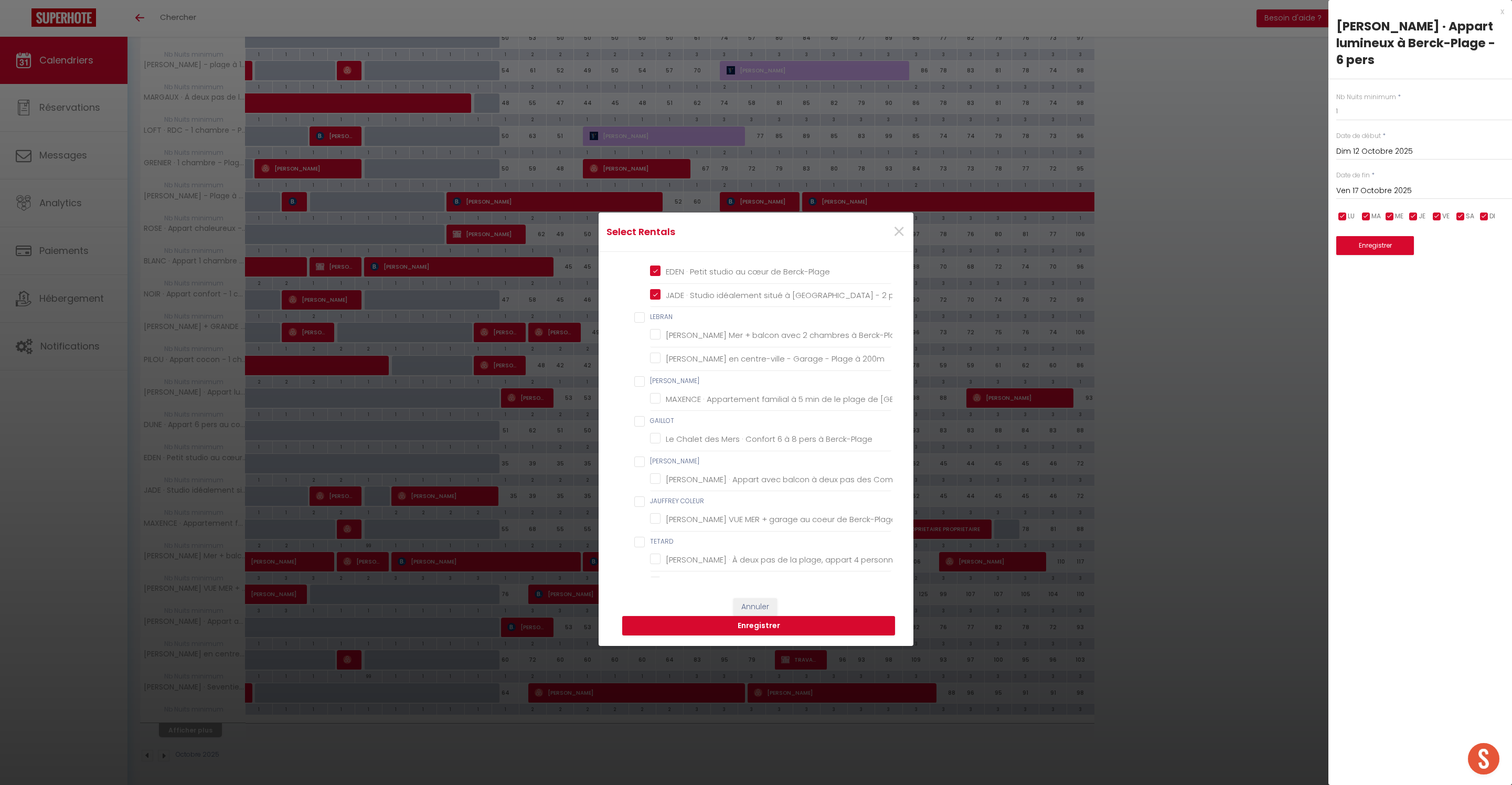
checkbox mètres "false"
checkbox chambre "false"
checkbox 1736 "false"
checkbox Massage "false"
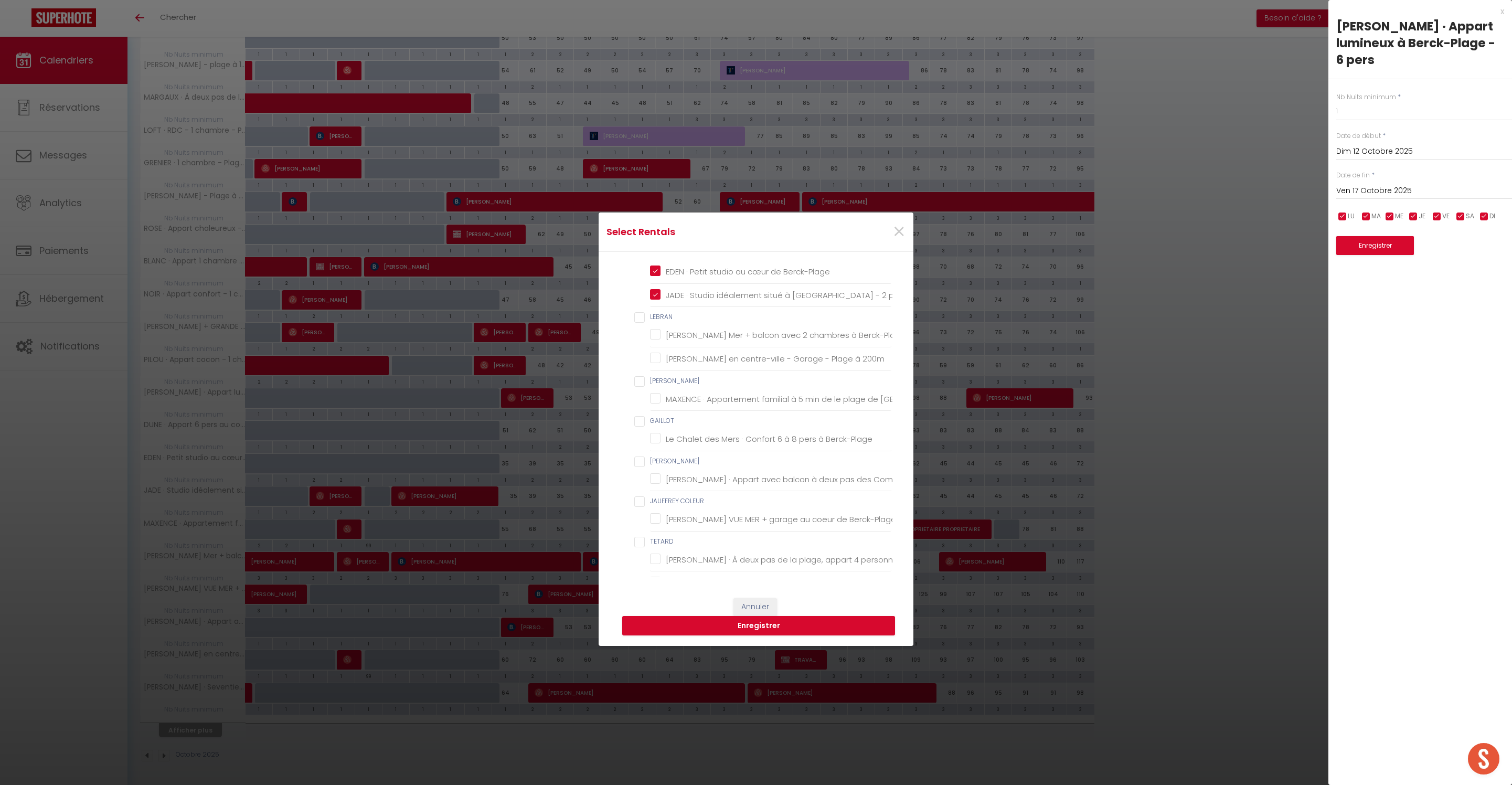
checkbox Barbecue "false"
checkbox babyfoot "false"
checkbox wifi "false"
checkbox pers "false"
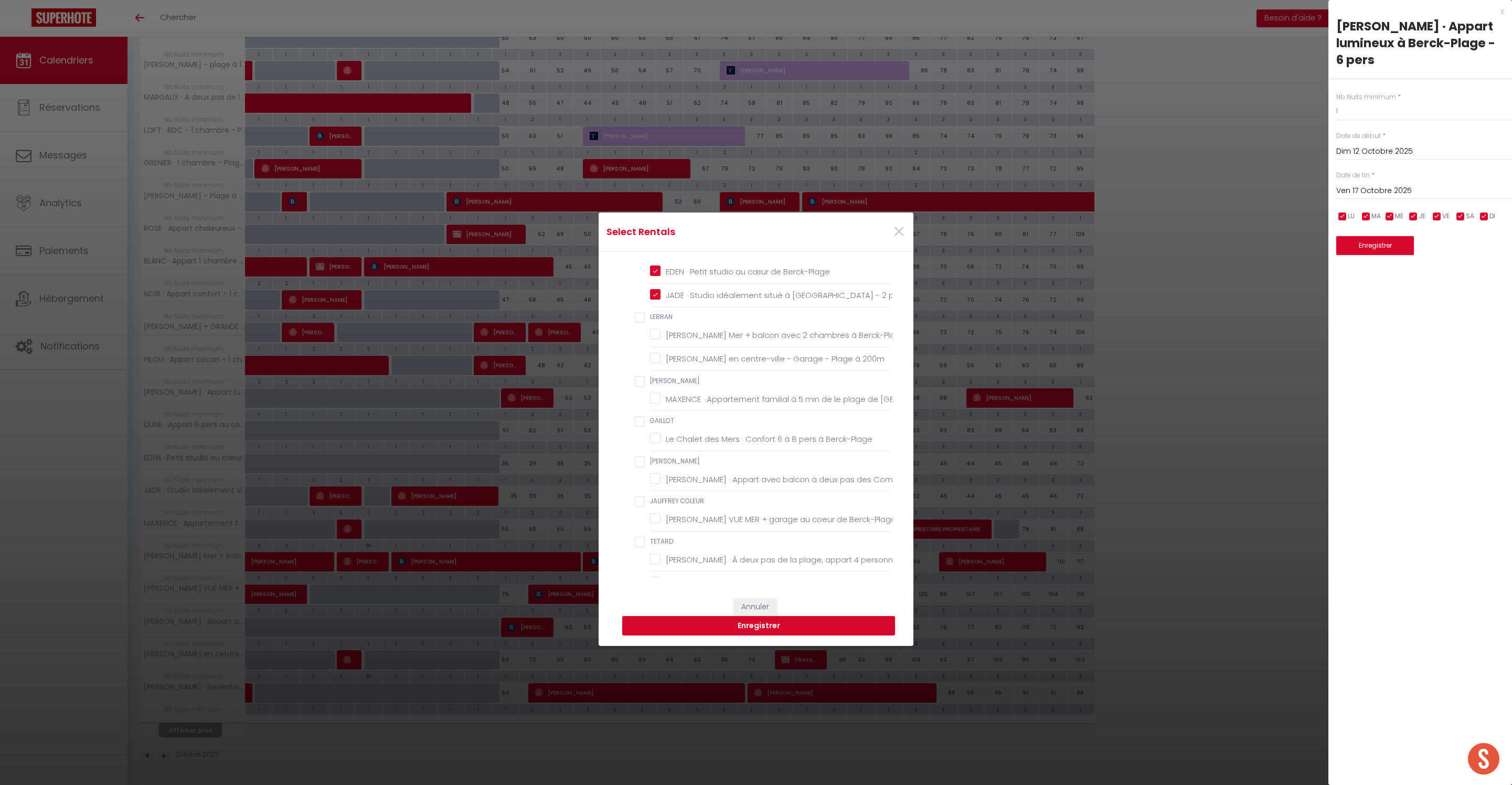
checkbox wifi "false"
click at [737, 628] on button "Enregistrer" at bounding box center [758, 626] width 273 height 20
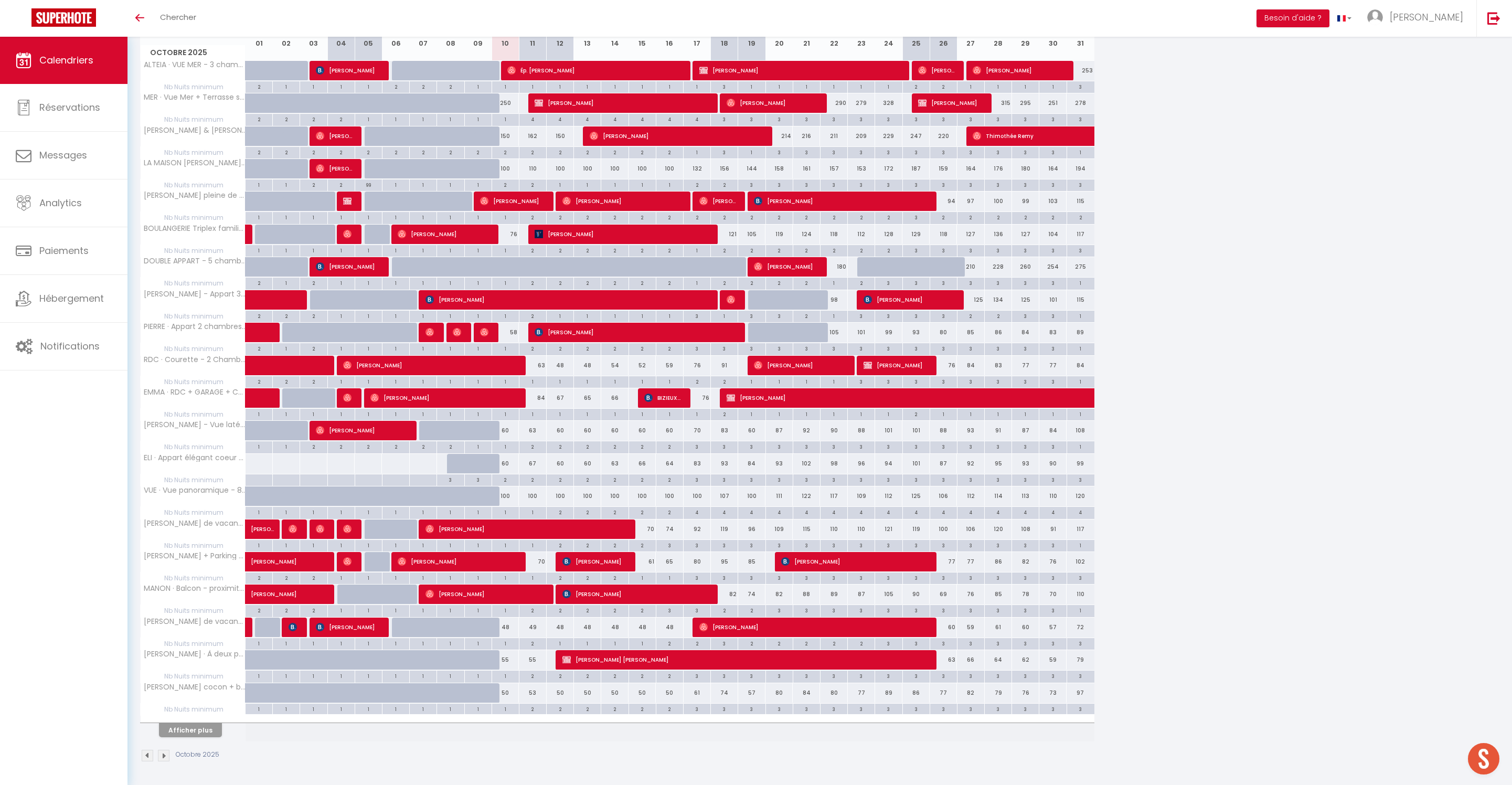
scroll to position [231, 0]
click at [205, 728] on button "Afficher plus" at bounding box center [190, 730] width 63 height 14
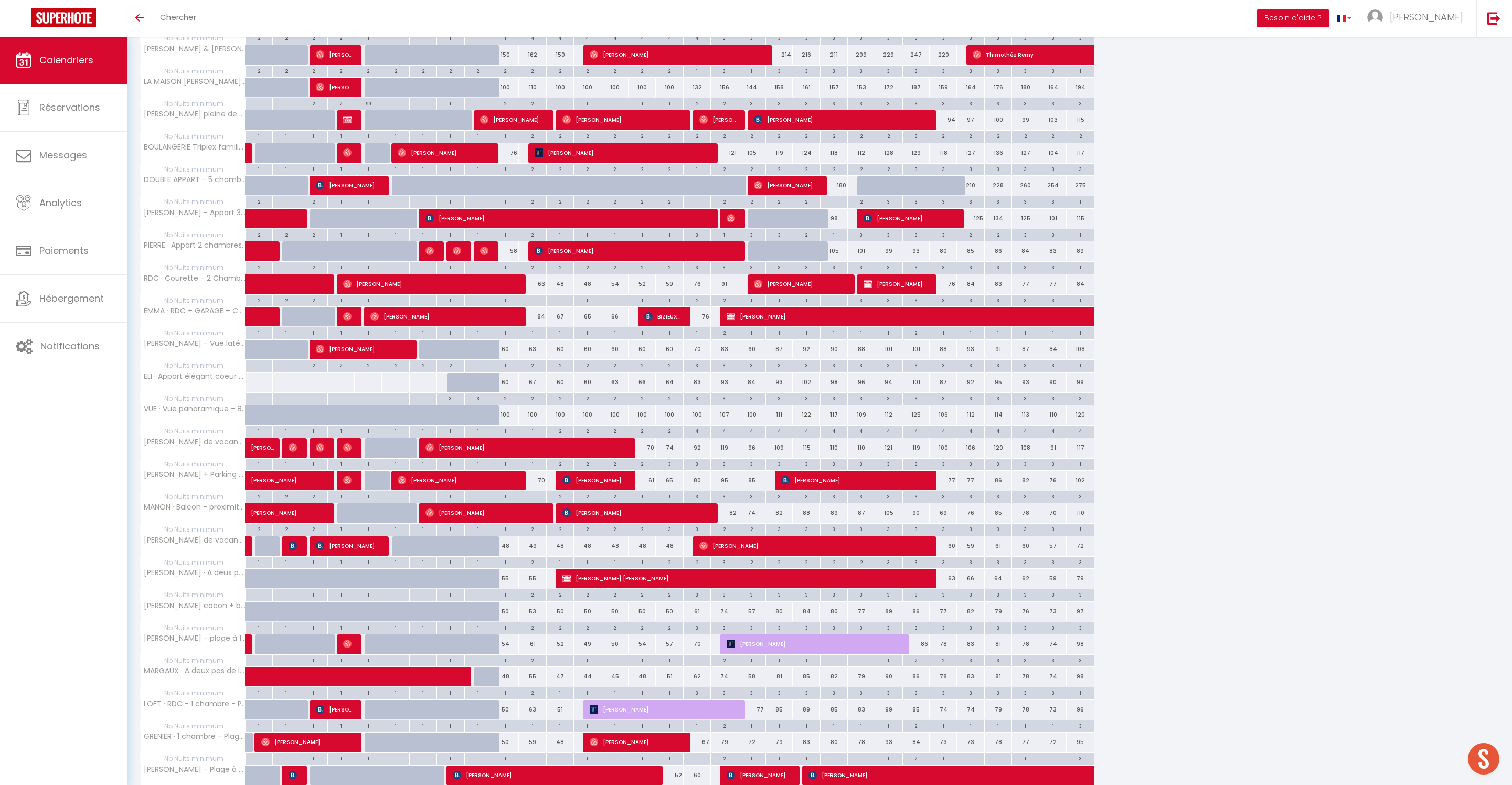
scroll to position [235, 0]
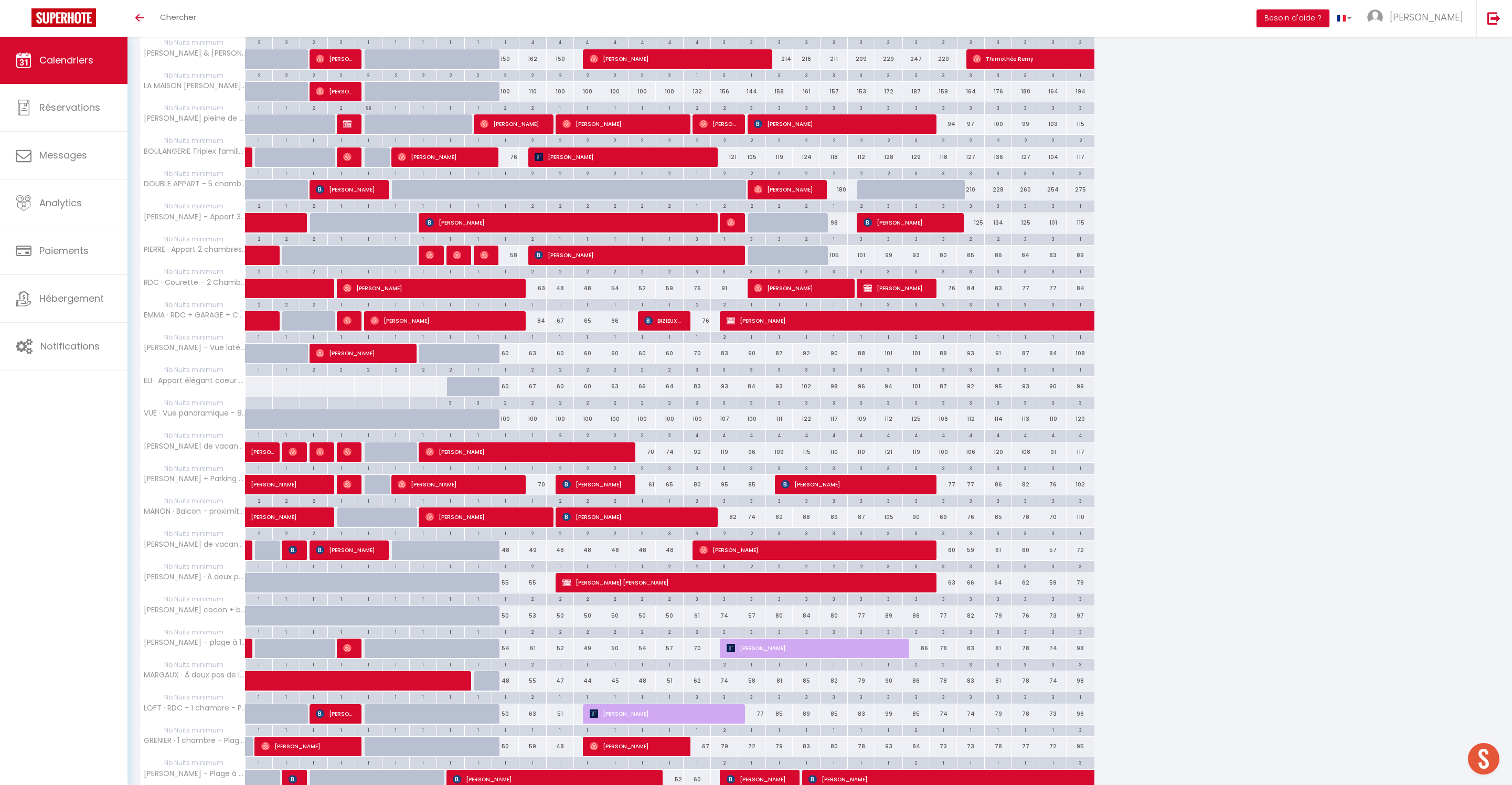
click at [569, 374] on div "2" at bounding box center [560, 369] width 27 height 10
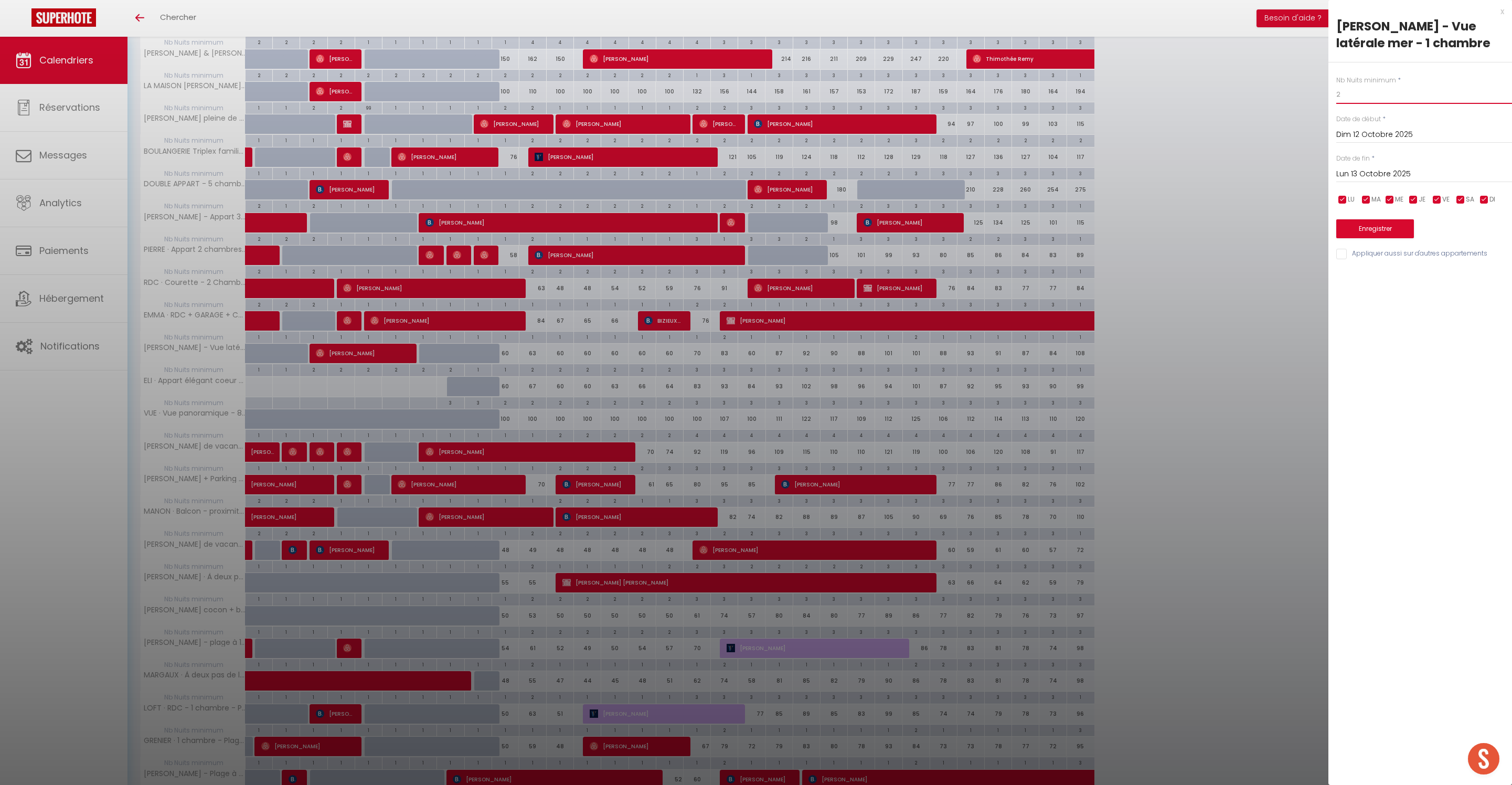
click at [1372, 104] on input "2" at bounding box center [1424, 94] width 176 height 19
click at [1372, 181] on input "Lun 13 Octobre 2025" at bounding box center [1424, 174] width 176 height 13
click at [1454, 286] on span "17" at bounding box center [1460, 276] width 23 height 21
click at [1390, 238] on button "Enregistrer" at bounding box center [1375, 229] width 78 height 19
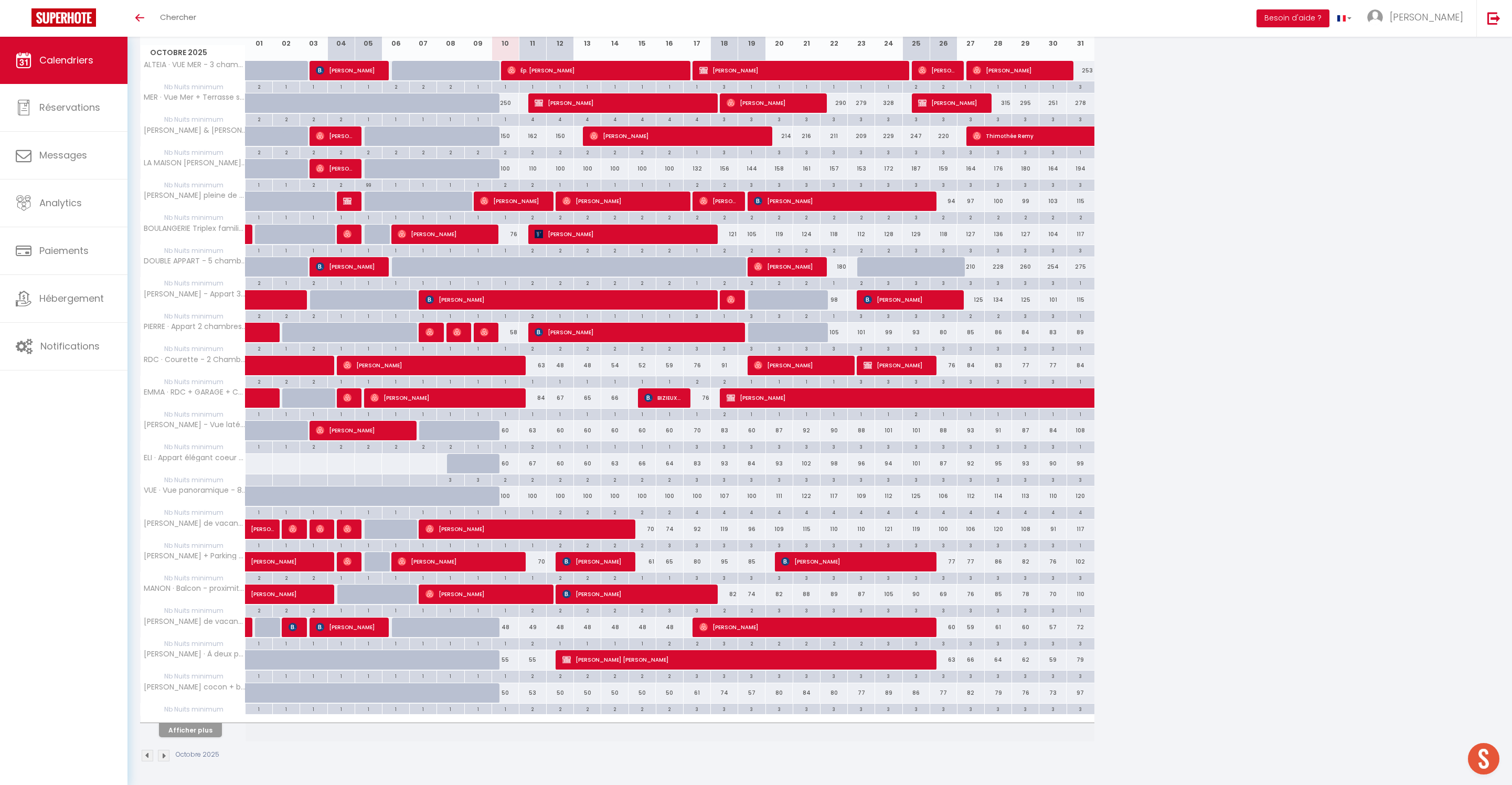
scroll to position [231, 0]
click at [207, 730] on button "Afficher plus" at bounding box center [190, 730] width 63 height 14
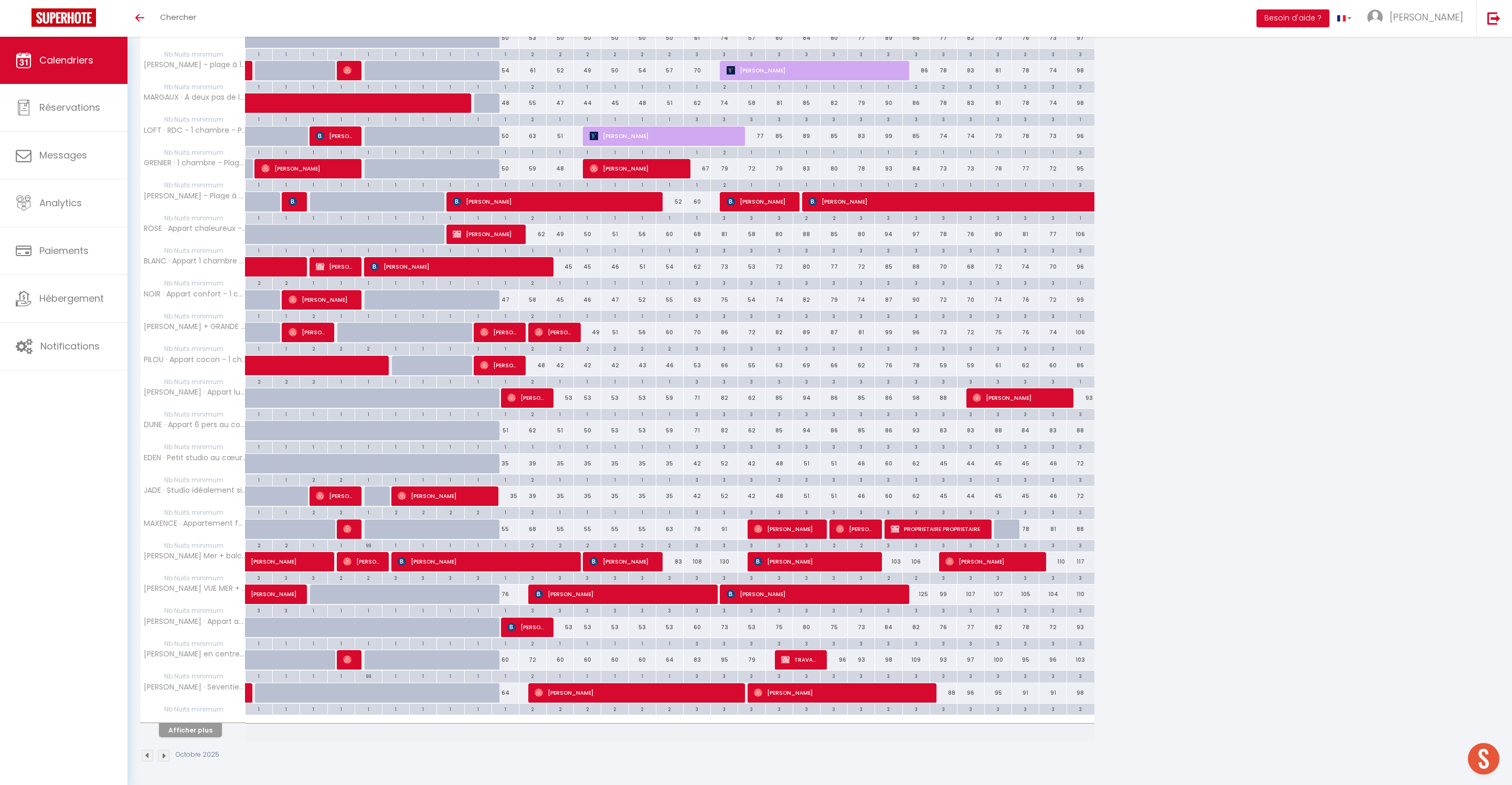
scroll to position [934, 0]
click at [207, 723] on div "Afficher plus" at bounding box center [191, 730] width 110 height 15
click at [196, 723] on button "Afficher plus" at bounding box center [190, 730] width 63 height 14
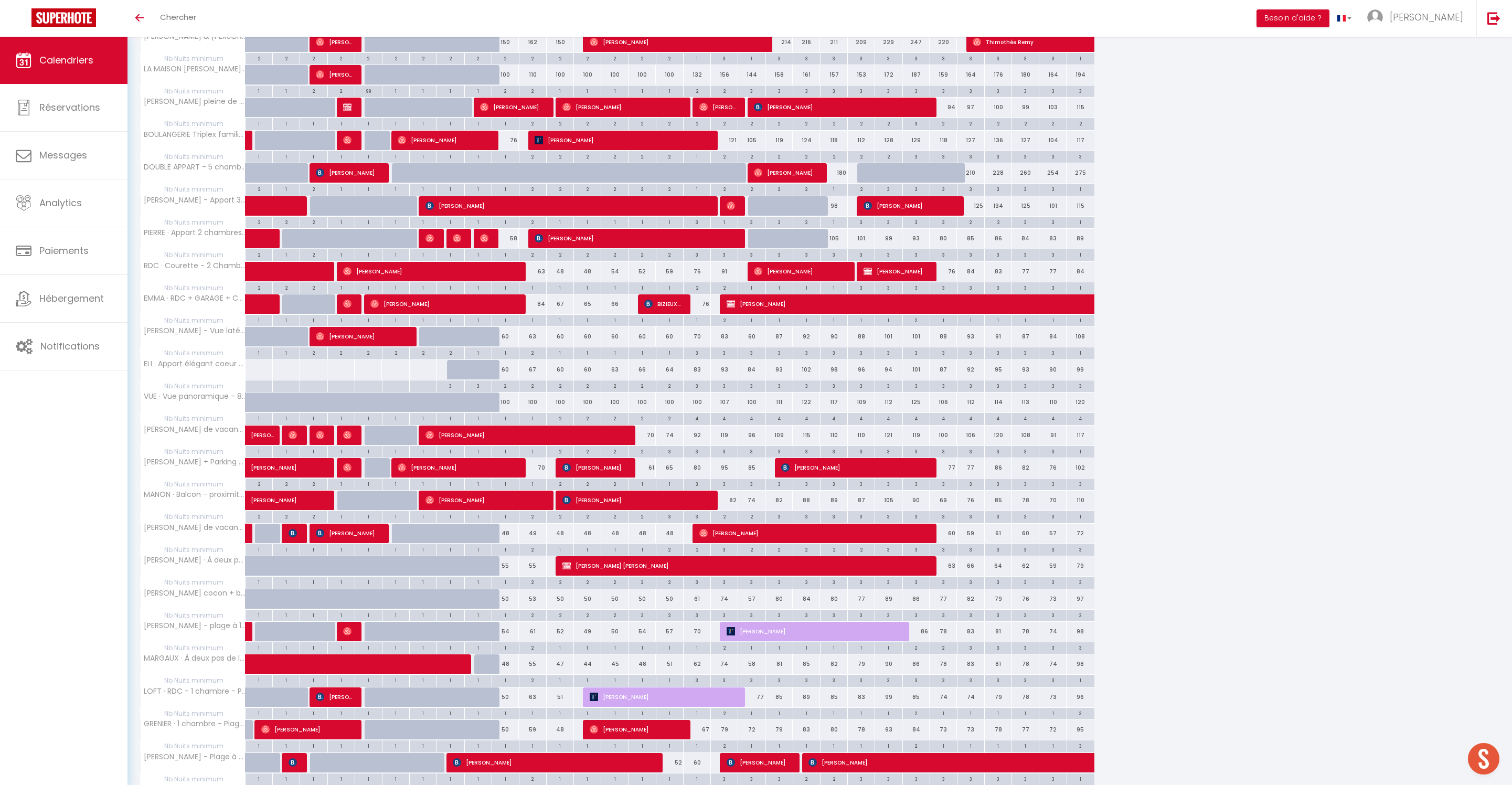
scroll to position [416, 0]
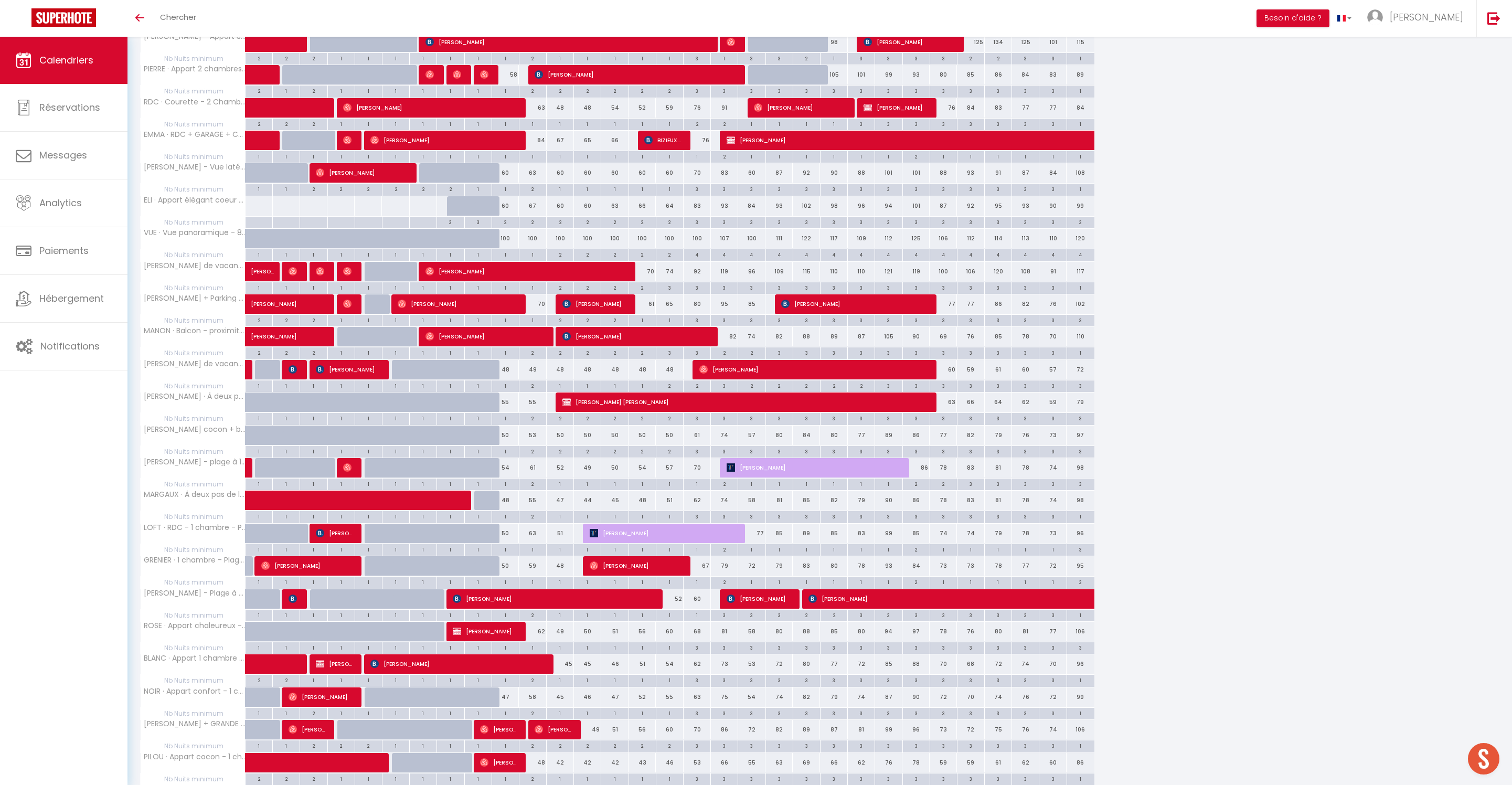
click at [567, 456] on div "2" at bounding box center [560, 451] width 27 height 10
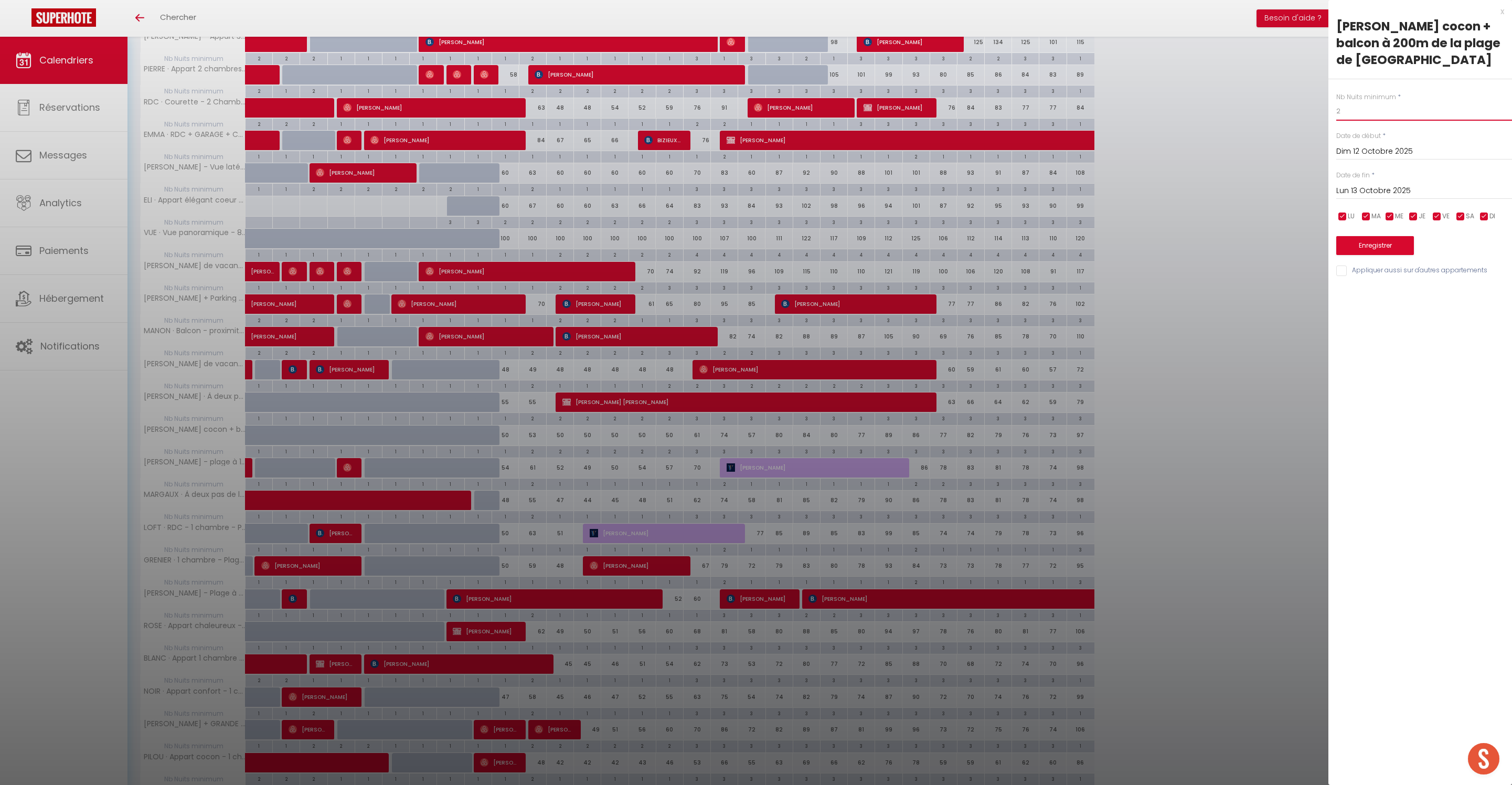
click at [1358, 115] on input "2" at bounding box center [1424, 111] width 176 height 19
click at [1382, 198] on input "Lun 13 Octobre 2025" at bounding box center [1424, 191] width 176 height 13
click at [1457, 303] on span "17" at bounding box center [1460, 293] width 23 height 21
click at [1345, 276] on input "Appliquer aussi sur d'autres appartements" at bounding box center [1424, 271] width 176 height 11
click at [1388, 255] on button "Enregistrer" at bounding box center [1375, 245] width 78 height 19
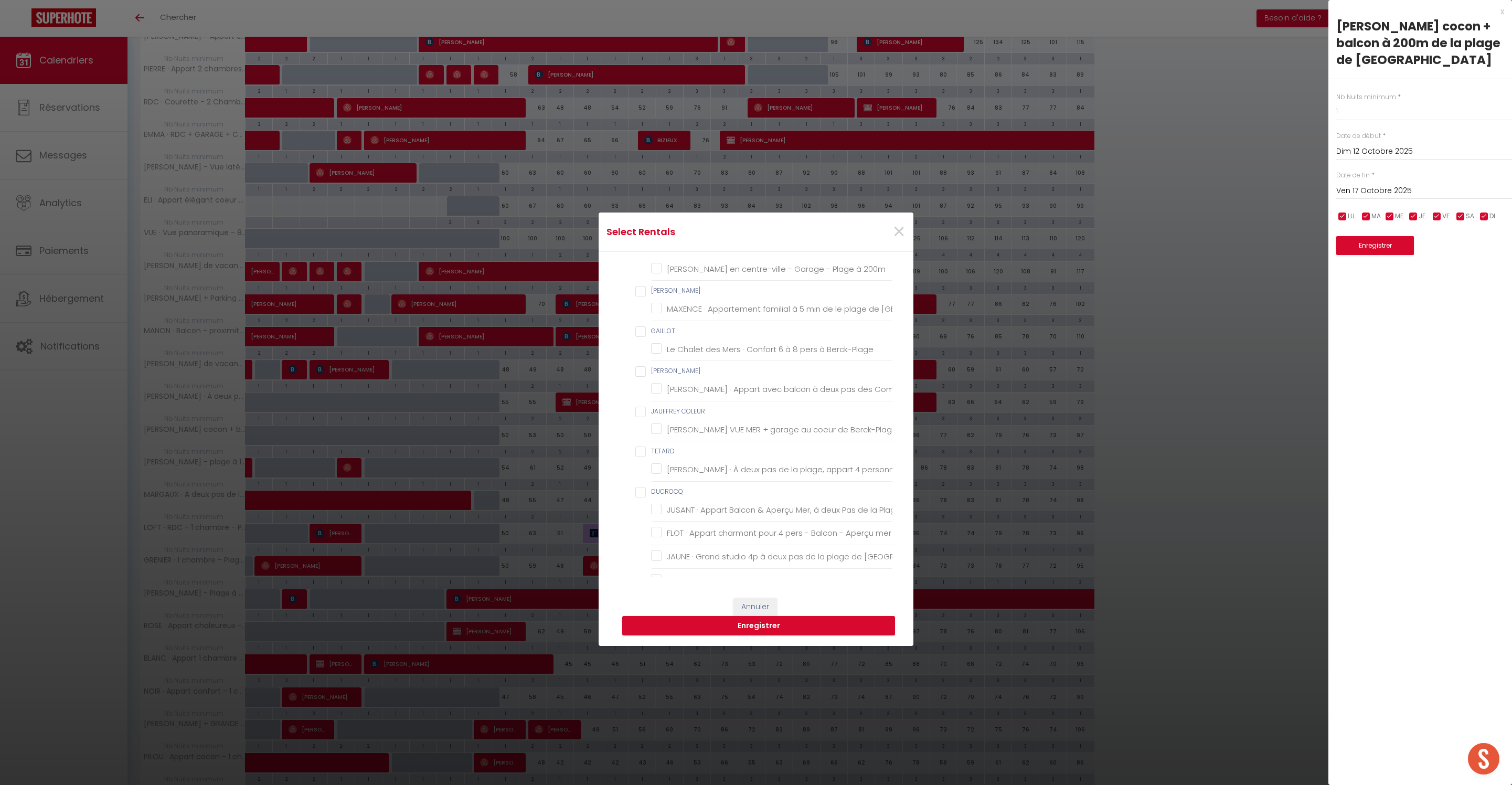
scroll to position [1272, 0]
click at [695, 252] on Berck "MAXENCE · Appartement familial à 5 min de le plage de [GEOGRAPHIC_DATA]" at bounding box center [771, 246] width 241 height 11
click at [789, 634] on button "Enregistrer" at bounding box center [758, 626] width 273 height 20
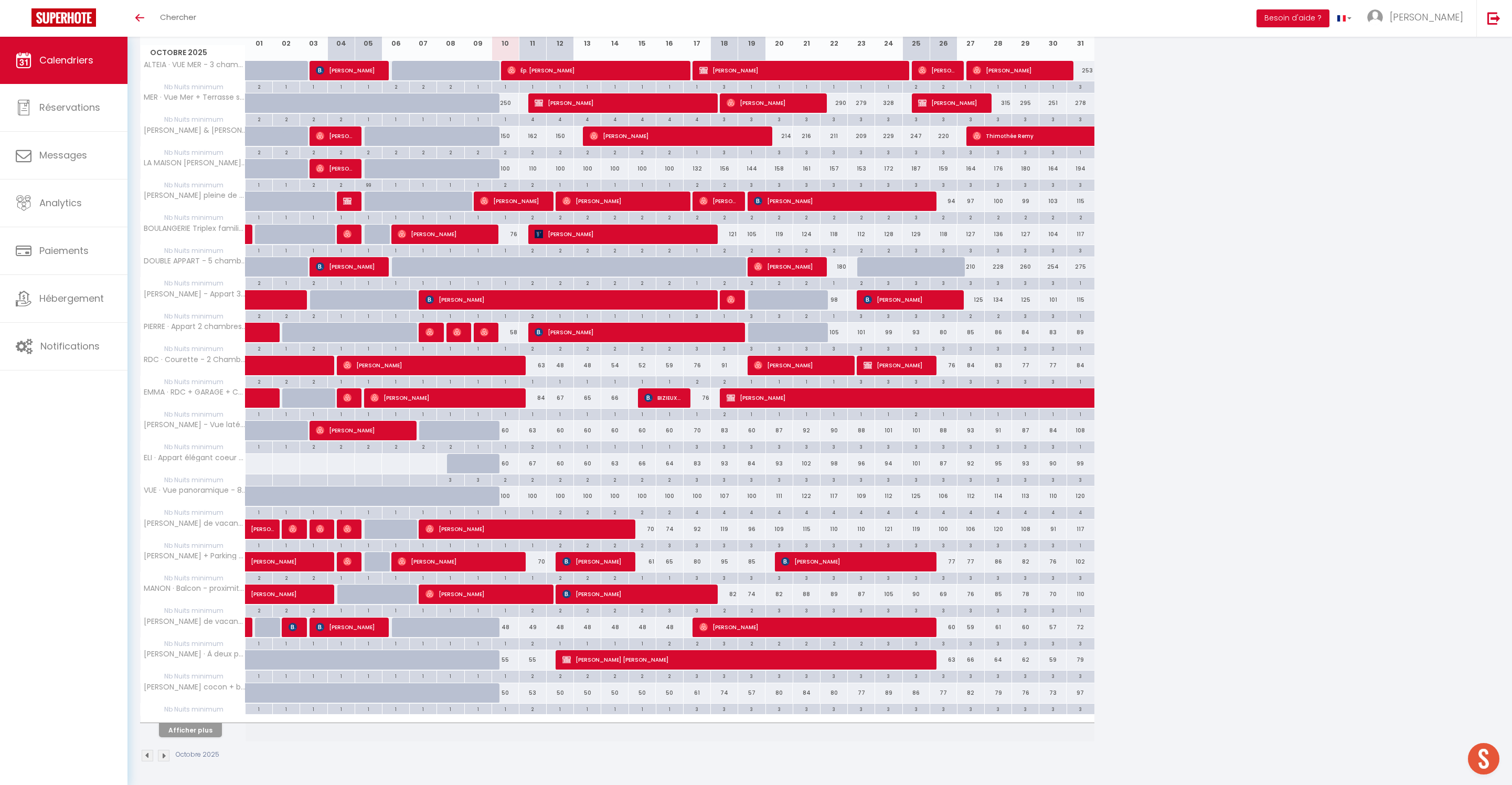
scroll to position [231, 0]
click at [210, 732] on button "Afficher plus" at bounding box center [190, 730] width 63 height 14
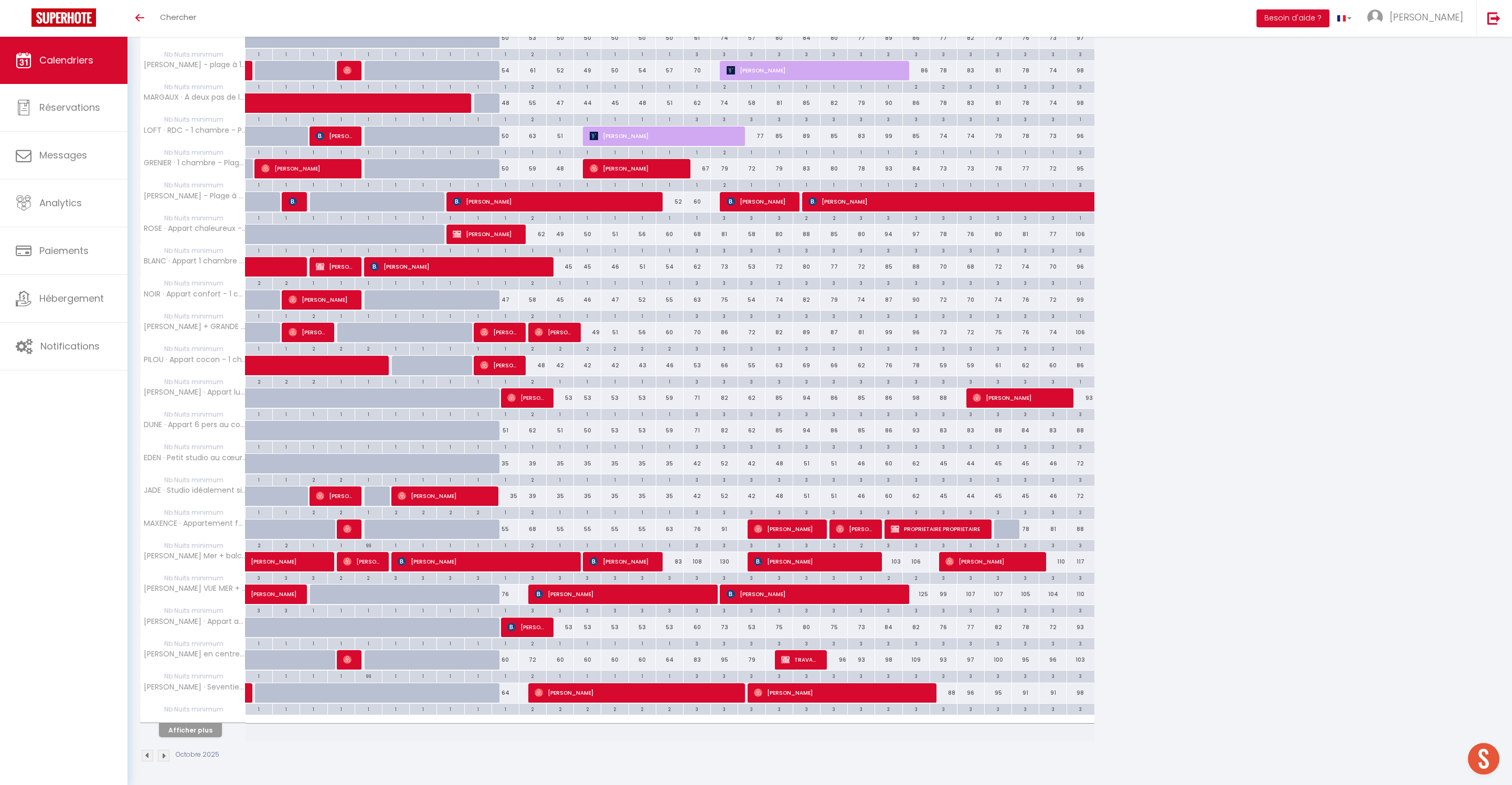
scroll to position [934, 0]
click at [541, 540] on div "2" at bounding box center [533, 545] width 27 height 10
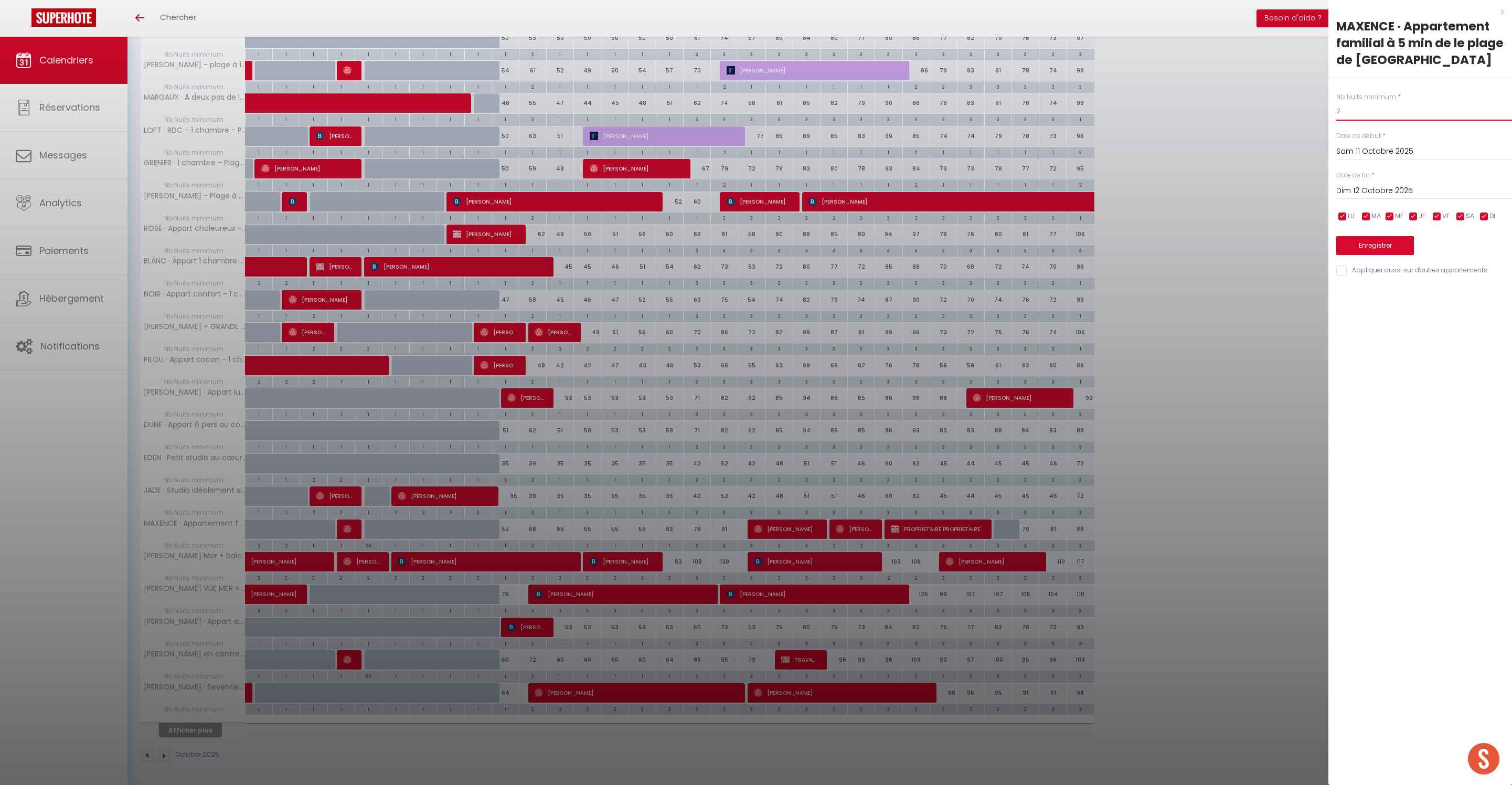
click at [1358, 120] on input "2" at bounding box center [1424, 111] width 176 height 19
click at [1364, 255] on button "Enregistrer" at bounding box center [1375, 245] width 78 height 19
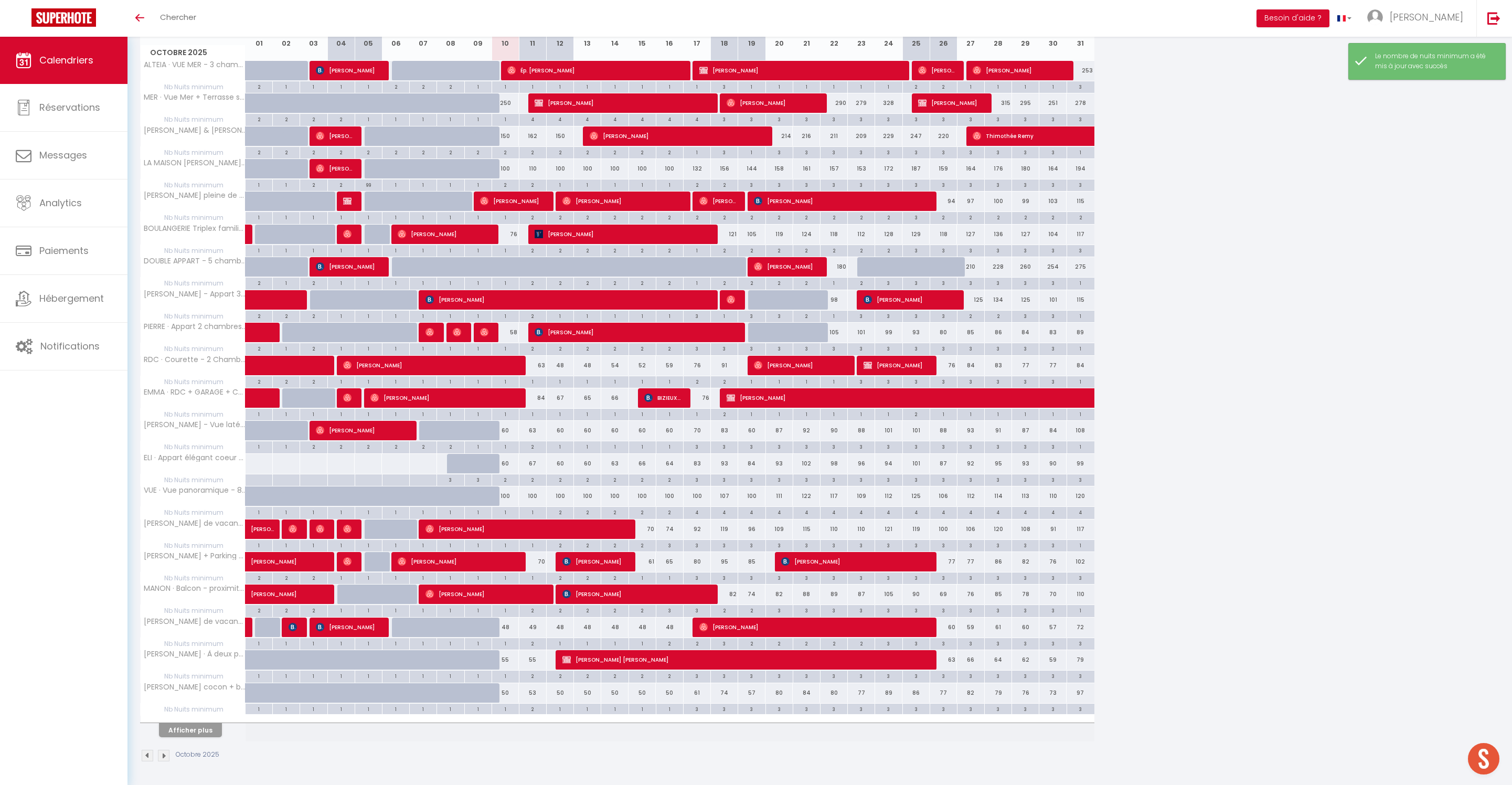
scroll to position [231, 0]
click at [205, 723] on button "Afficher plus" at bounding box center [190, 730] width 63 height 14
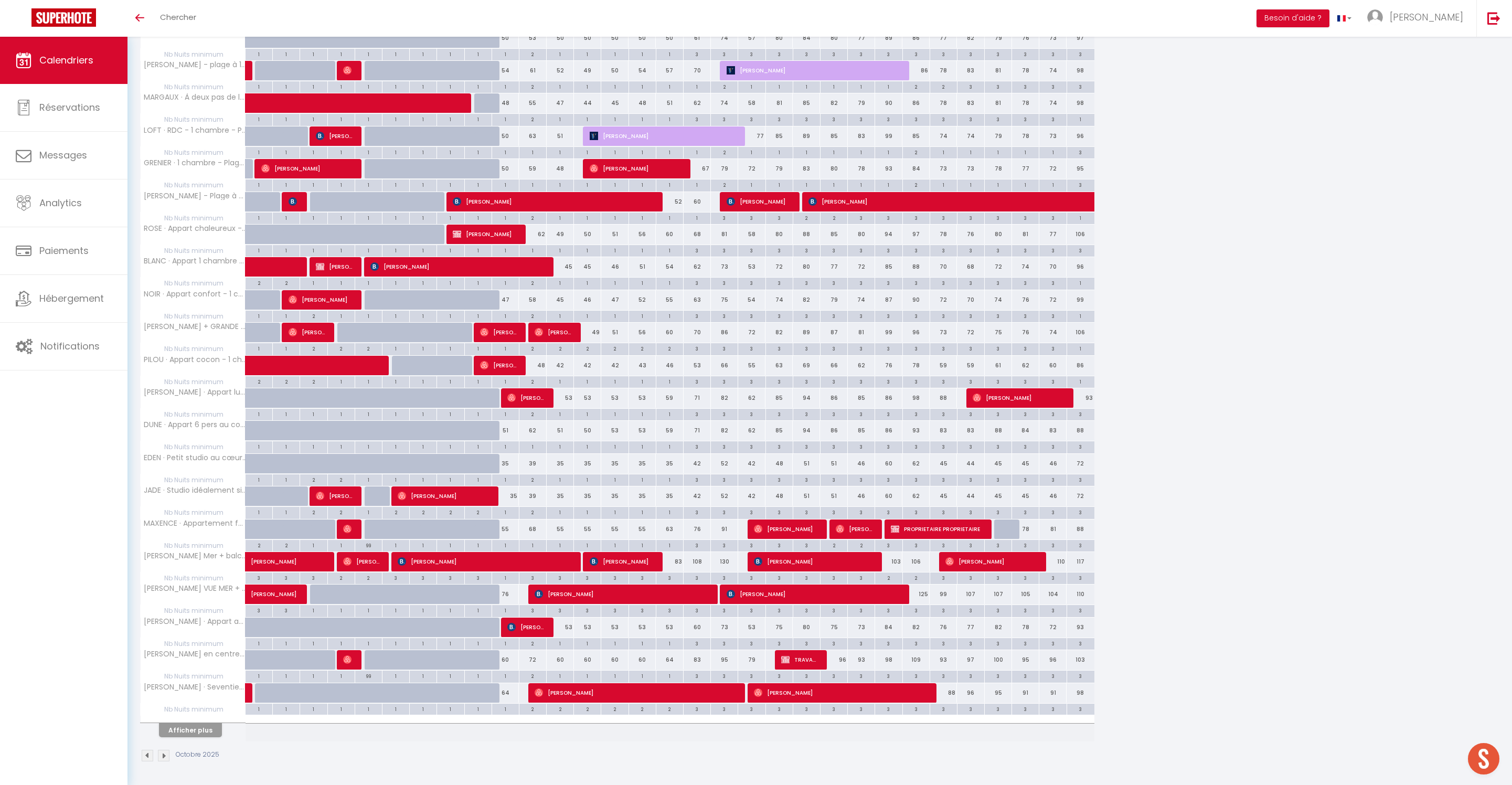
scroll to position [934, 0]
click at [539, 671] on div "2" at bounding box center [533, 676] width 27 height 10
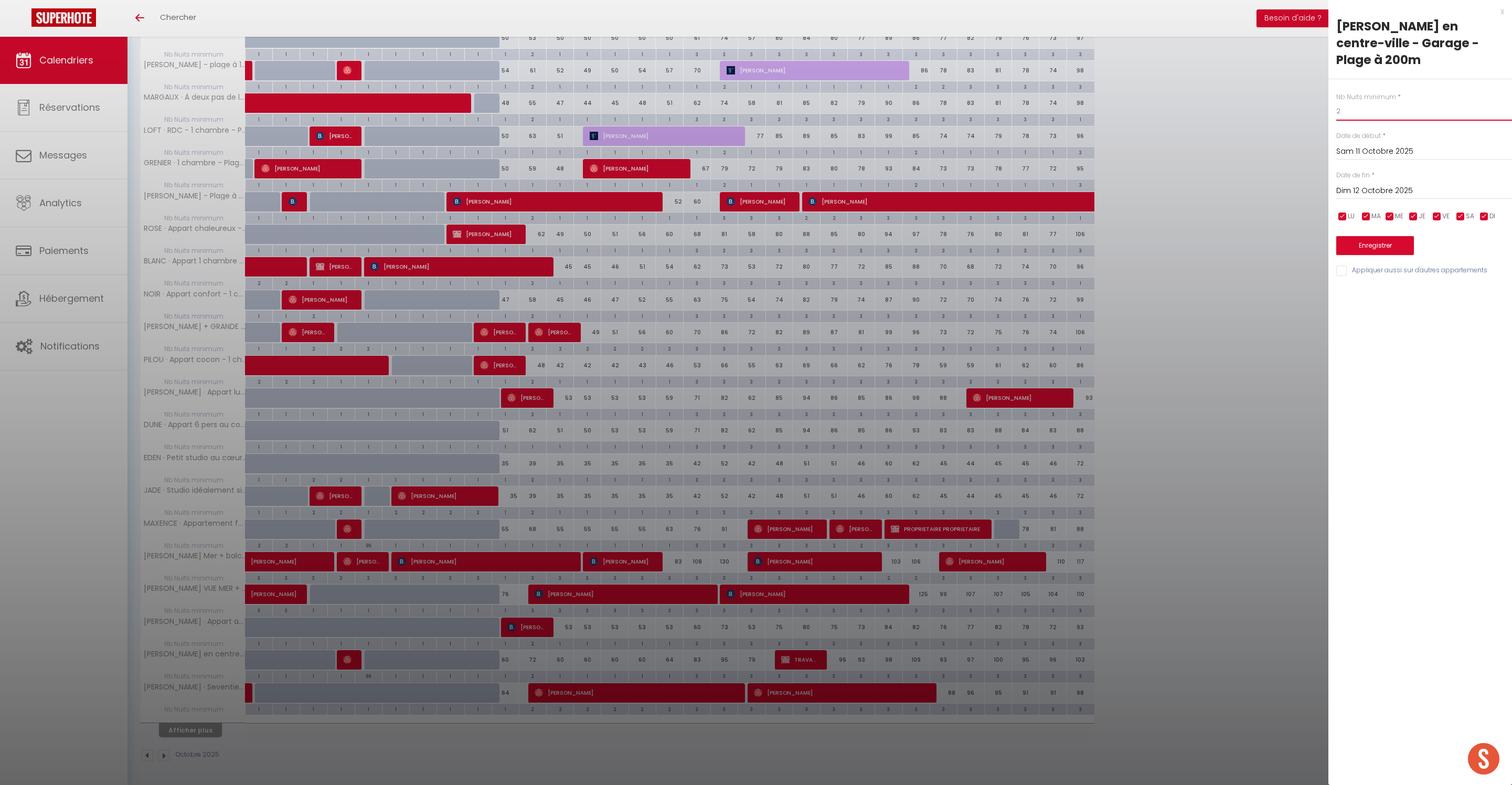
click at [1395, 120] on input "2" at bounding box center [1424, 111] width 176 height 19
click at [1375, 255] on button "Enregistrer" at bounding box center [1375, 245] width 78 height 19
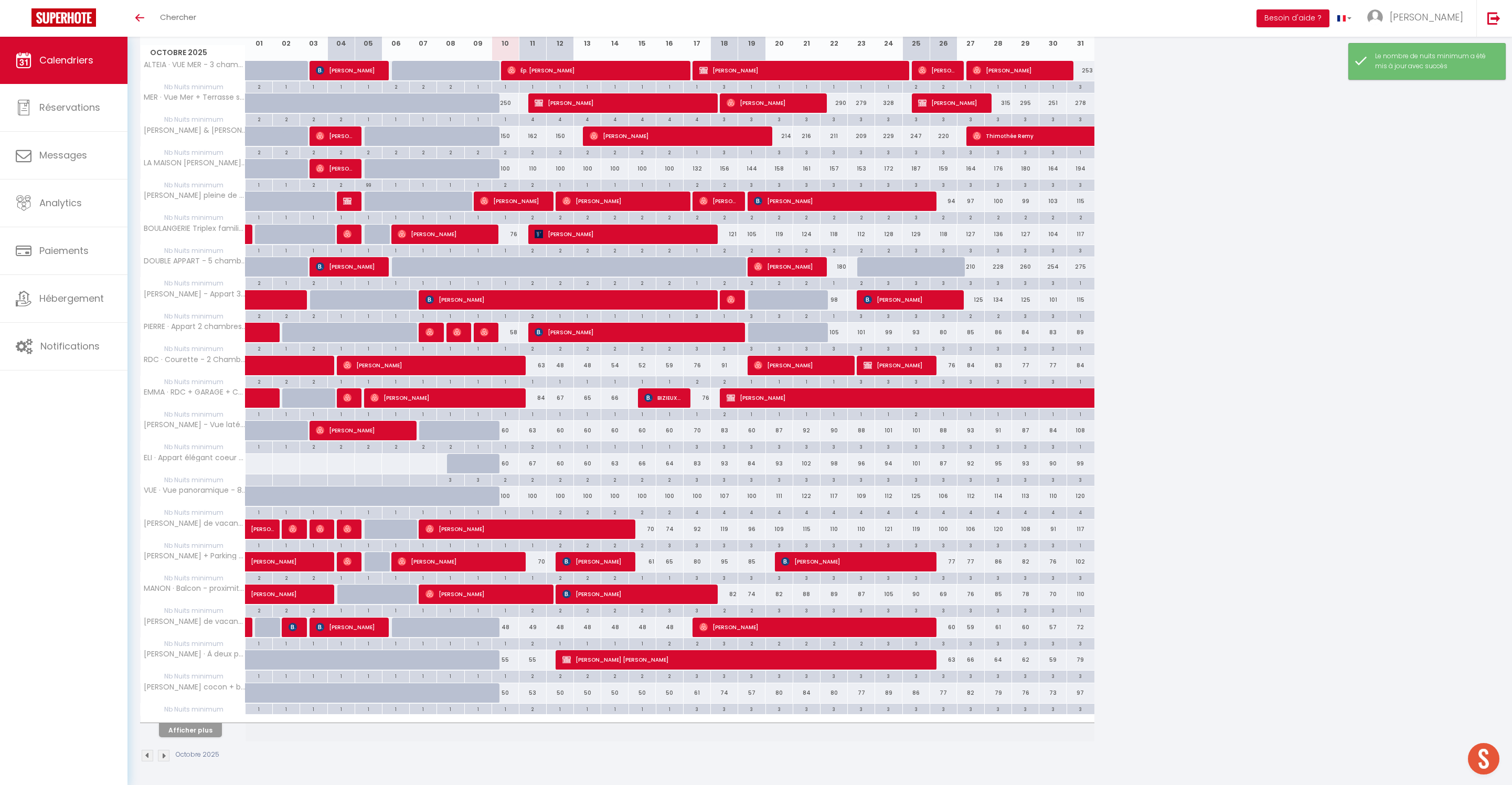
scroll to position [231, 0]
click at [198, 723] on button "Afficher plus" at bounding box center [190, 730] width 63 height 14
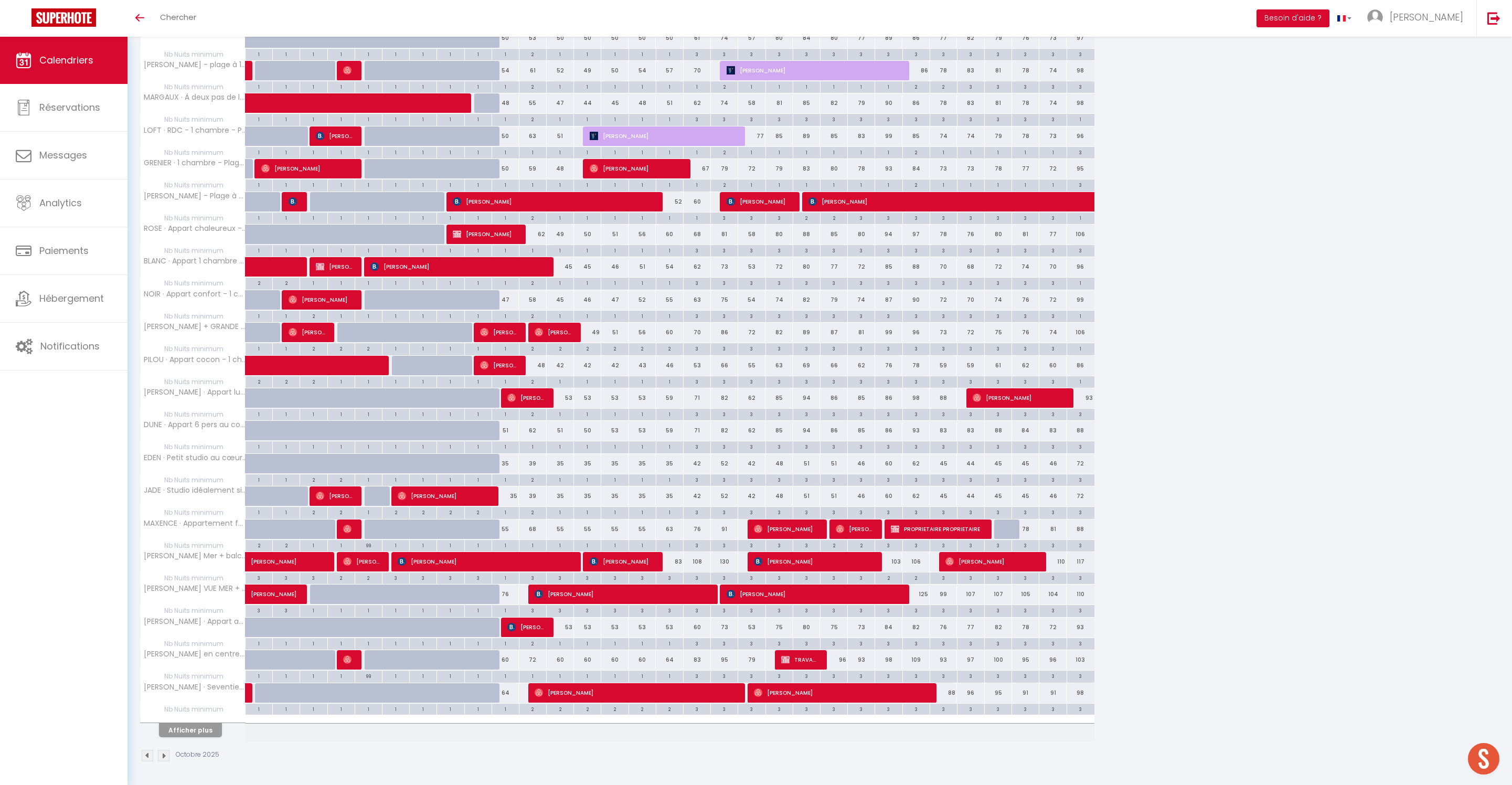
scroll to position [934, 0]
click at [209, 723] on button "Afficher plus" at bounding box center [190, 730] width 63 height 14
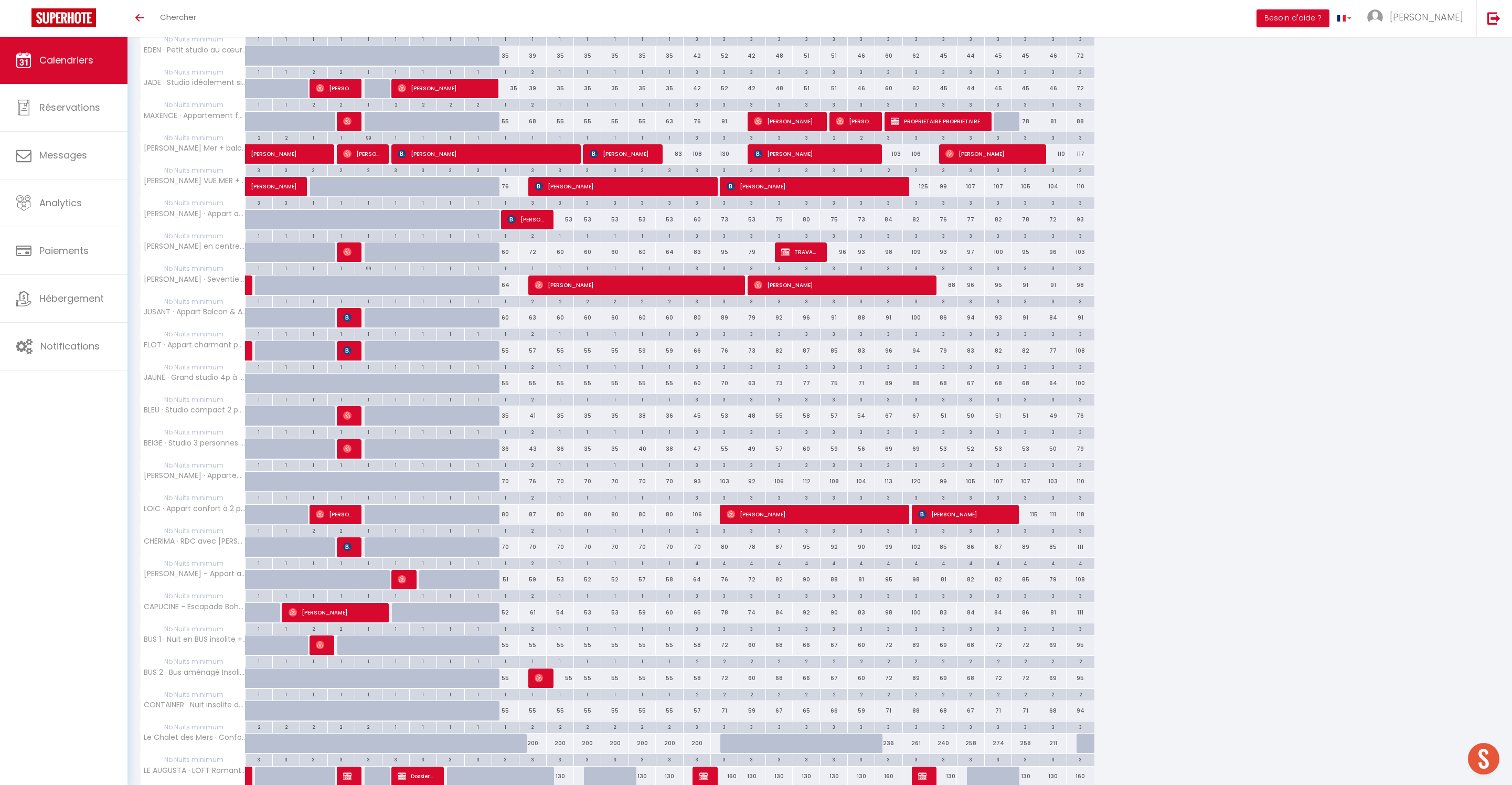
scroll to position [1224, 0]
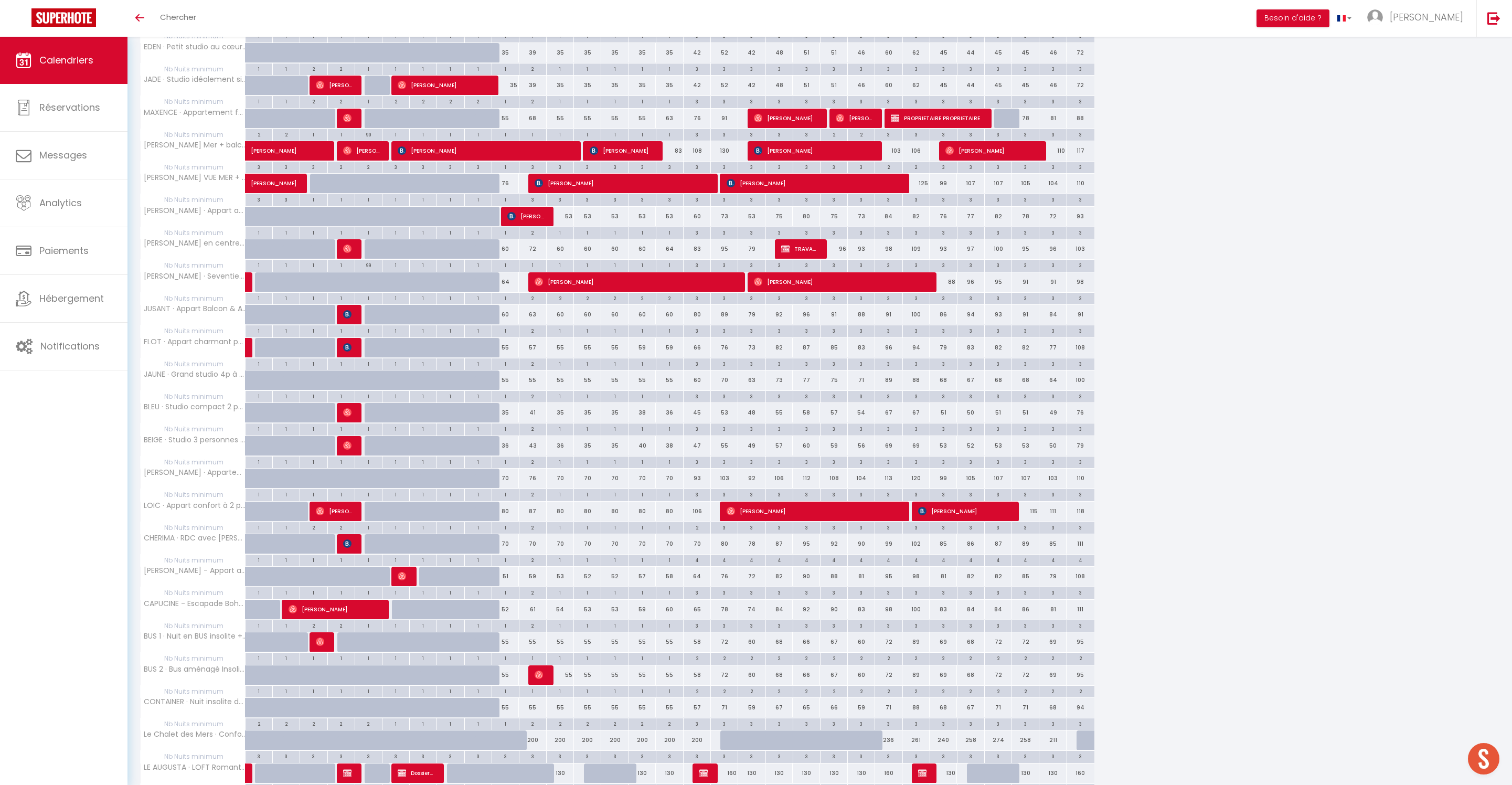
click at [539, 335] on div "2" at bounding box center [533, 330] width 27 height 10
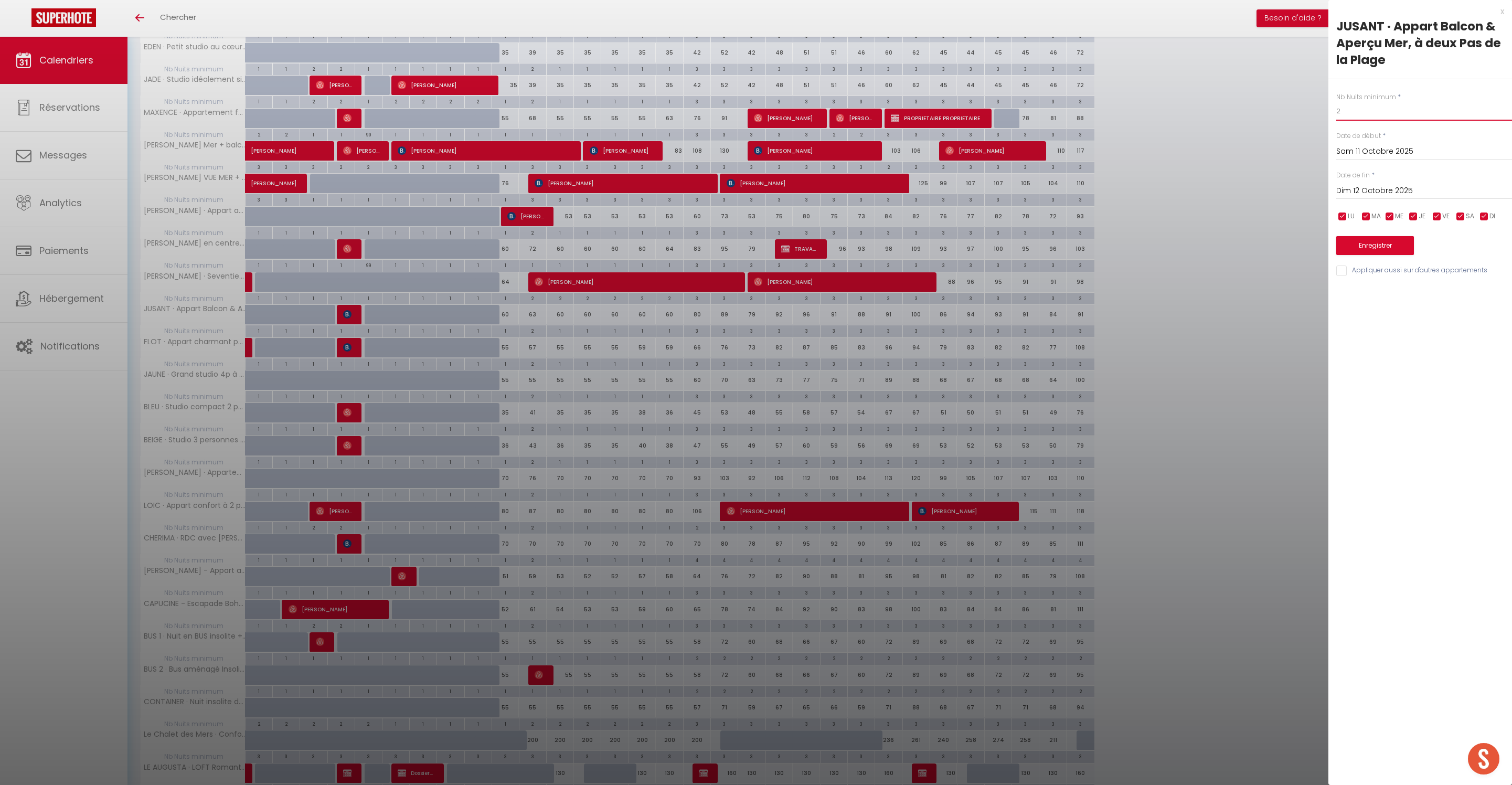
click at [1385, 120] on input "2" at bounding box center [1424, 111] width 176 height 19
click at [1338, 276] on input "Appliquer aussi sur d'autres appartements" at bounding box center [1424, 271] width 176 height 11
click at [1394, 255] on button "Enregistrer" at bounding box center [1375, 245] width 78 height 19
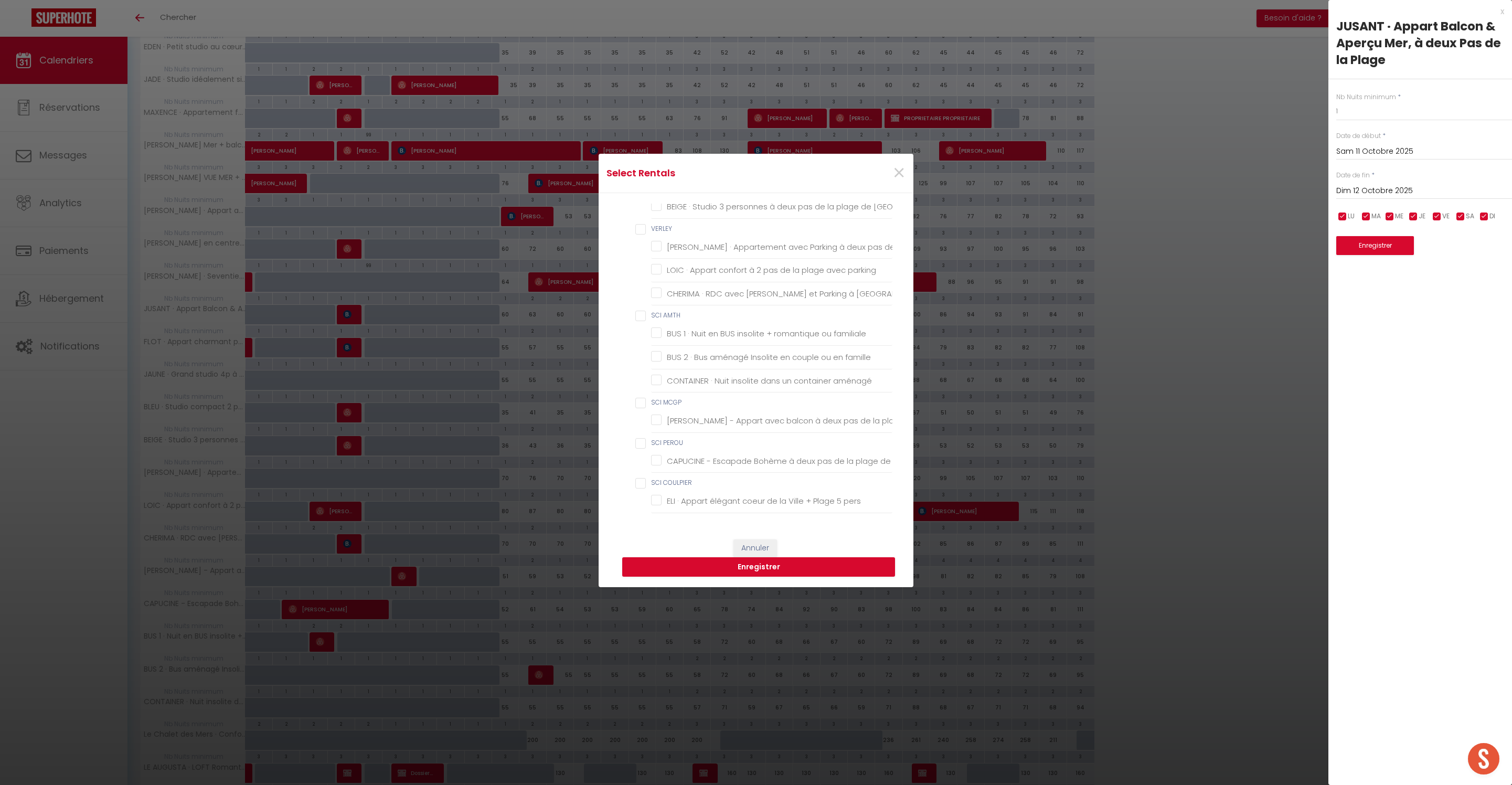
scroll to position [1513, 0]
click at [676, 176] on mer "FLOT · Appart charmant pour 4 pers - Balcon - Aperçu mer" at bounding box center [771, 171] width 241 height 11
click at [762, 572] on button "Enregistrer" at bounding box center [758, 567] width 273 height 20
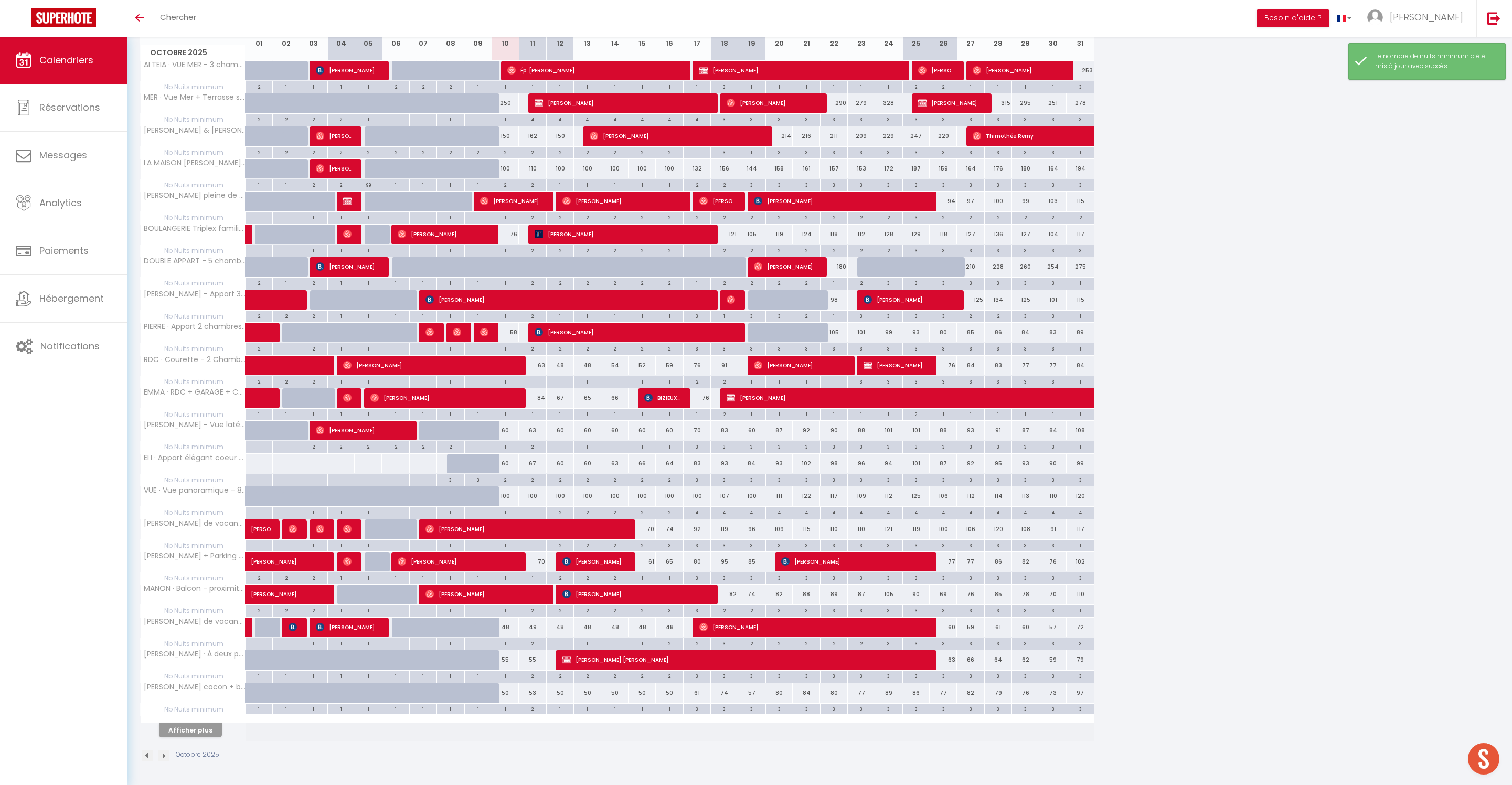
scroll to position [231, 0]
click at [213, 723] on button "Afficher plus" at bounding box center [190, 730] width 63 height 14
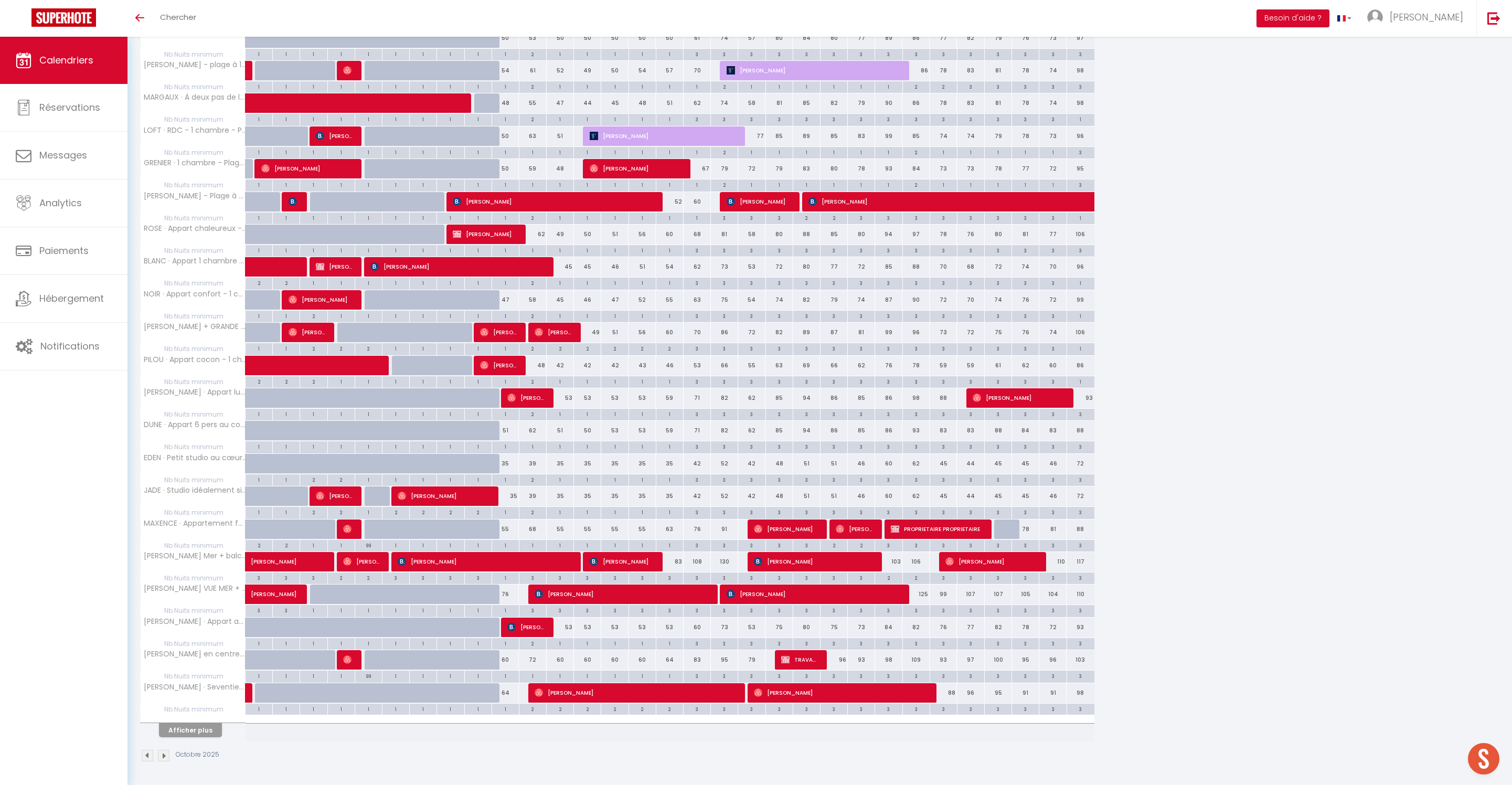
scroll to position [934, 0]
click at [213, 723] on button "Afficher plus" at bounding box center [190, 730] width 63 height 14
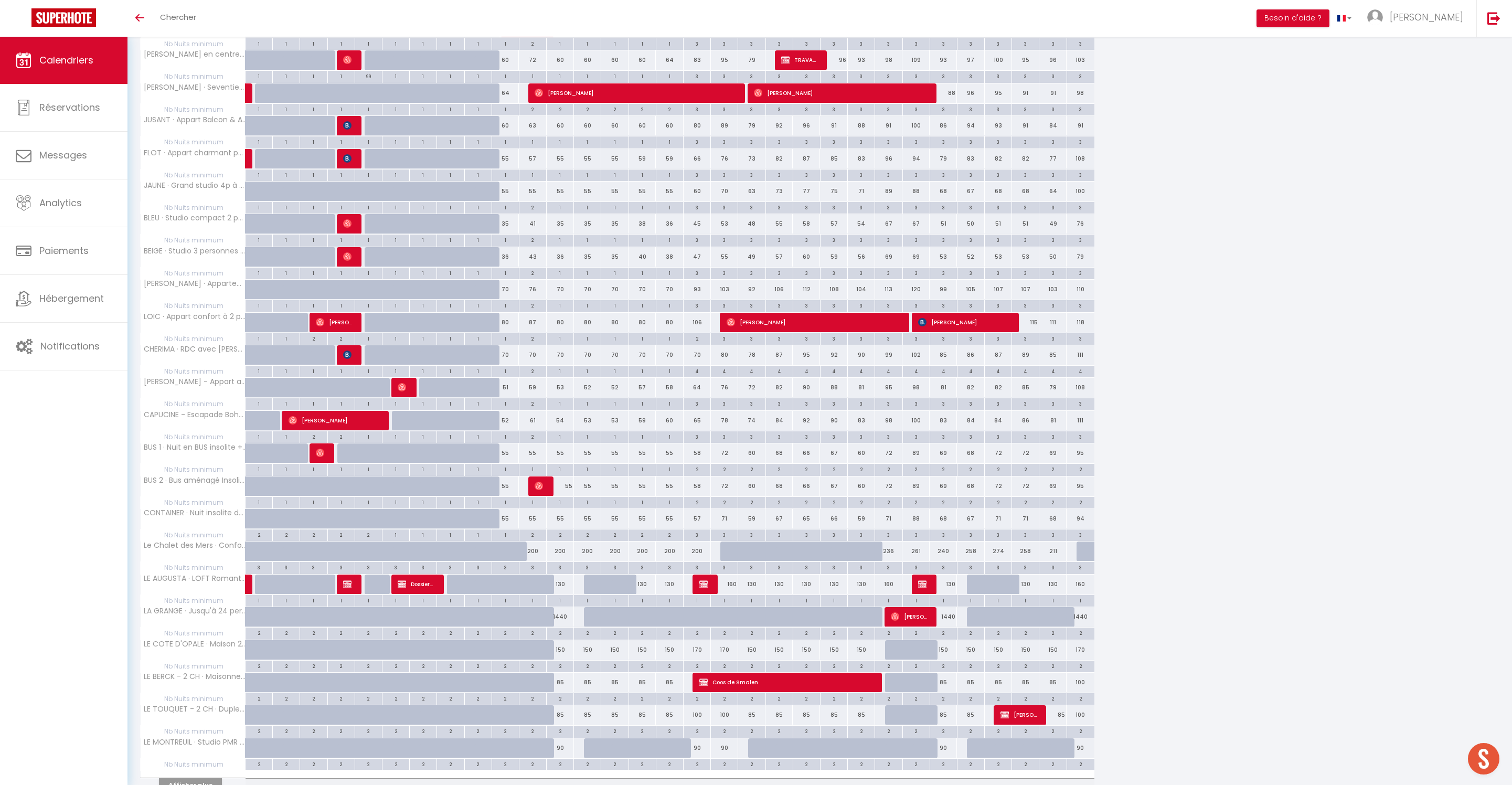
scroll to position [1419, 0]
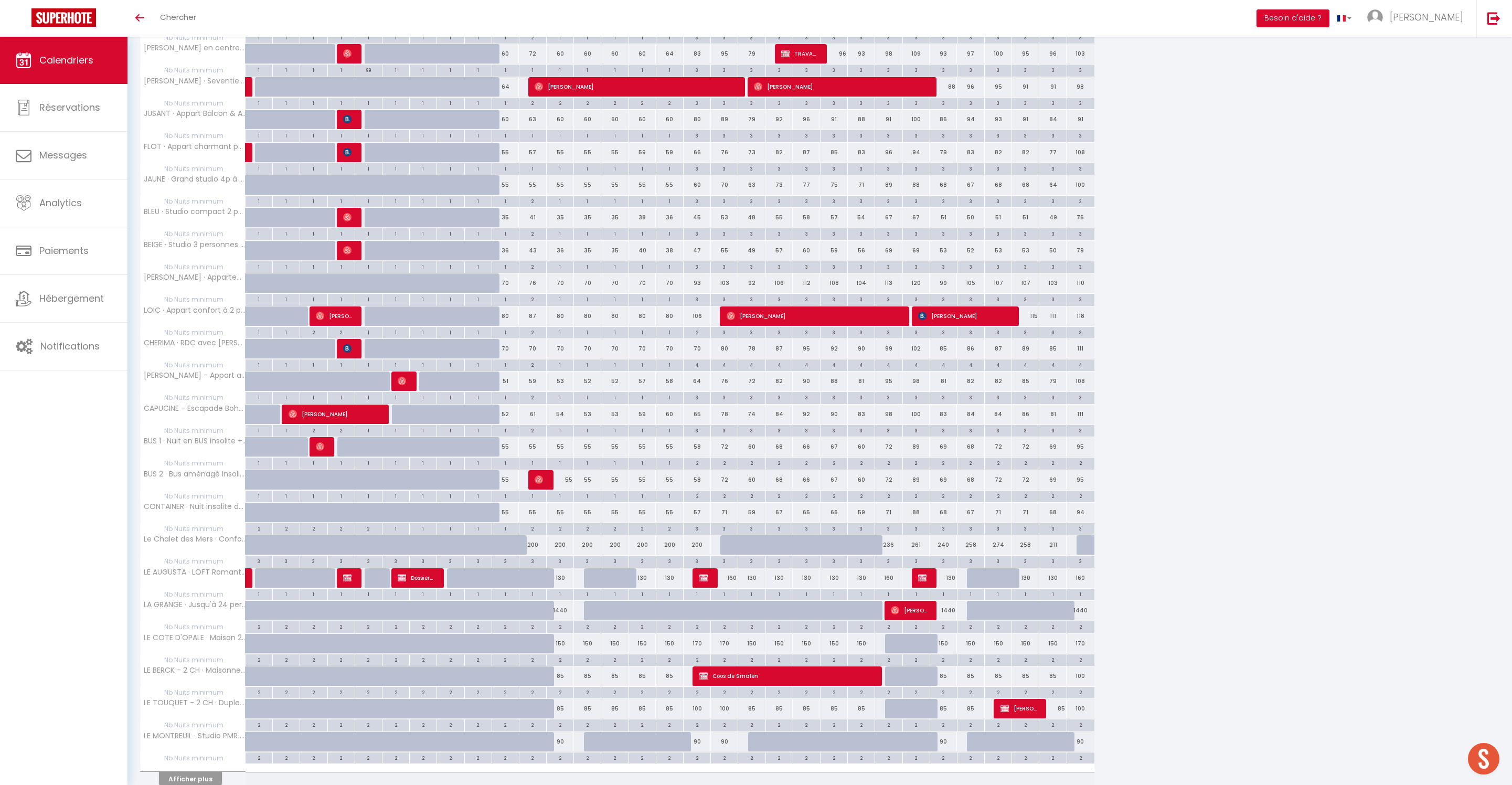
click at [540, 304] on div "2" at bounding box center [533, 299] width 27 height 10
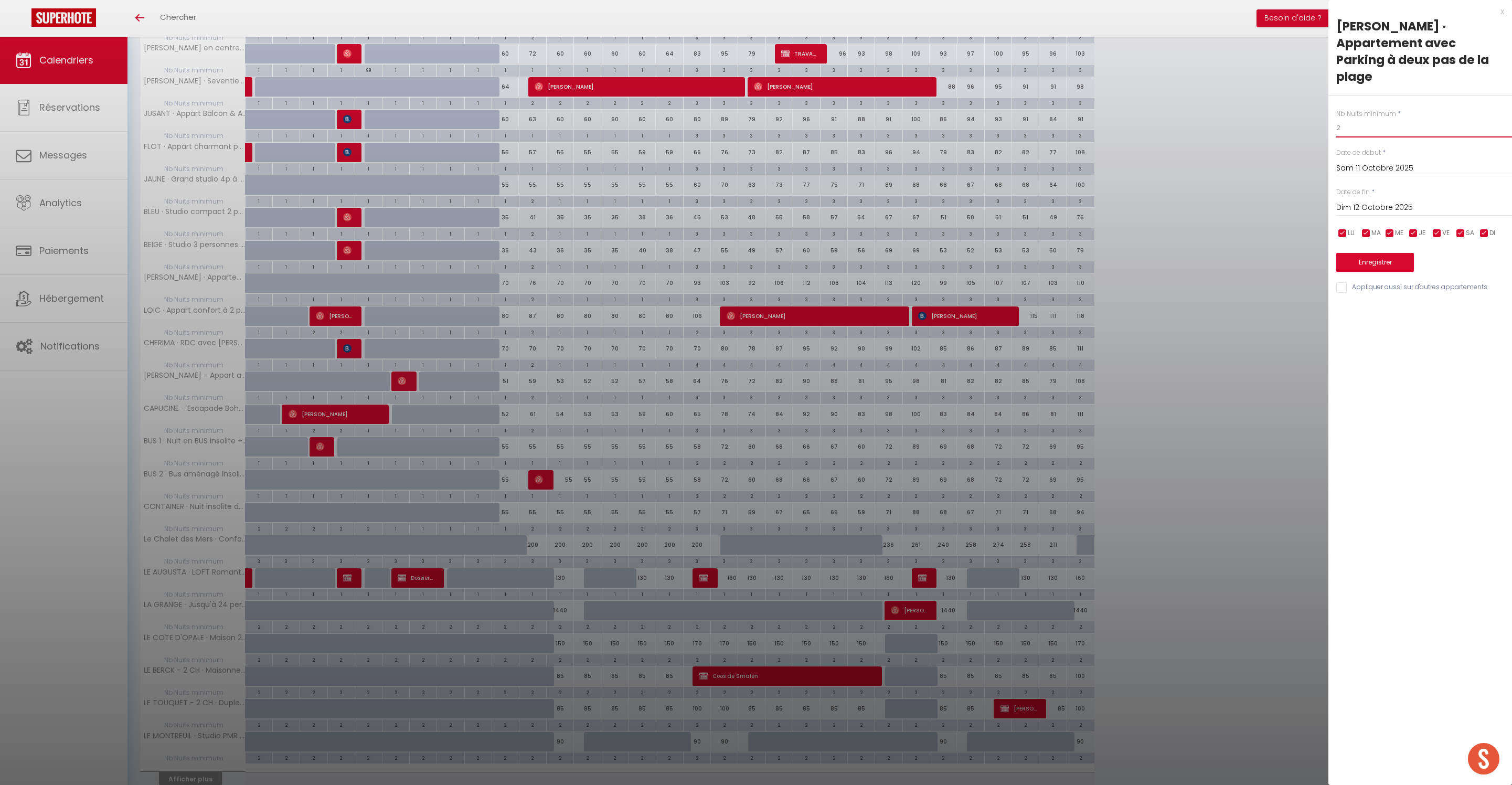
click at [1365, 120] on input "2" at bounding box center [1424, 128] width 176 height 19
click at [1347, 293] on input "Appliquer aussi sur d'autres appartements" at bounding box center [1424, 288] width 176 height 11
click at [1395, 272] on button "Enregistrer" at bounding box center [1375, 262] width 78 height 19
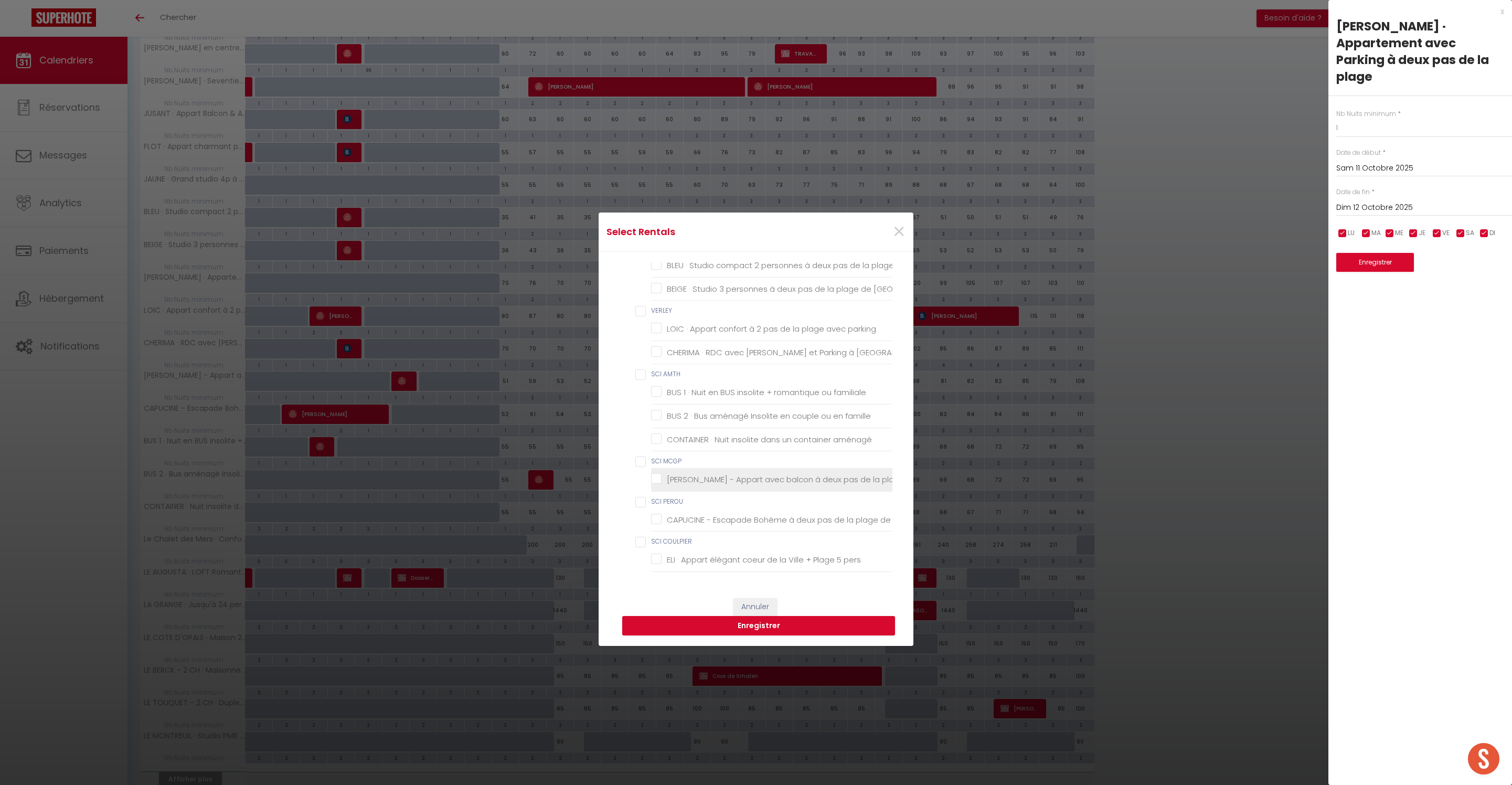
scroll to position [1818, 0]
click at [729, 324] on parking "LOIC · Appart confort à 2 pas de la plage avec parking" at bounding box center [771, 329] width 241 height 11
click at [721, 347] on Berck-Plage "CHERIMA · RDC avec [PERSON_NAME] et Parking à [GEOGRAPHIC_DATA]" at bounding box center [771, 352] width 241 height 11
click at [709, 514] on Berck "CAPUCINE - Escapade Bohème à deux pas de la plage de [GEOGRAPHIC_DATA]" at bounding box center [771, 519] width 241 height 11
click at [702, 475] on Berck "[PERSON_NAME] - Appart avec balcon à deux pas de la plage de [GEOGRAPHIC_DATA]" at bounding box center [771, 480] width 241 height 11
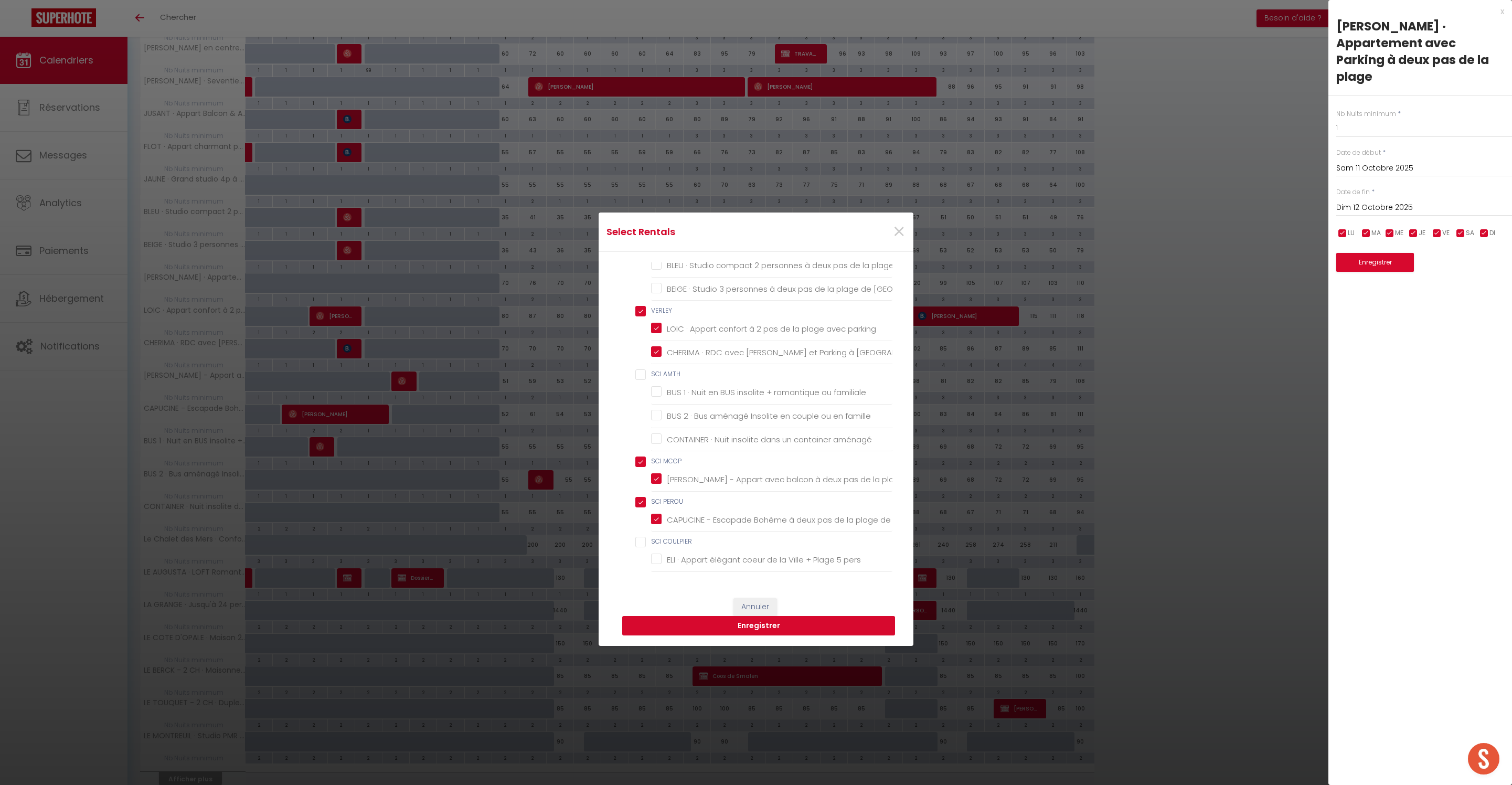
click at [786, 628] on button "Enregistrer" at bounding box center [758, 626] width 273 height 20
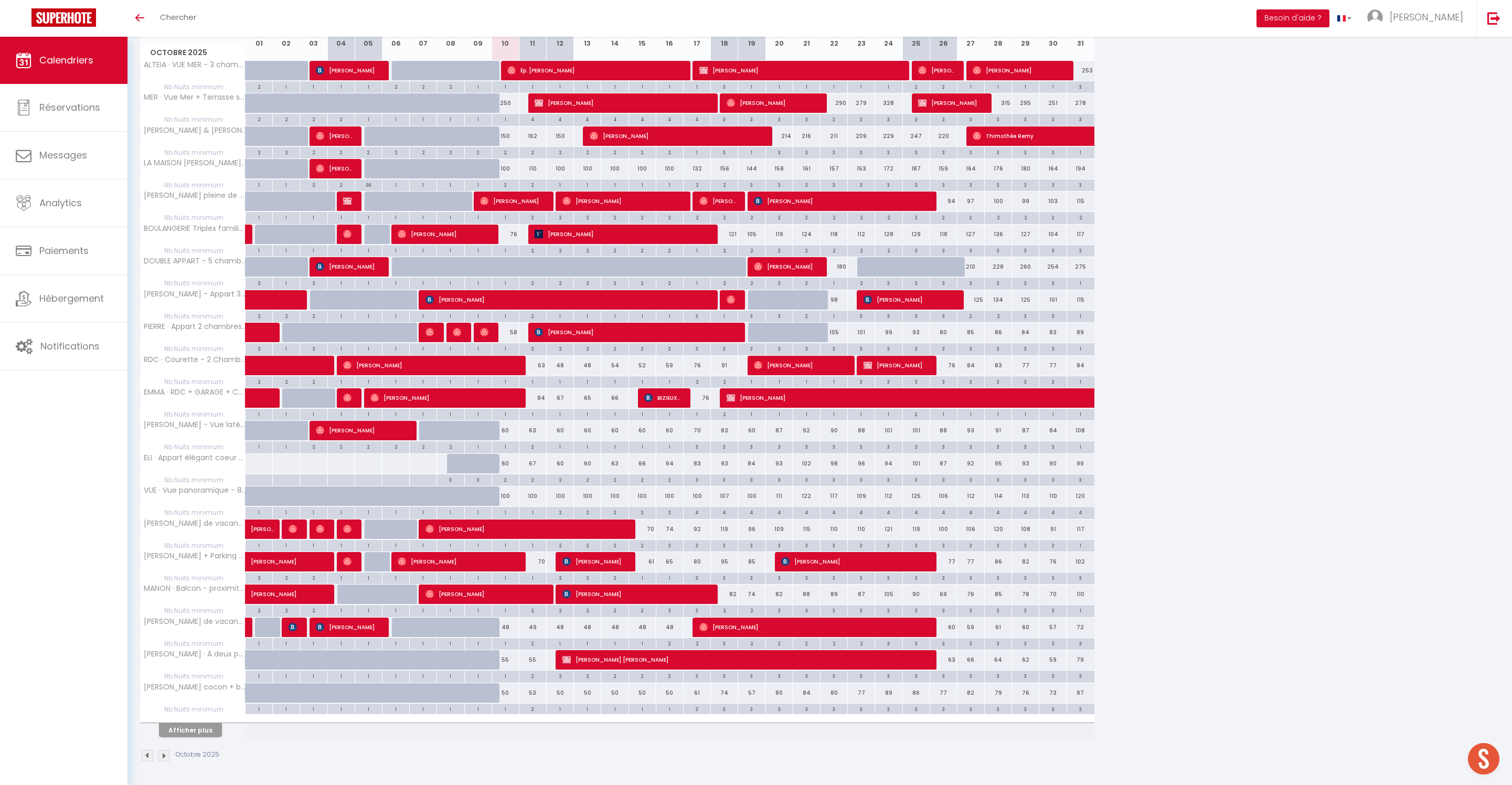
scroll to position [231, 0]
